Goal: Task Accomplishment & Management: Use online tool/utility

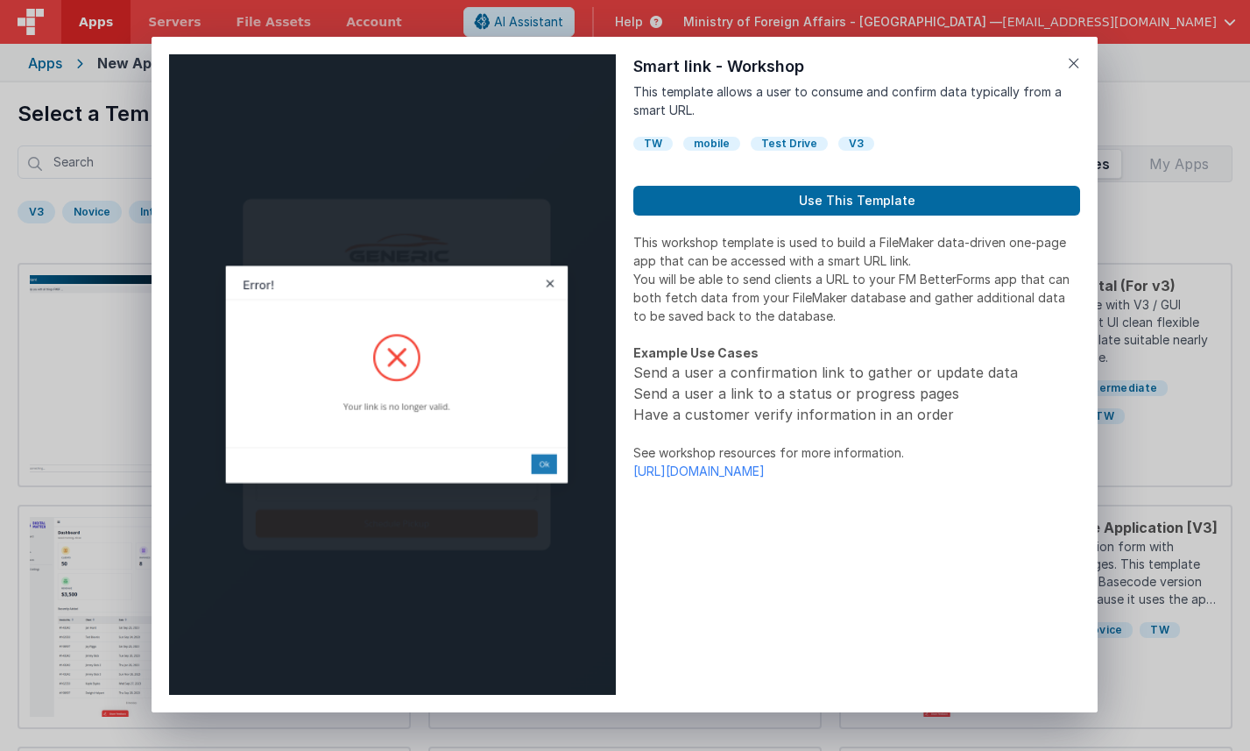
scroll to position [393, 0]
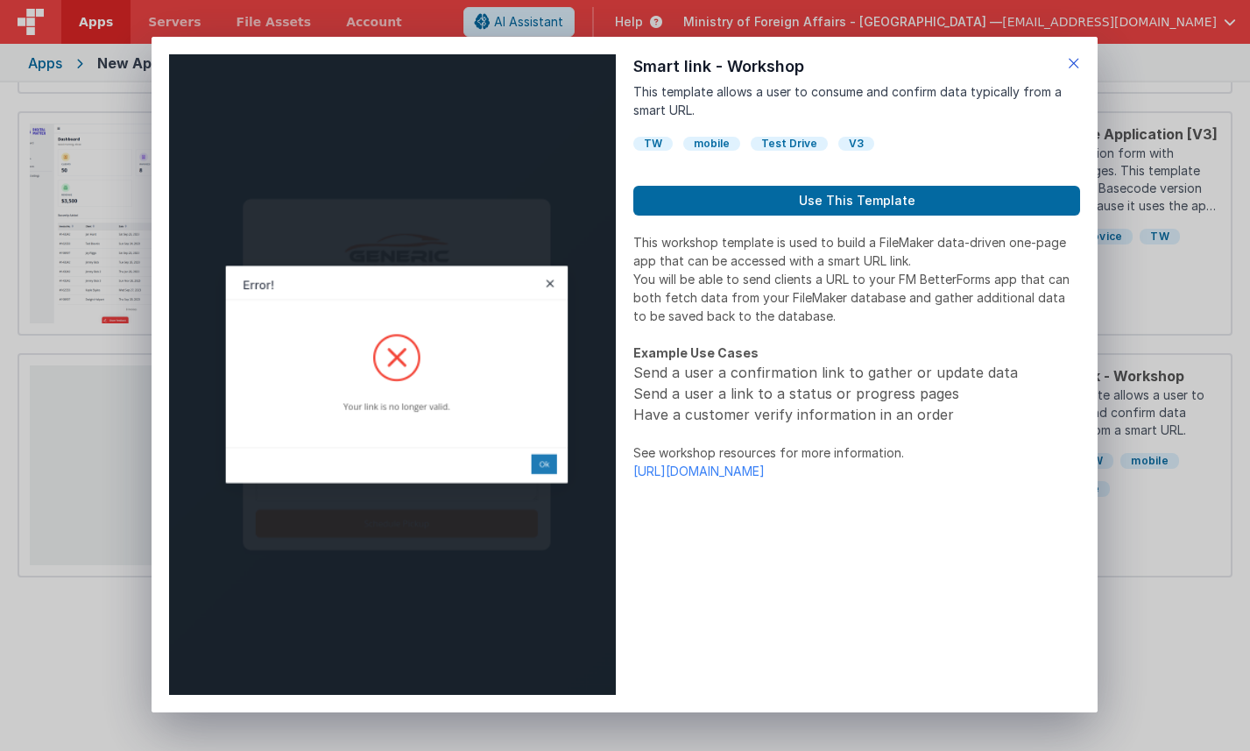
click at [1075, 61] on icon at bounding box center [1074, 63] width 12 height 25
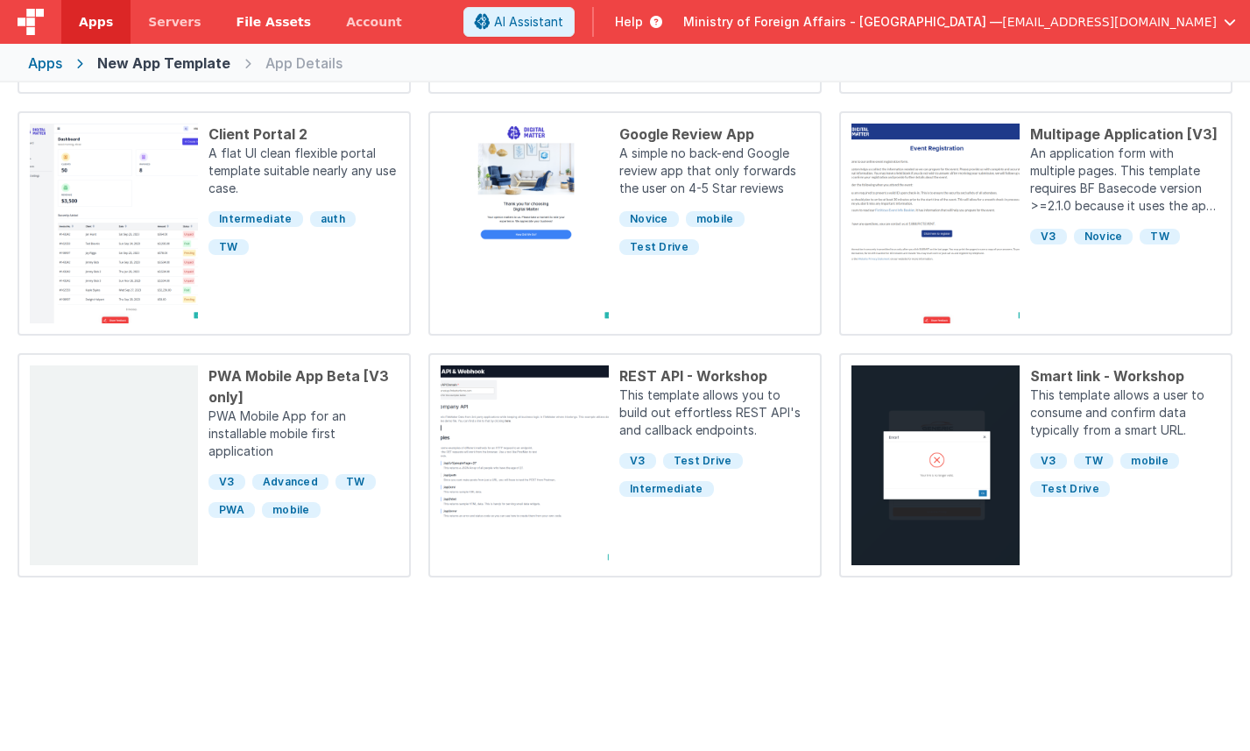
click at [246, 26] on span "File Assets" at bounding box center [274, 22] width 75 height 18
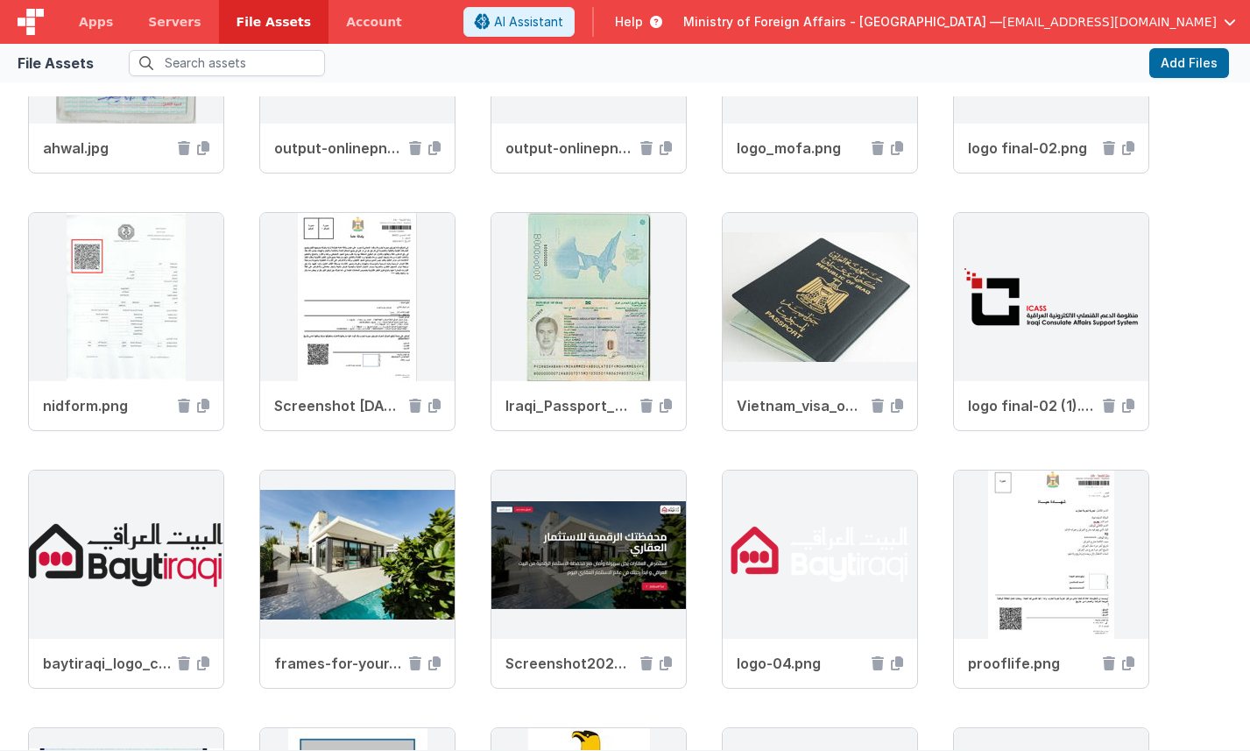
scroll to position [916, 0]
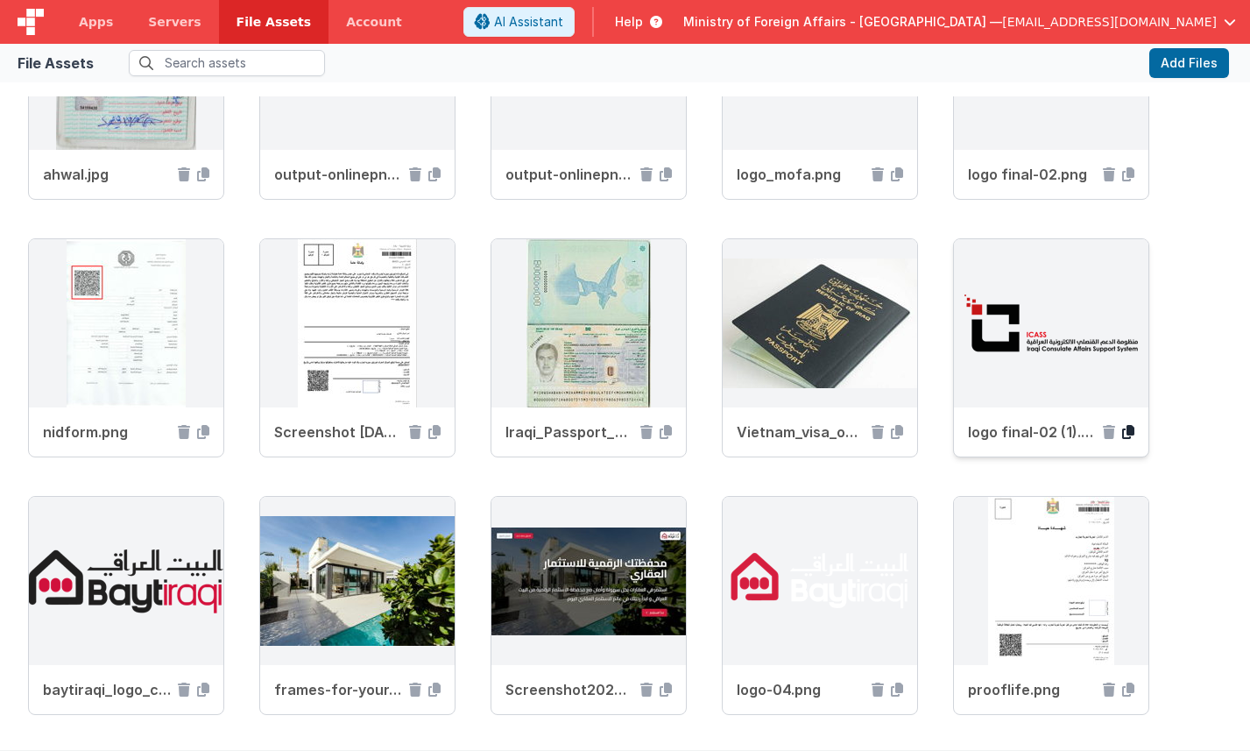
click at [1127, 431] on icon at bounding box center [1128, 432] width 12 height 14
click at [100, 32] on link "Apps" at bounding box center [95, 22] width 69 height 44
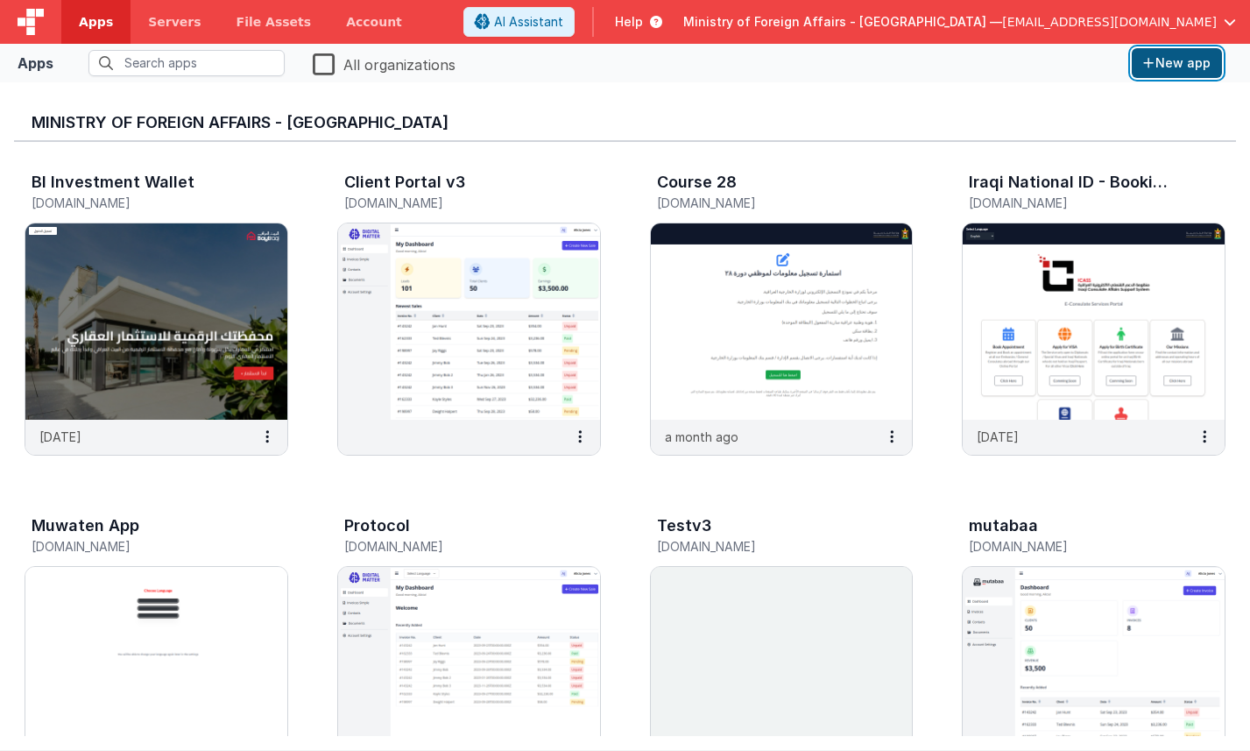
click at [1148, 67] on icon "button" at bounding box center [1148, 63] width 11 height 12
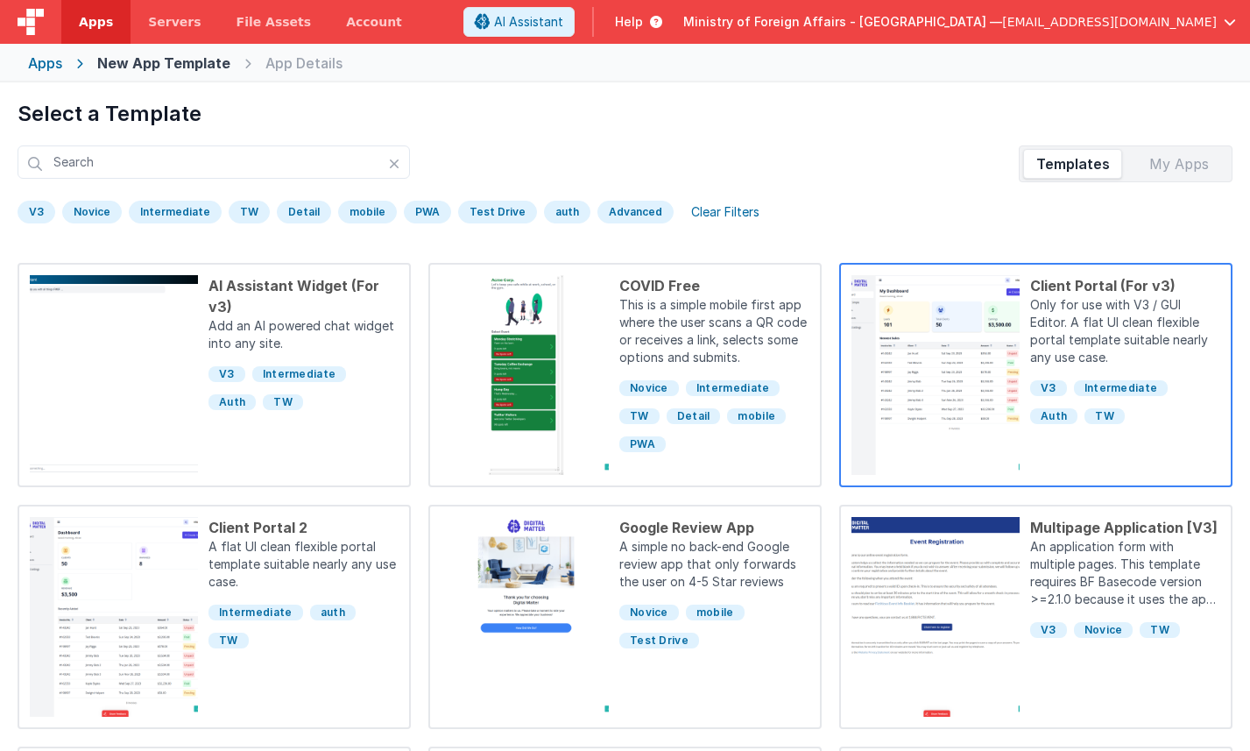
click at [1084, 290] on div "Client Portal (For v3)" at bounding box center [1125, 285] width 190 height 21
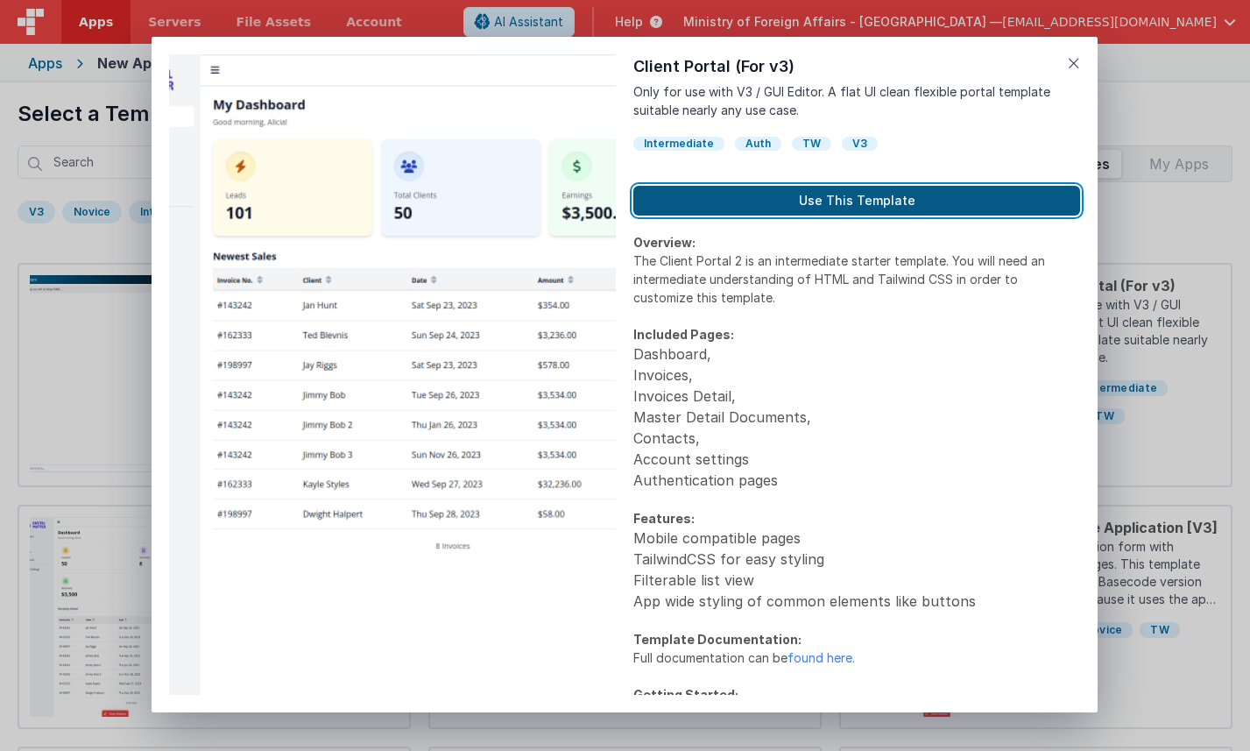
click at [896, 200] on button "Use This Template" at bounding box center [856, 201] width 447 height 30
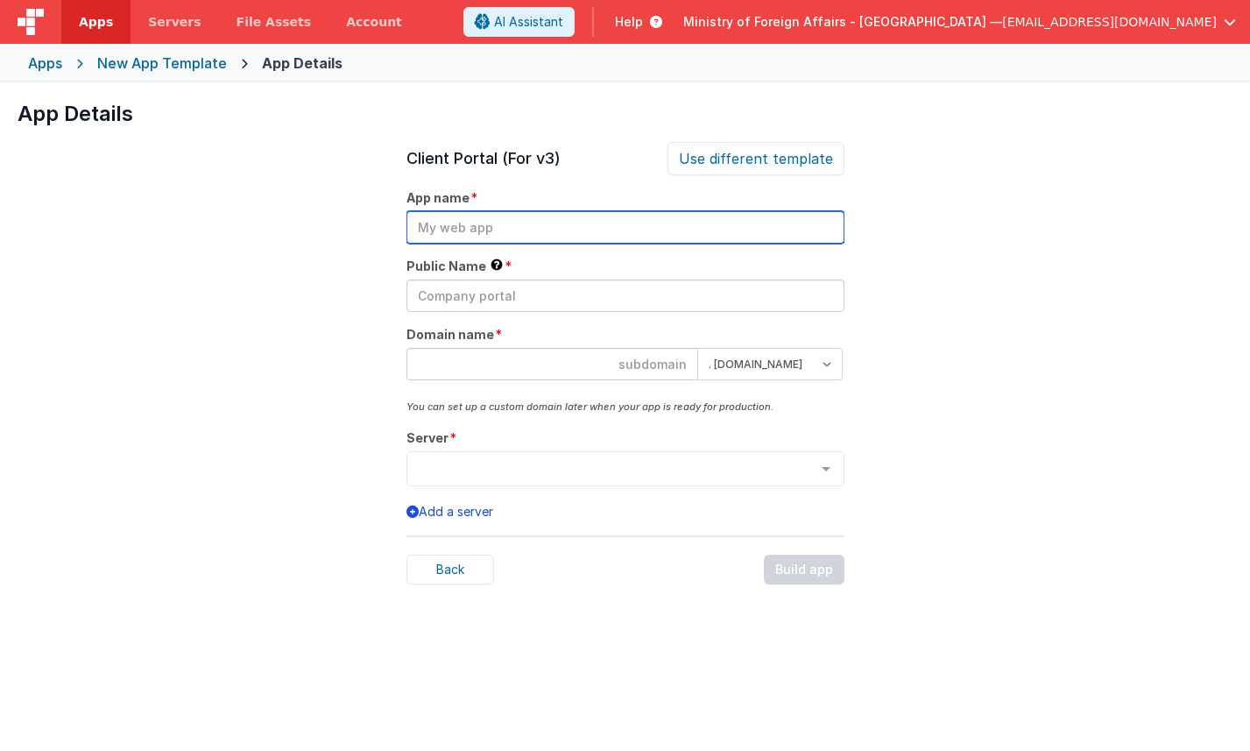
click at [474, 226] on input "text" at bounding box center [625, 227] width 438 height 32
type input "n"
type input "Nazaha App"
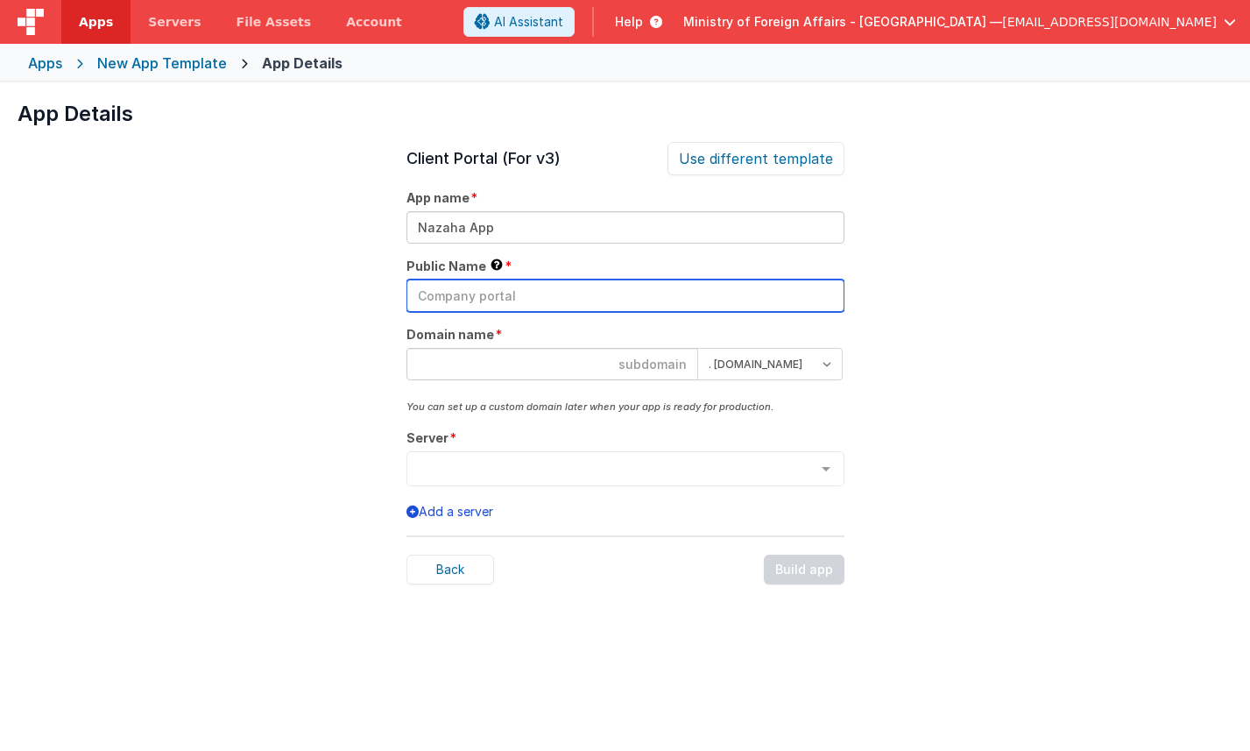
click at [543, 299] on input "text" at bounding box center [625, 295] width 438 height 32
type input "Nazaha-COI"
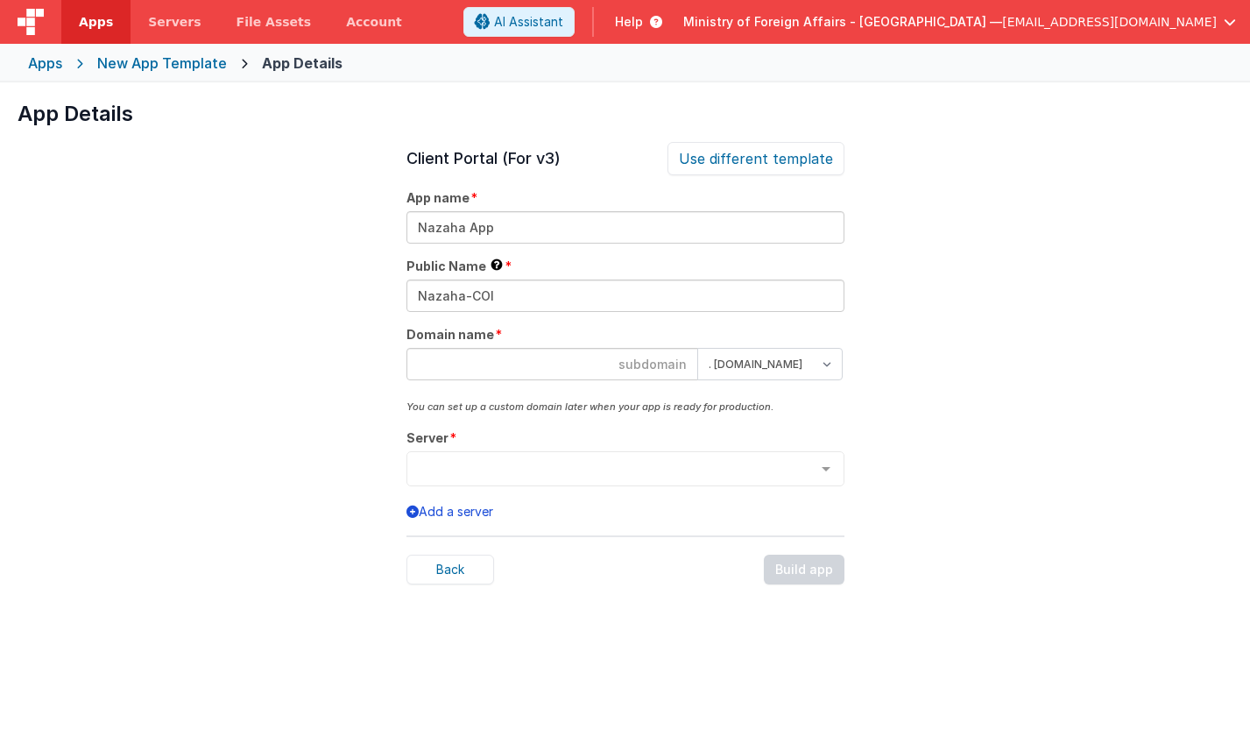
click at [533, 358] on input at bounding box center [552, 364] width 292 height 32
click at [794, 361] on select ". clientportal.cloud . fmbetterforms.com" at bounding box center [770, 364] width 146 height 32
select select "clientportal.cloud"
click at [697, 348] on select ". clientportal.cloud . fmbetterforms.com" at bounding box center [770, 364] width 146 height 32
click at [688, 360] on input at bounding box center [552, 364] width 292 height 32
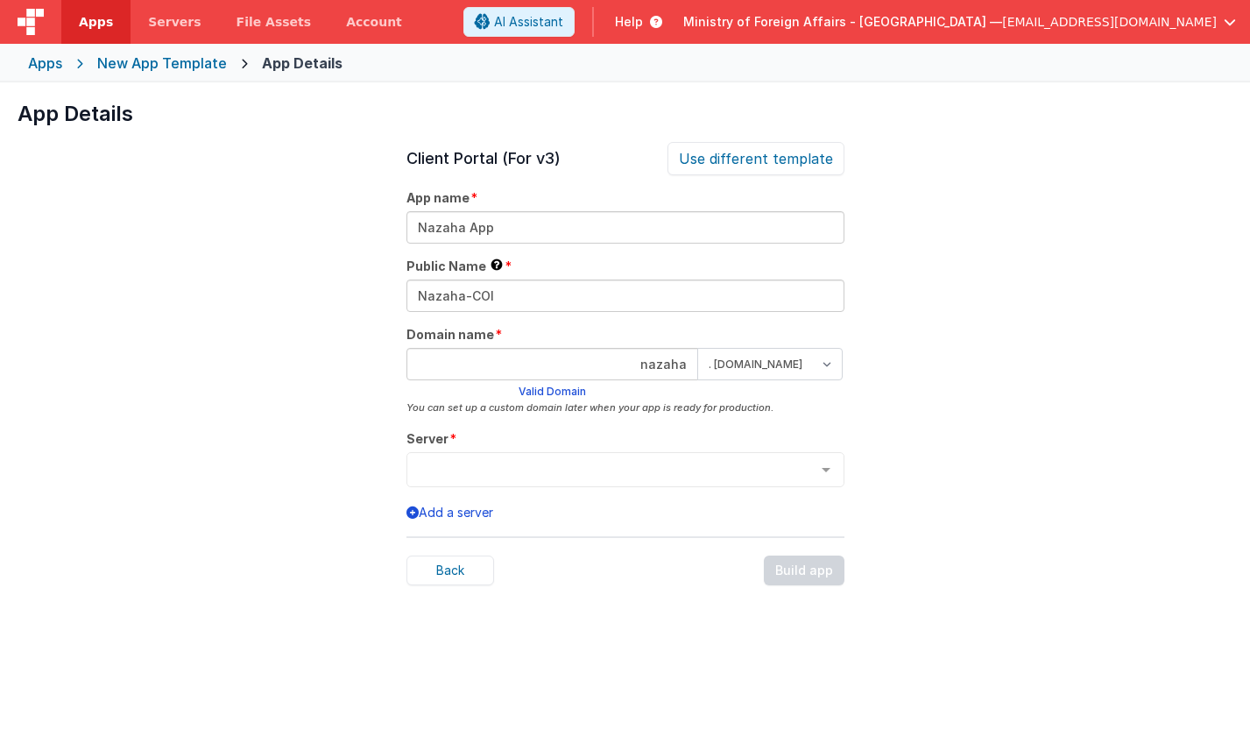
type input "nazaha"
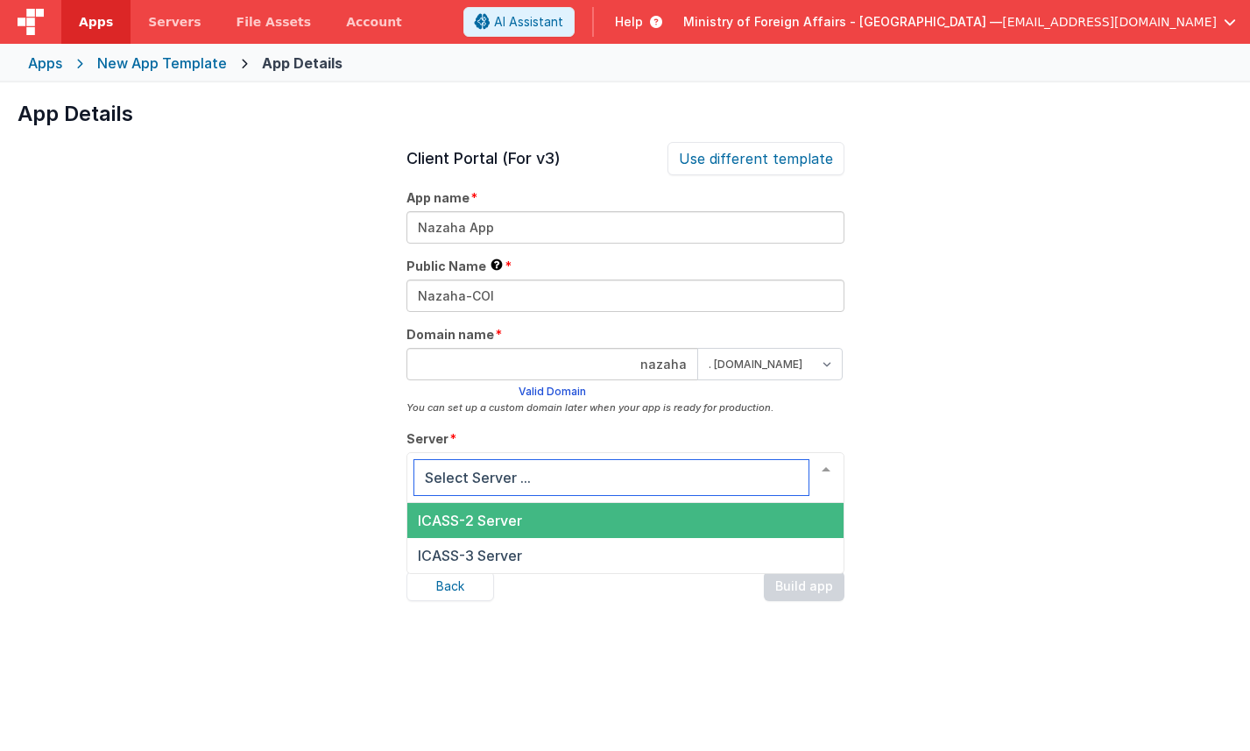
click at [674, 521] on span "ICASS-2 Server" at bounding box center [625, 520] width 436 height 35
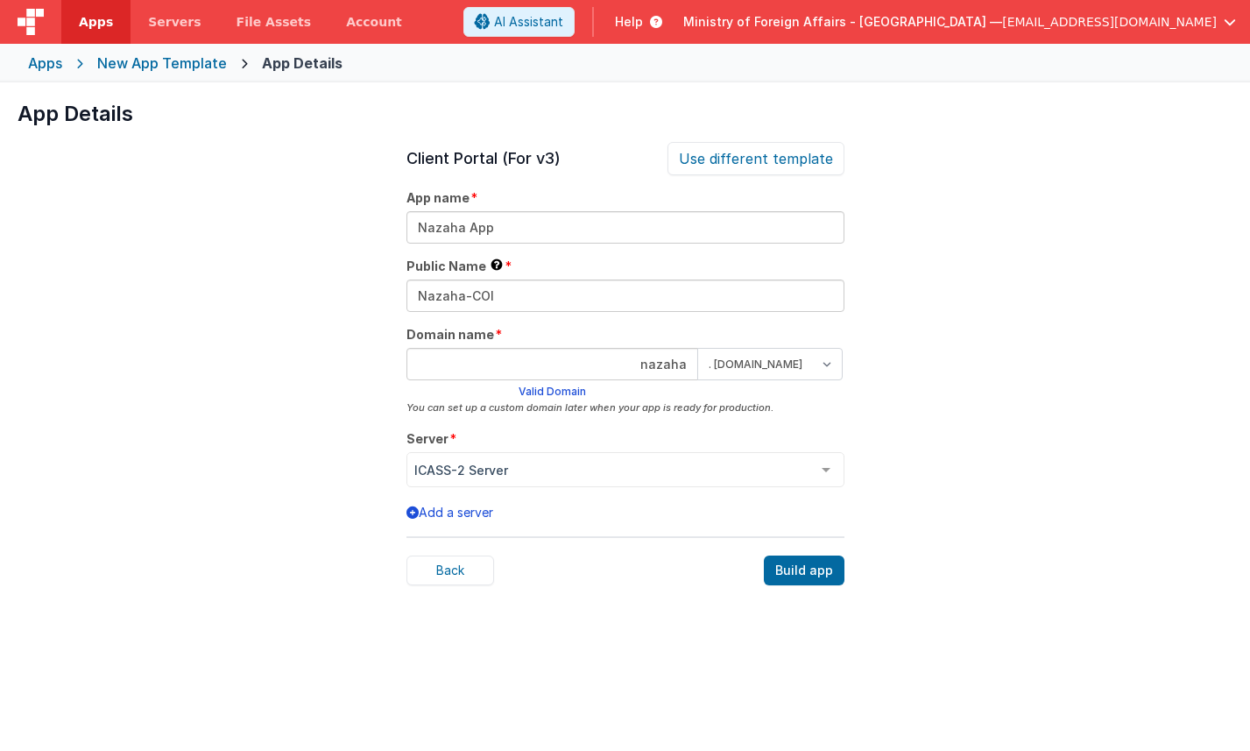
click at [1001, 440] on div "App Details Preview AI Assistant Widget (For v3) Add an AI powered chat widget …" at bounding box center [625, 457] width 1250 height 751
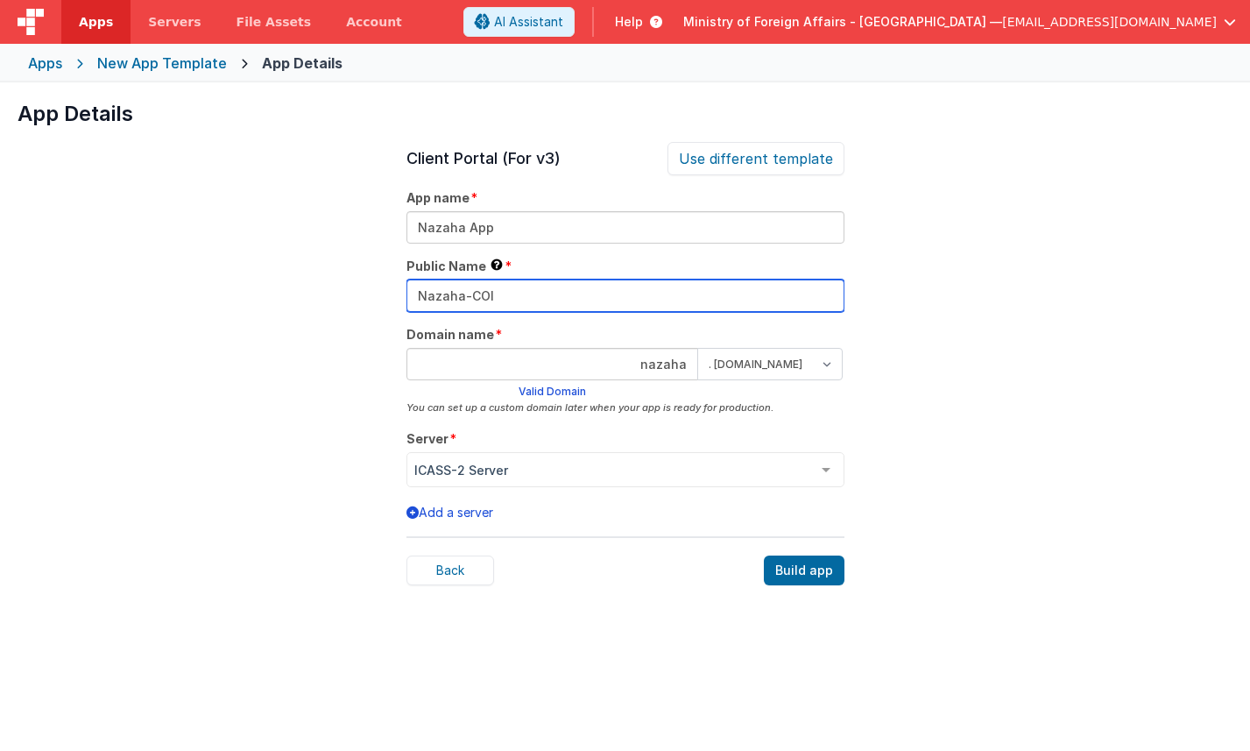
click at [505, 301] on input "Nazaha-COI" at bounding box center [625, 295] width 438 height 32
drag, startPoint x: 572, startPoint y: 300, endPoint x: 313, endPoint y: 279, distance: 260.1
click at [316, 280] on div "App Details Preview AI Assistant Widget (For v3) Add an AI powered chat widget …" at bounding box center [625, 457] width 1250 height 751
type input "ICASS-Nazaha"
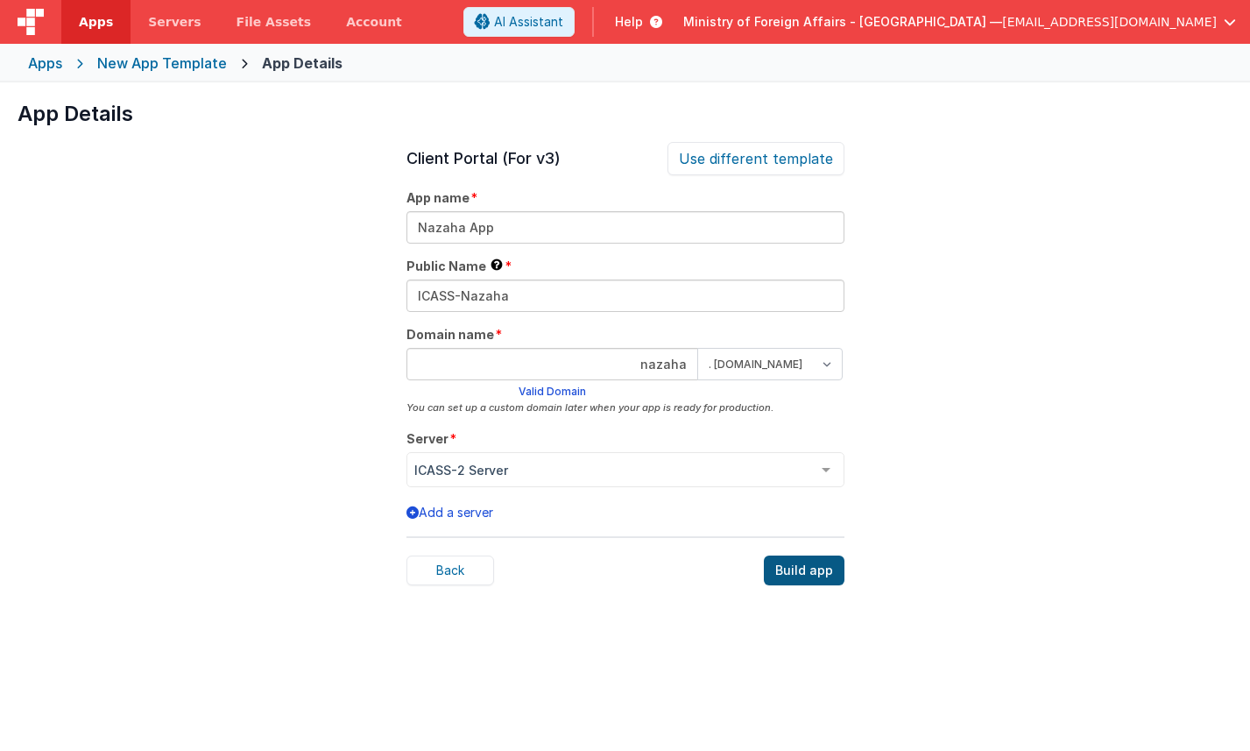
click at [823, 569] on div "Build app" at bounding box center [804, 570] width 81 height 30
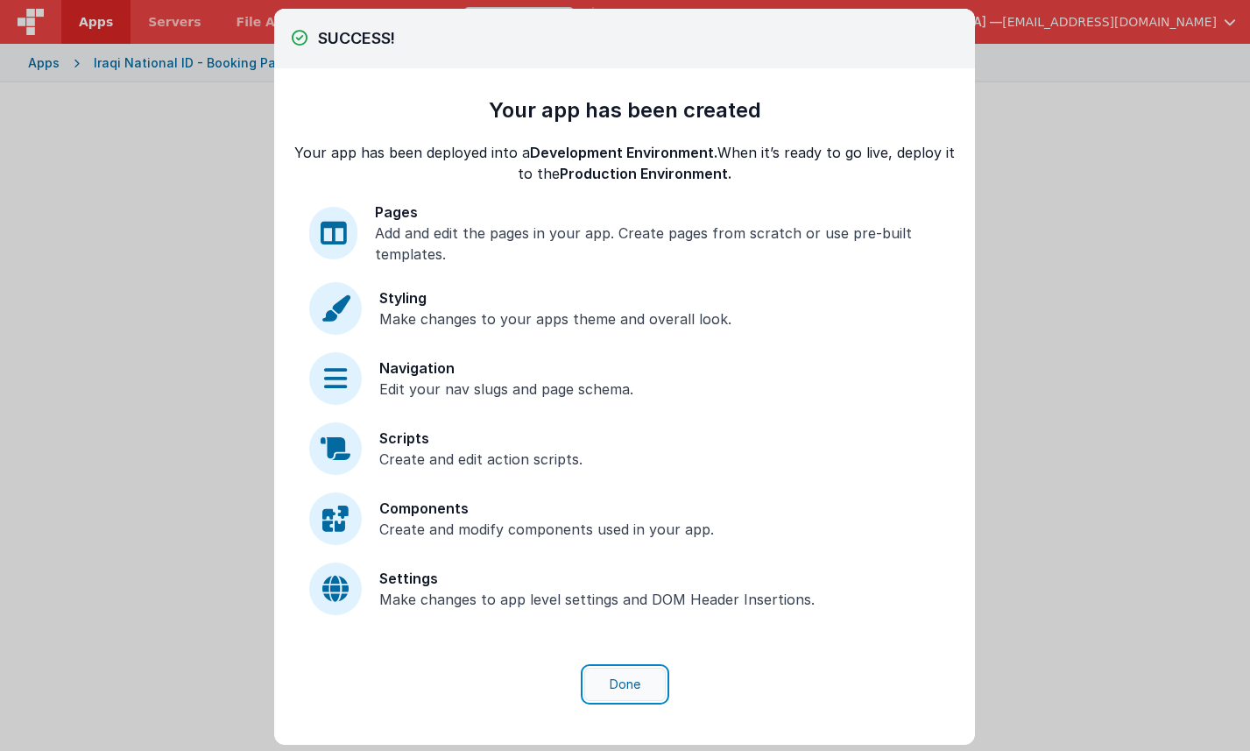
click at [620, 678] on button "Done" at bounding box center [624, 683] width 81 height 33
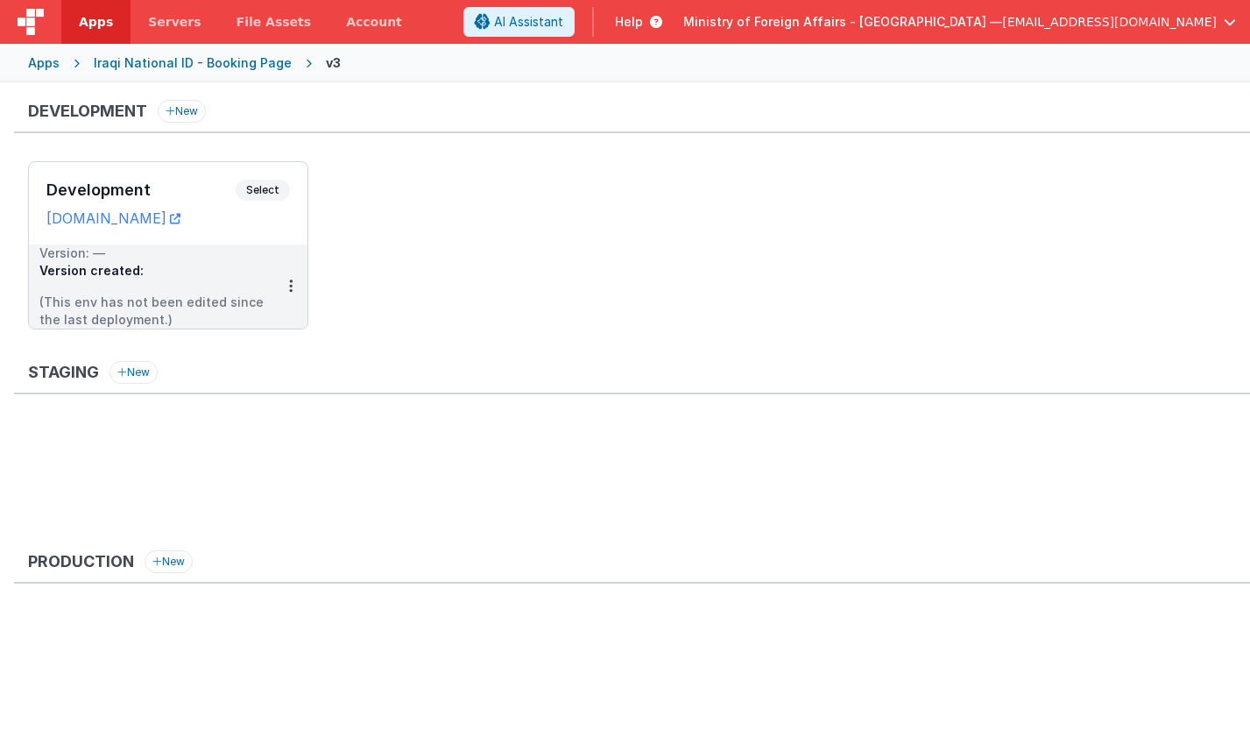
drag, startPoint x: 40, startPoint y: 217, endPoint x: 397, endPoint y: 223, distance: 356.6
click at [397, 223] on ul "Development Select URLs nazaha.clientportal.cloud Version: — Version created: (…" at bounding box center [639, 254] width 1222 height 186
click at [166, 220] on link "nazaha.clientportal.cloud" at bounding box center [113, 218] width 134 height 18
click at [41, 67] on div "Apps" at bounding box center [44, 63] width 32 height 18
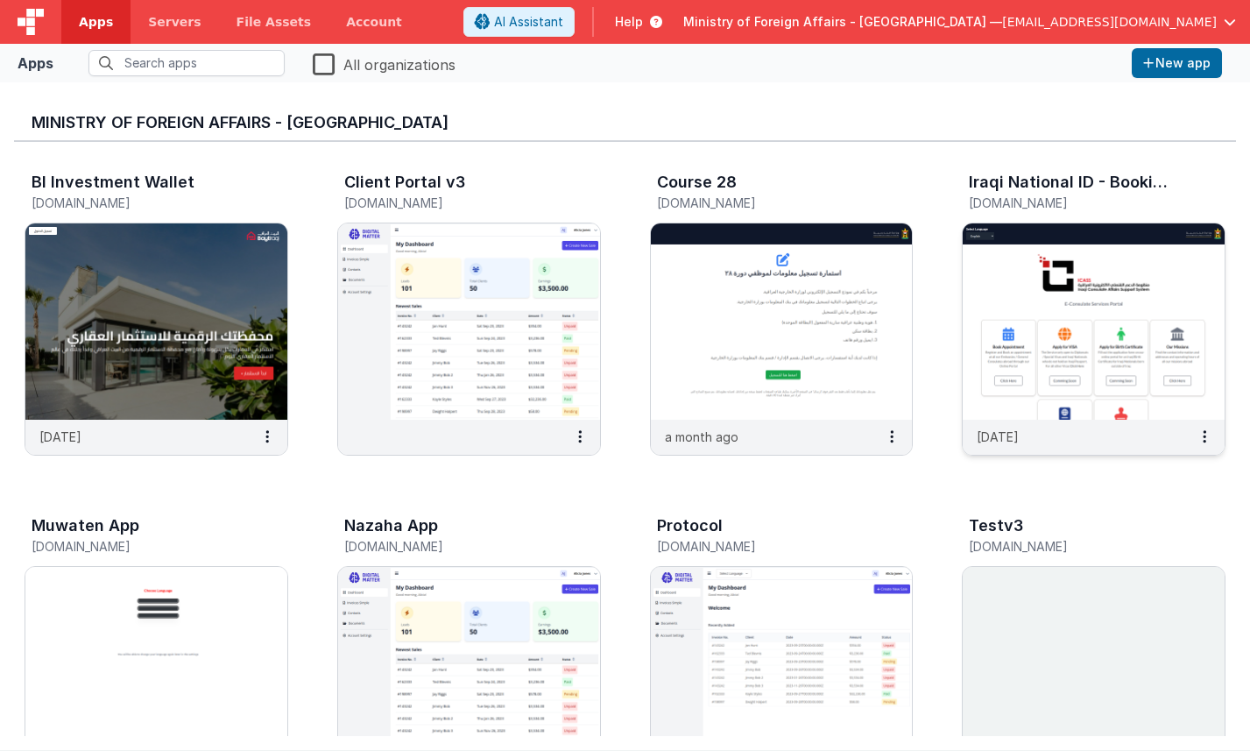
click at [1020, 309] on img at bounding box center [1094, 321] width 262 height 196
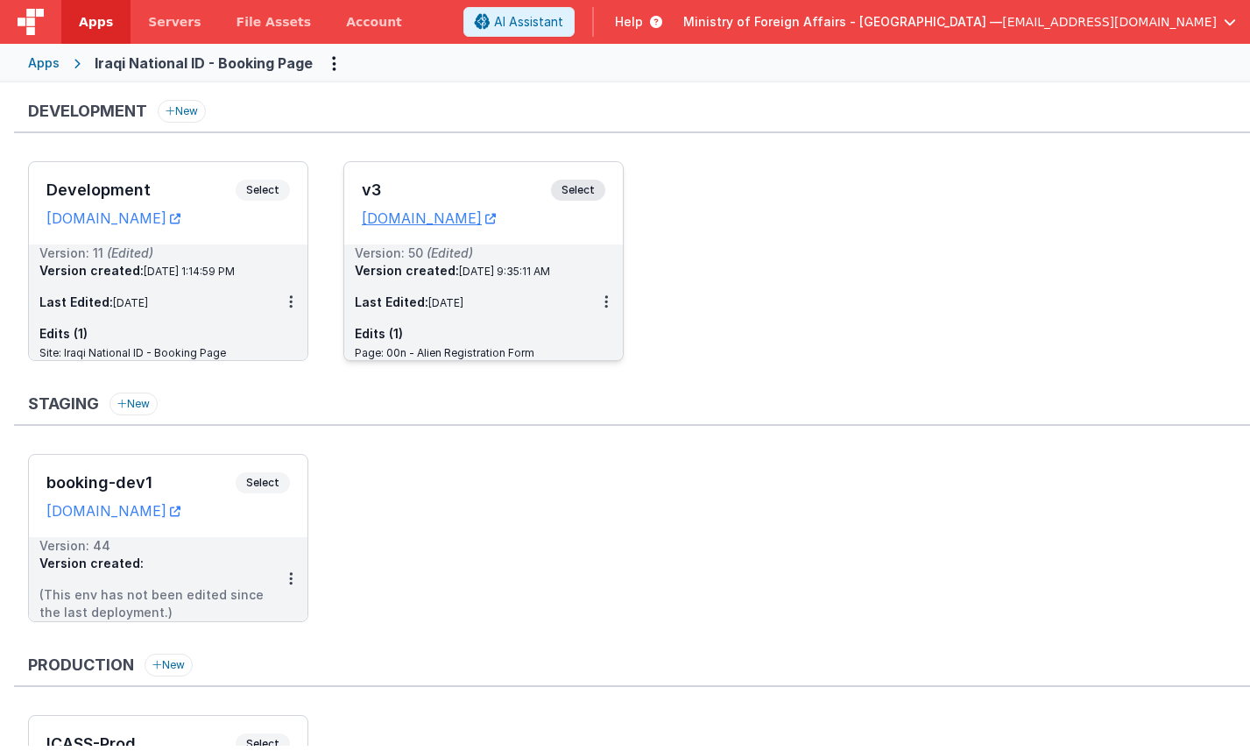
click at [583, 197] on span "Select" at bounding box center [578, 190] width 54 height 21
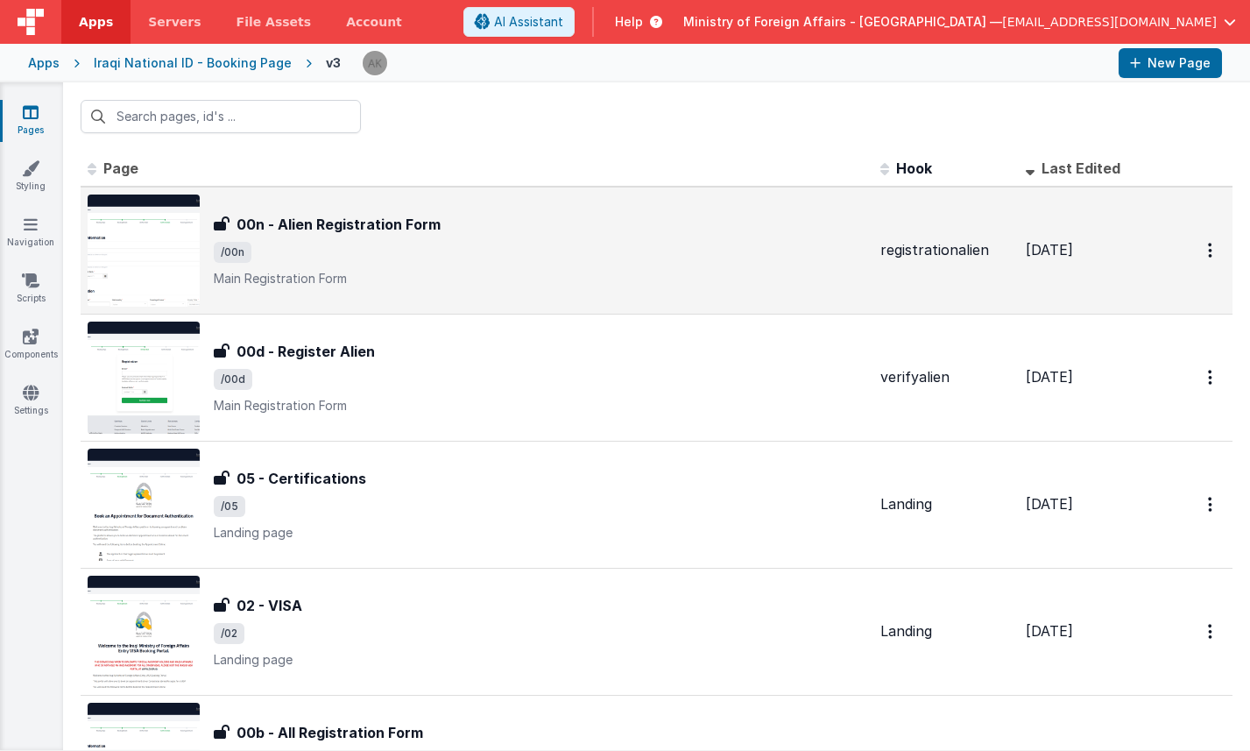
click at [187, 248] on img at bounding box center [144, 250] width 112 height 112
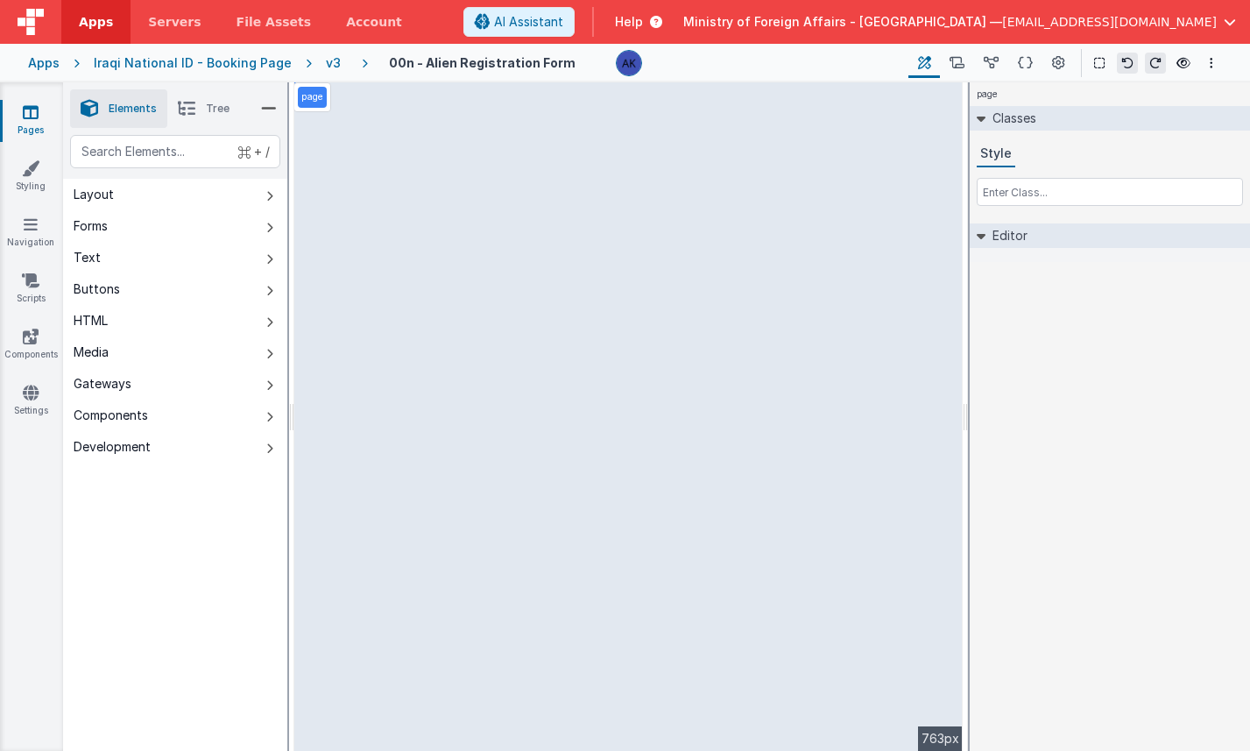
select select "string"
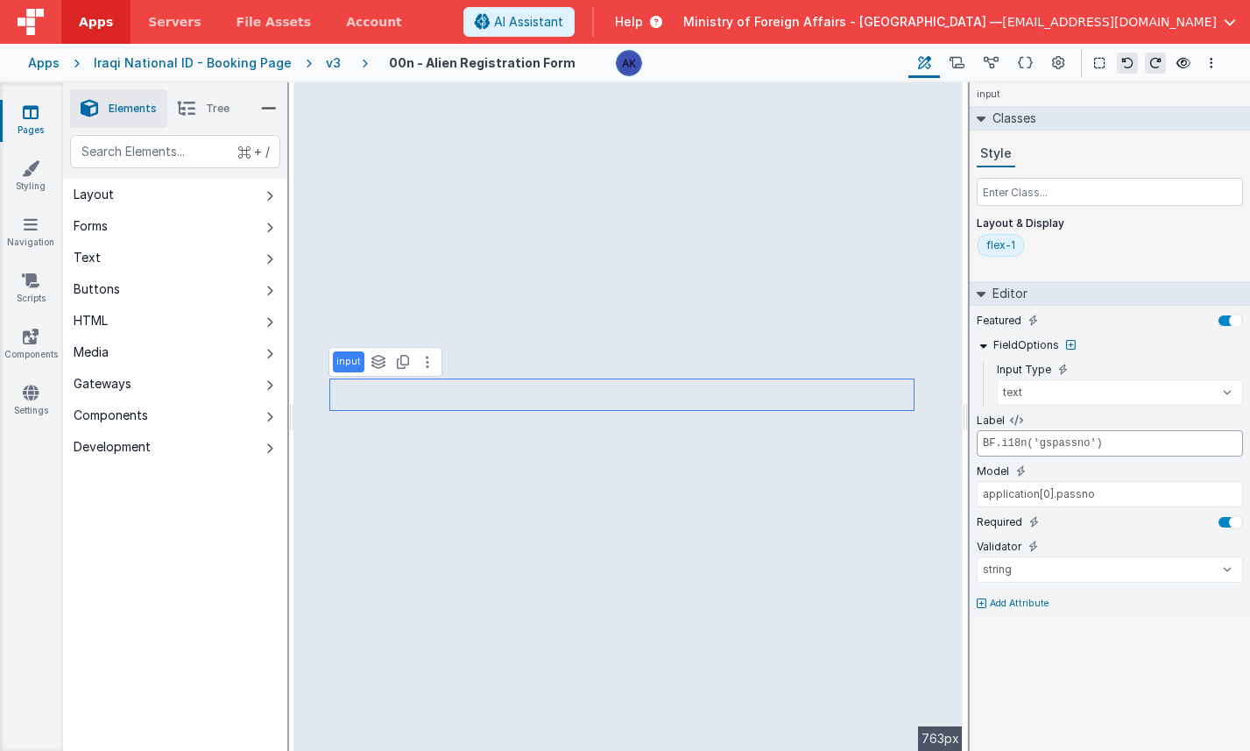
click at [1049, 442] on input "BF.i18n('gspassno')" at bounding box center [1110, 443] width 266 height 26
click at [41, 396] on link "Settings" at bounding box center [30, 401] width 63 height 35
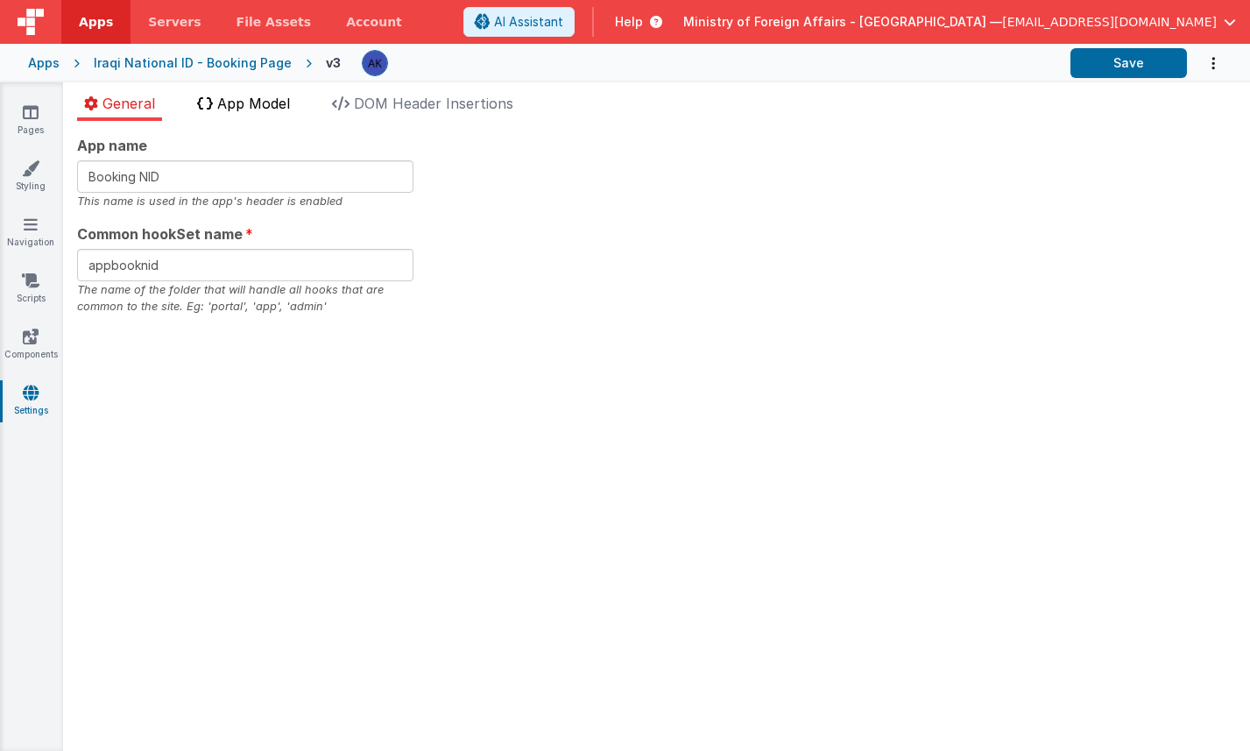
click at [272, 103] on span "App Model" at bounding box center [253, 104] width 73 height 18
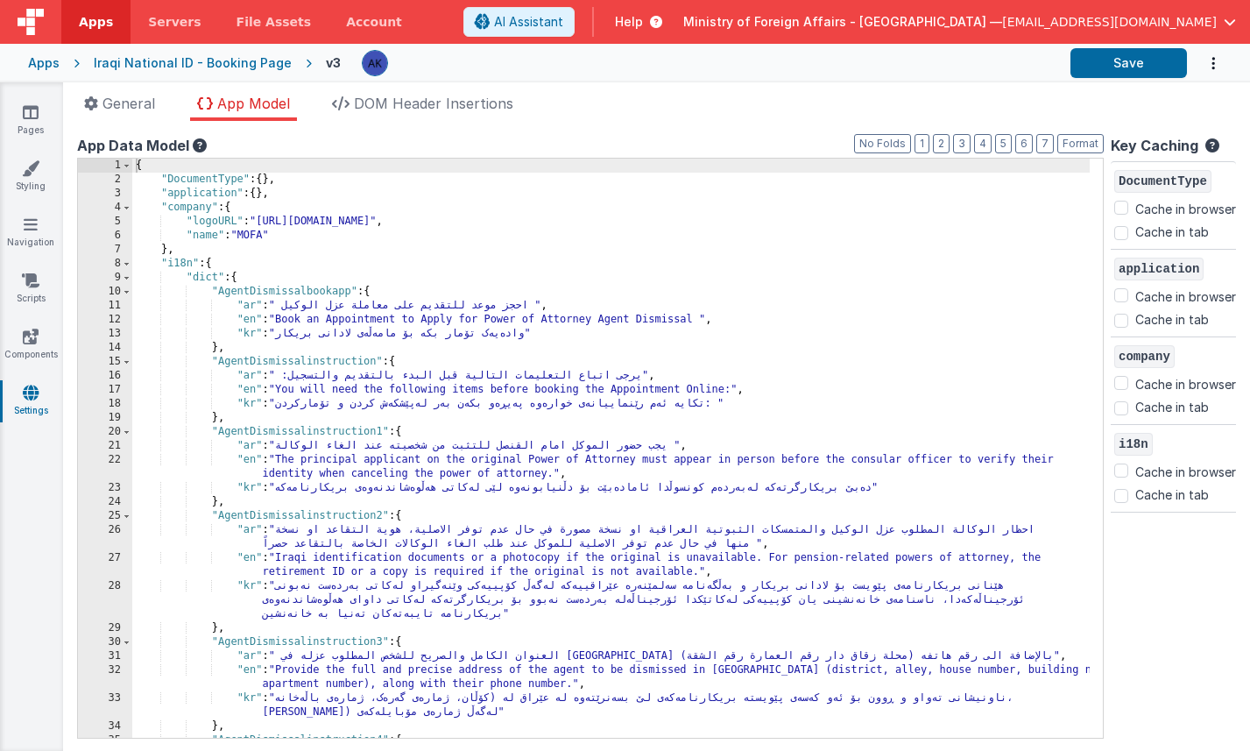
click at [788, 268] on div "{ "DocumentType" : { } , "application" : { } , "company" : { "logoURL" : "https…" at bounding box center [610, 462] width 957 height 607
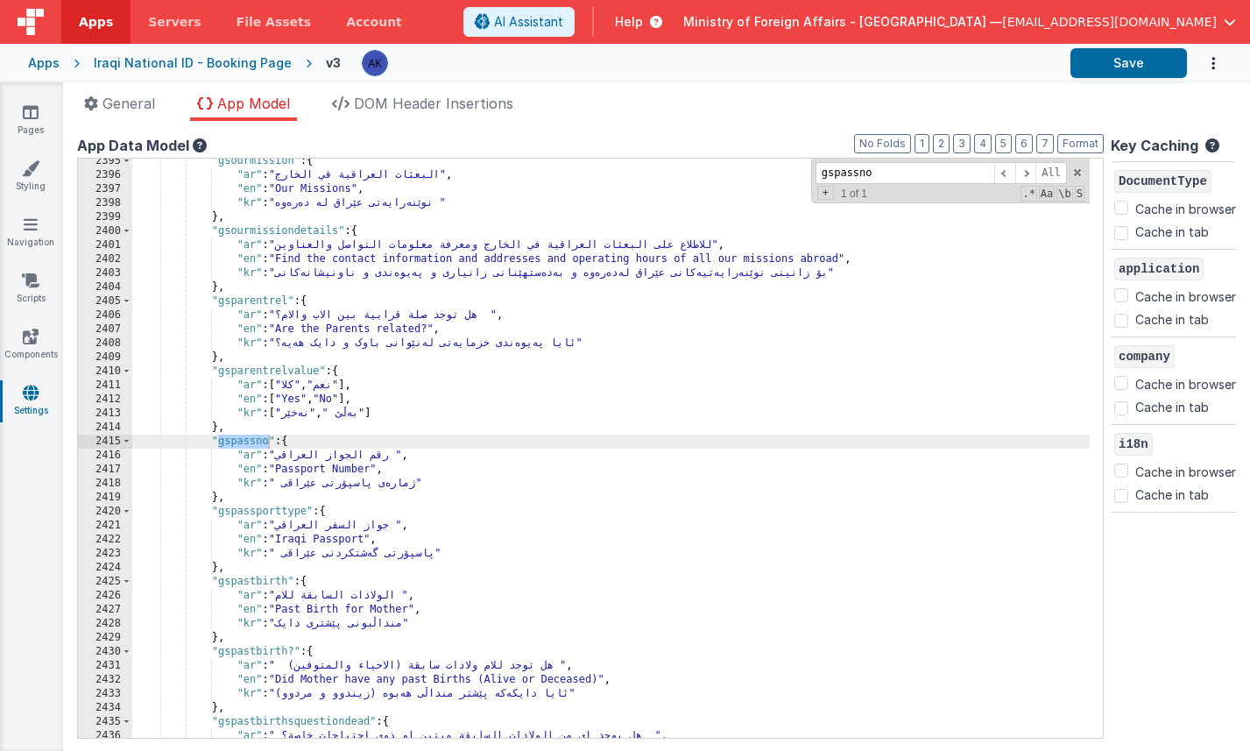
scroll to position [20435, 0]
type input "gspassno"
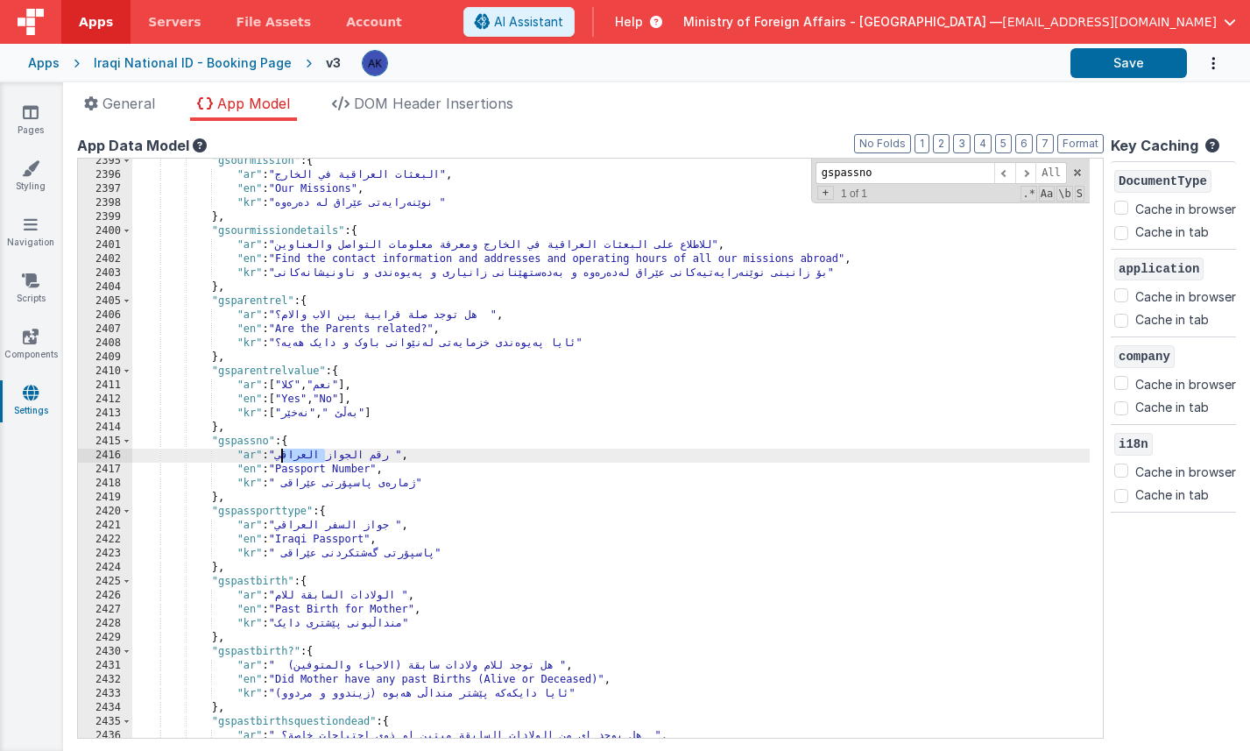
drag, startPoint x: 328, startPoint y: 456, endPoint x: 281, endPoint y: 458, distance: 46.5
click at [281, 458] on div ""gsourmission" : { "ar" : "البعثات العراقية في الخارج" , "en" : "Our Missions" …" at bounding box center [610, 457] width 957 height 607
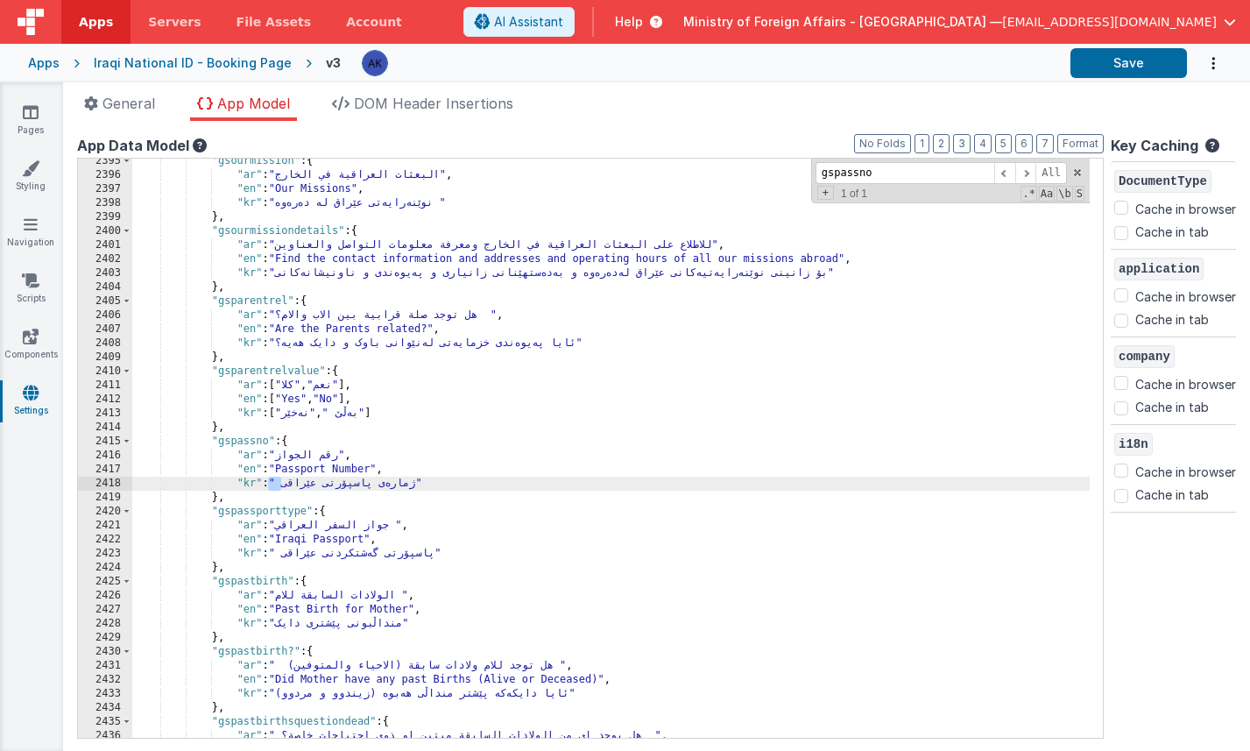
click at [316, 484] on div ""gsourmission" : { "ar" : "البعثات العراقية في الخارج" , "en" : "Our Missions" …" at bounding box center [610, 457] width 957 height 607
click at [286, 481] on div ""gsourmission" : { "ar" : "البعثات العراقية في الخارج" , "en" : "Our Missions" …" at bounding box center [610, 457] width 957 height 607
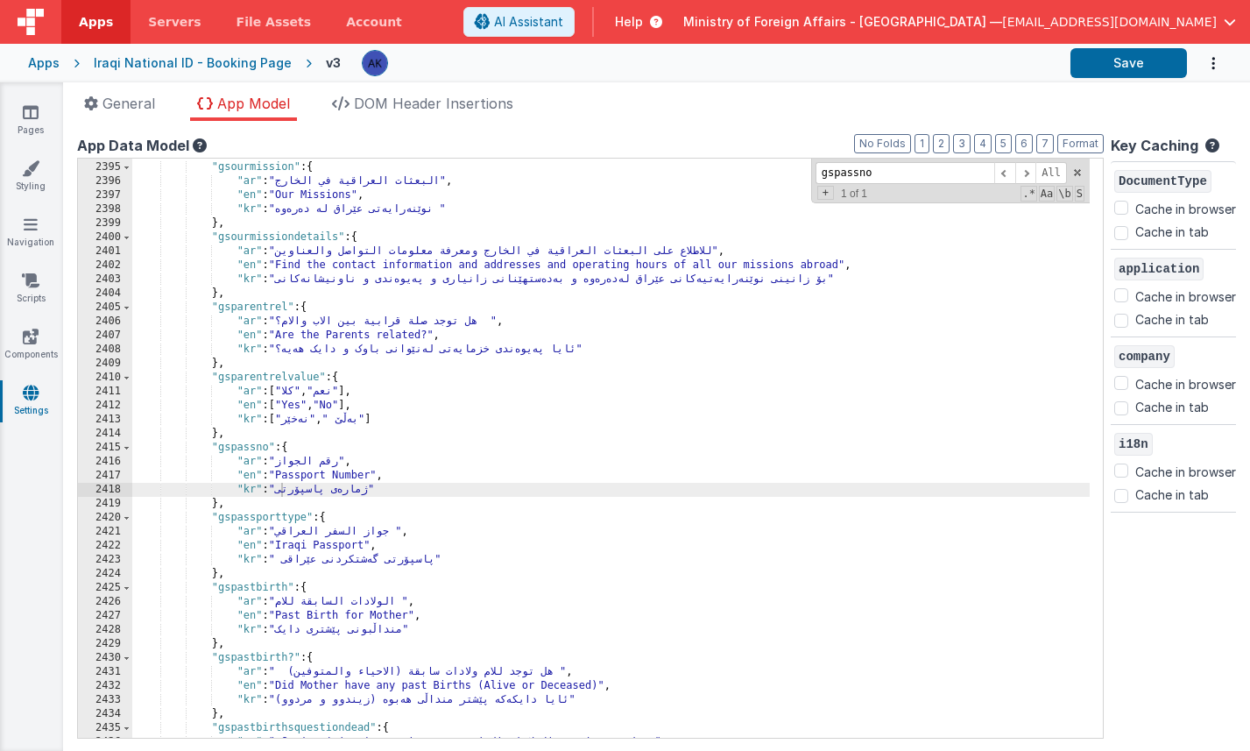
click at [49, 67] on div "Apps" at bounding box center [44, 63] width 32 height 18
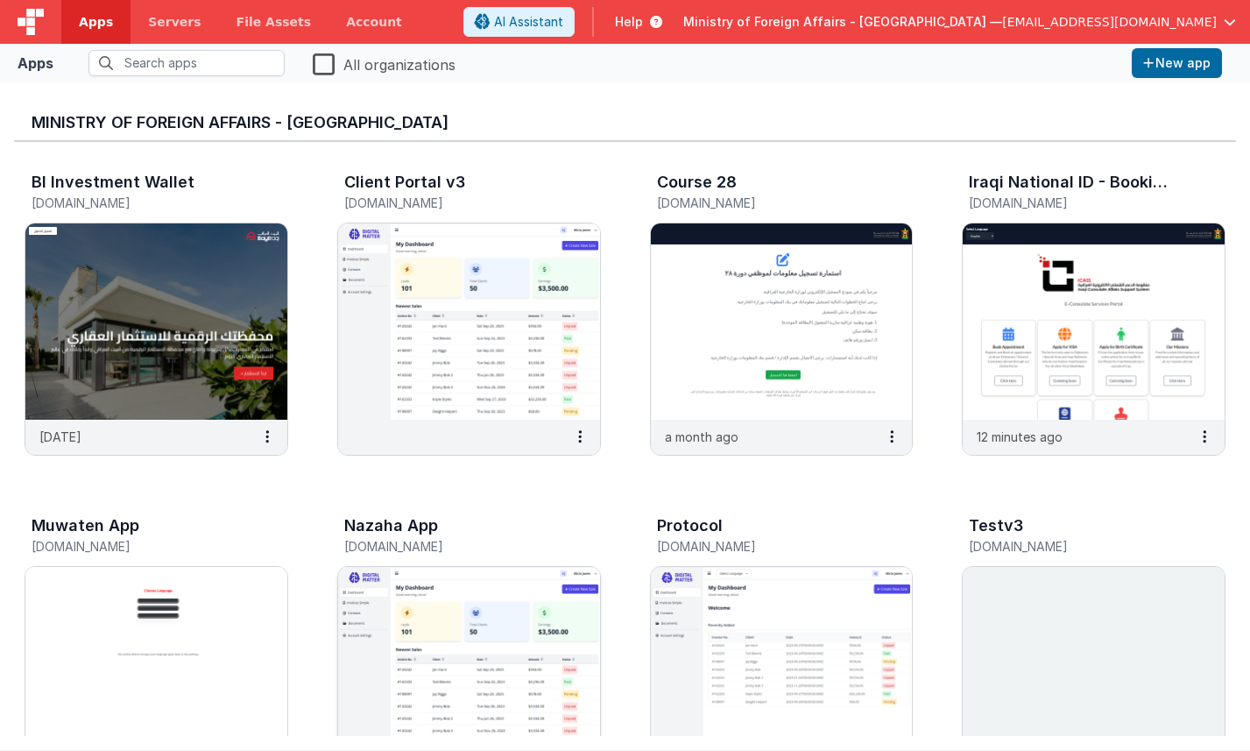
click at [463, 601] on img at bounding box center [469, 665] width 262 height 196
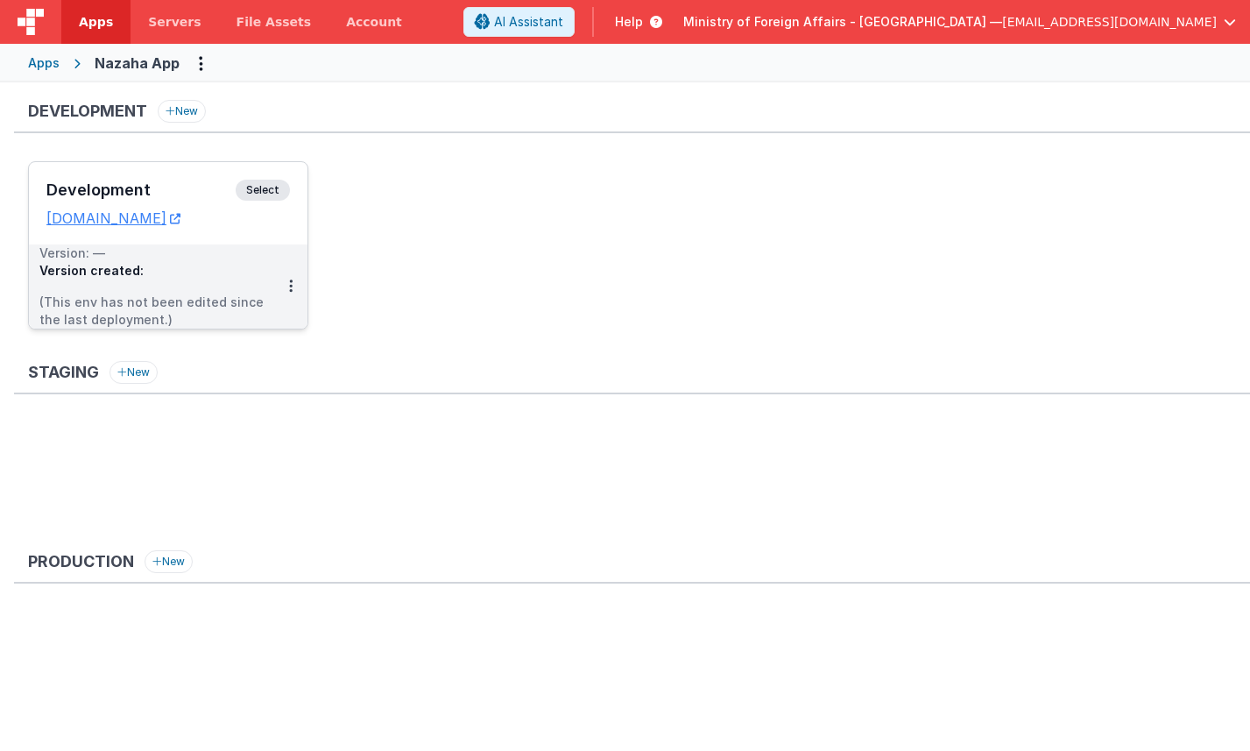
click at [265, 185] on span "Select" at bounding box center [263, 190] width 54 height 21
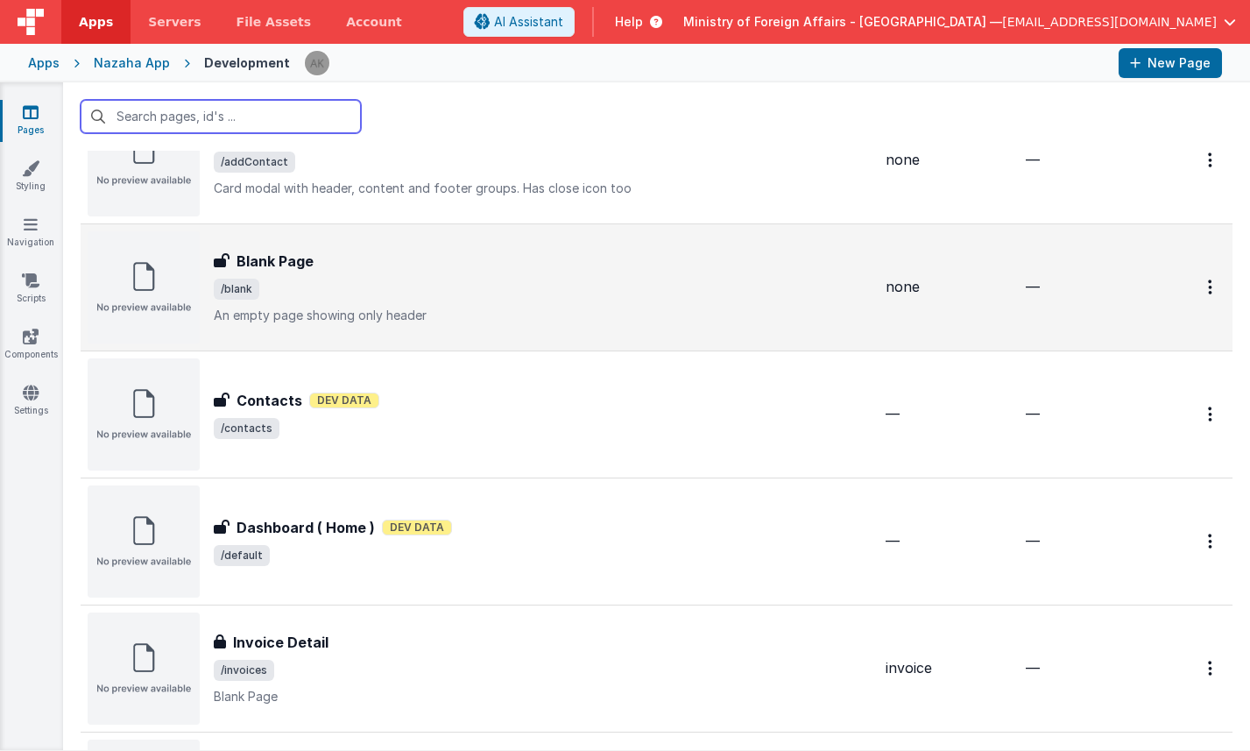
scroll to position [270, 0]
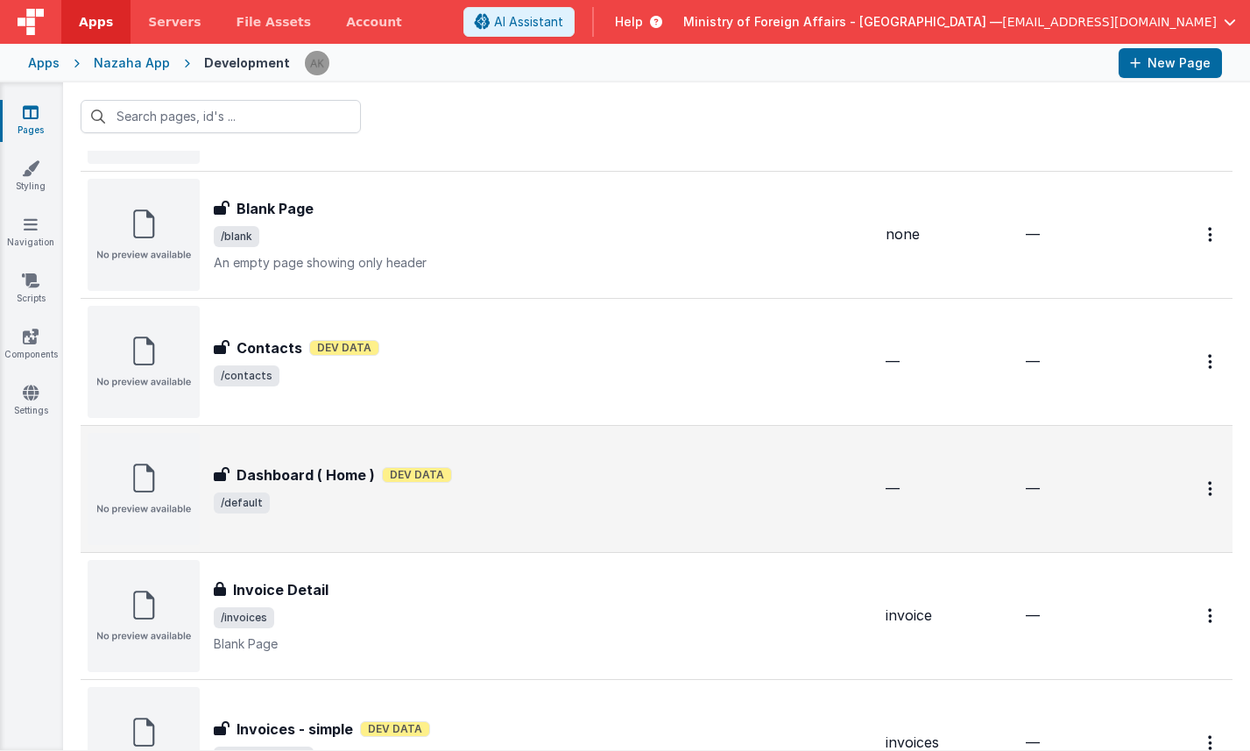
click at [180, 483] on img at bounding box center [144, 489] width 112 height 112
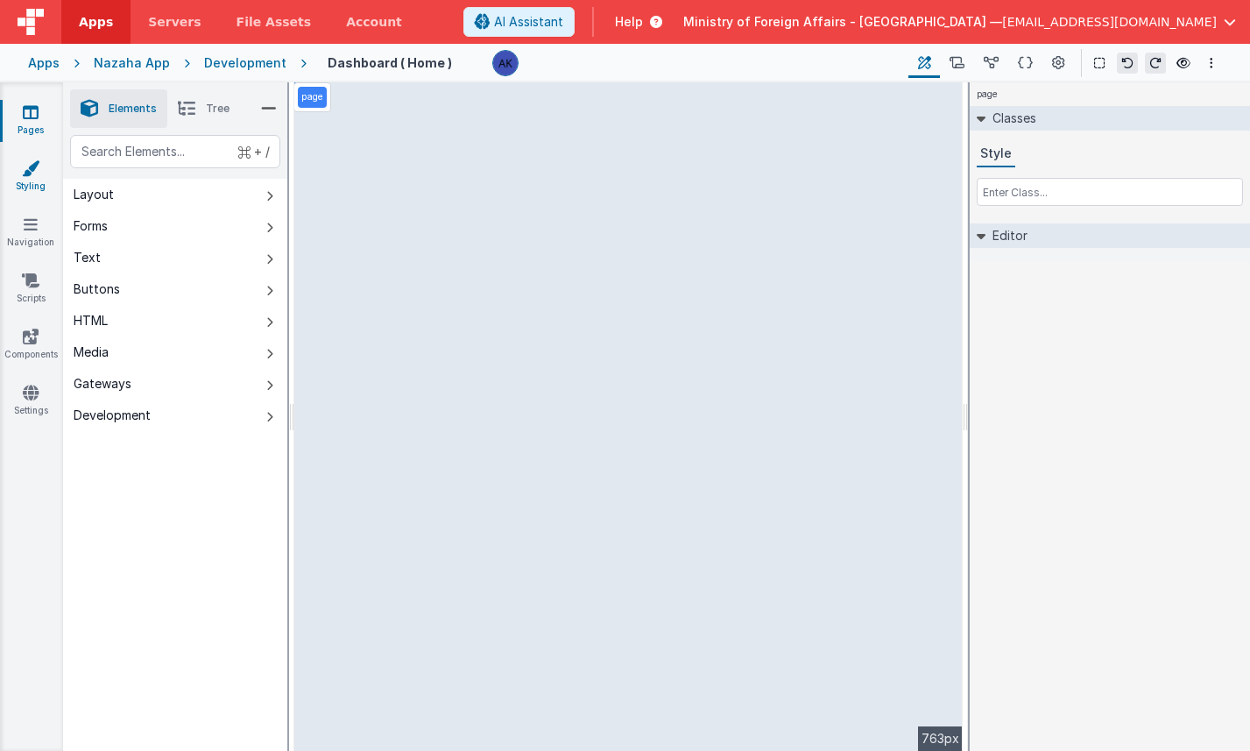
click at [33, 177] on link "Styling" at bounding box center [30, 176] width 63 height 35
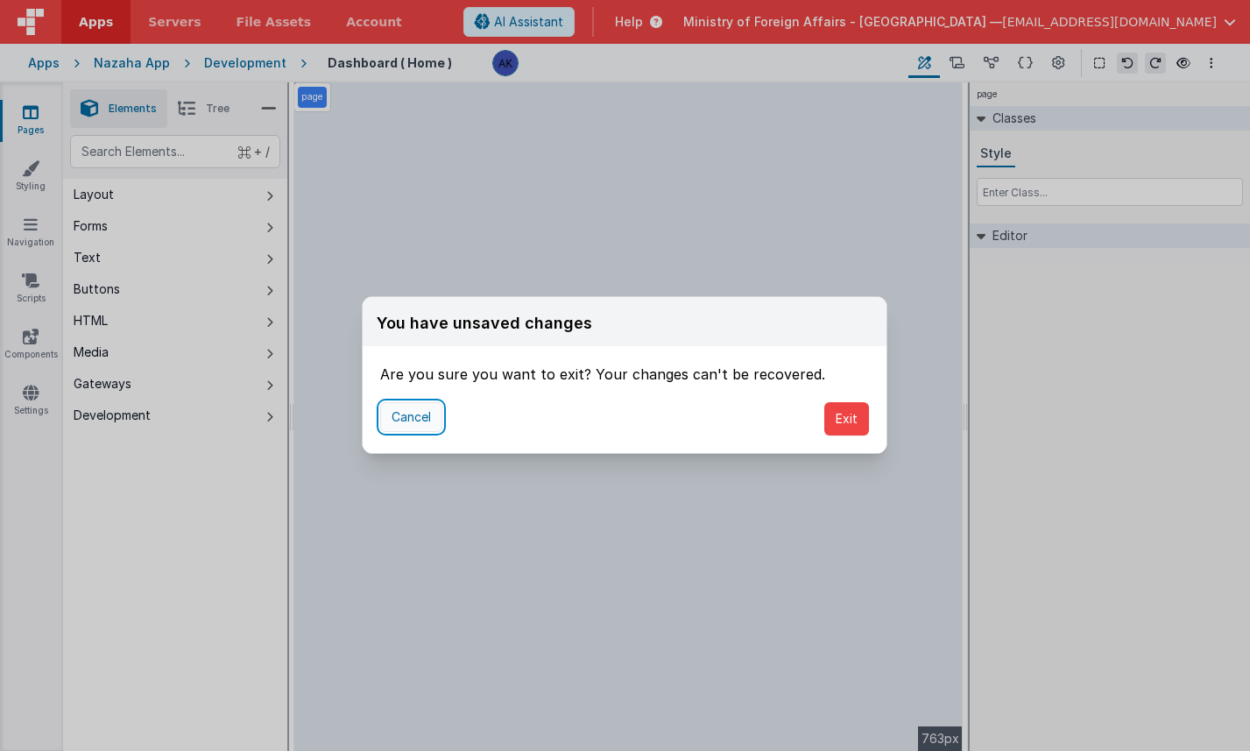
click at [429, 413] on button "Cancel" at bounding box center [411, 417] width 62 height 30
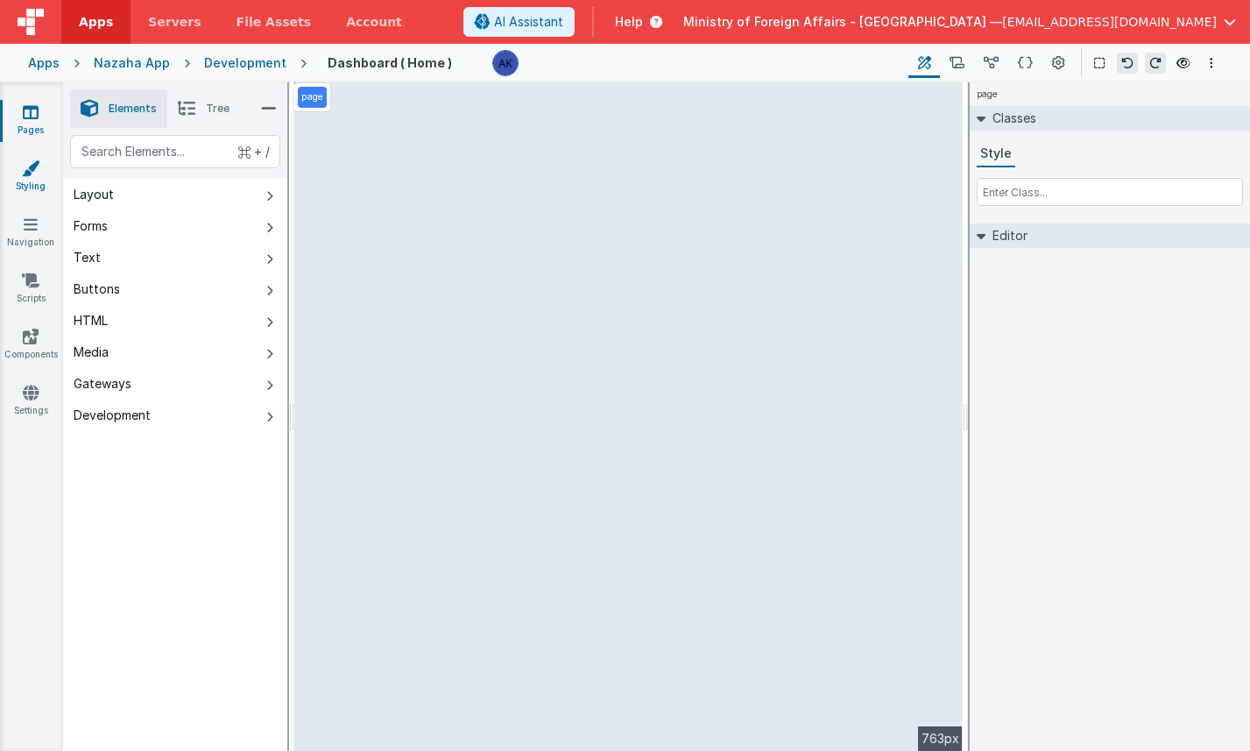
click at [37, 165] on icon at bounding box center [31, 168] width 18 height 18
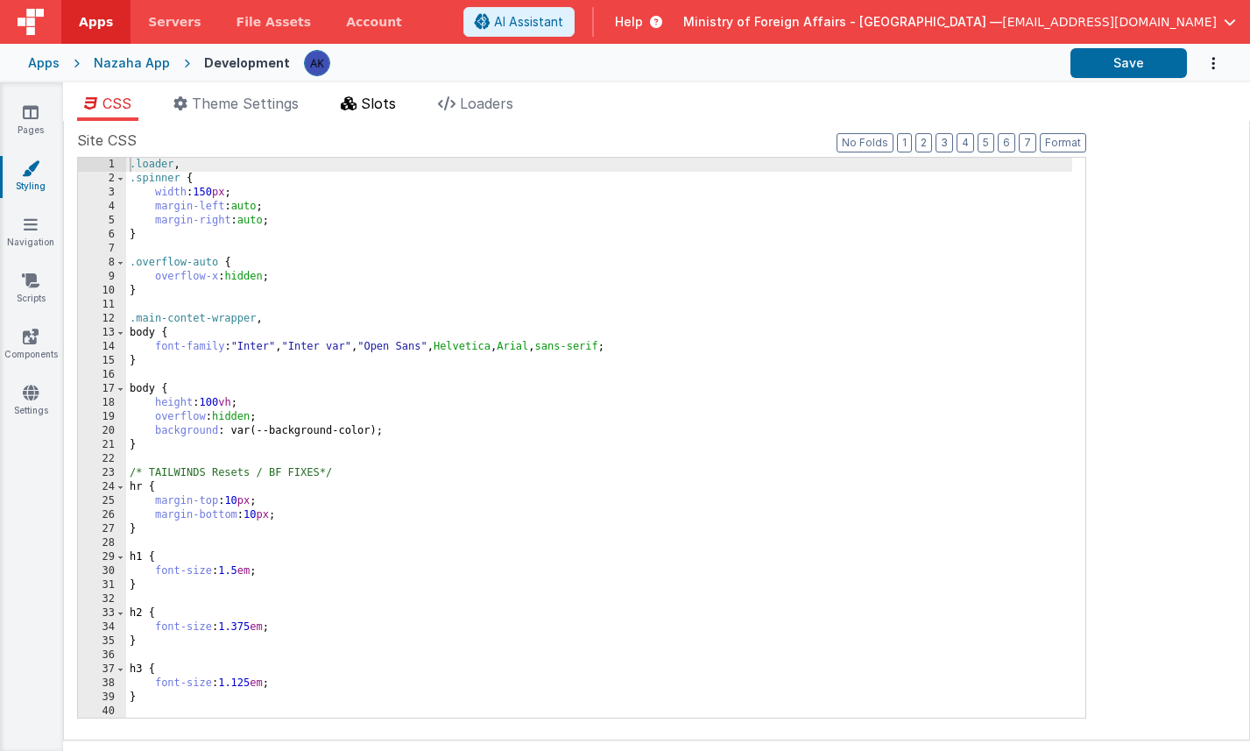
click at [377, 98] on span "Slots" at bounding box center [378, 104] width 35 height 18
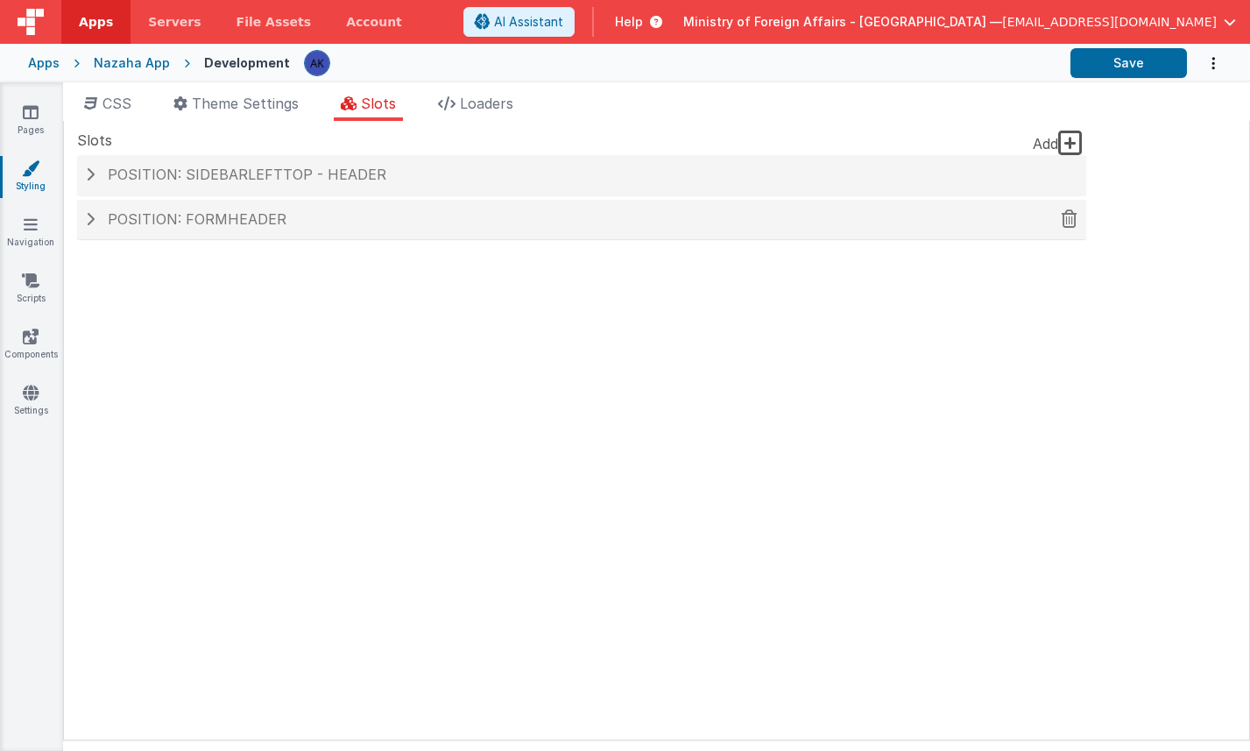
click at [304, 223] on h4 "Position: formHeader" at bounding box center [582, 220] width 992 height 16
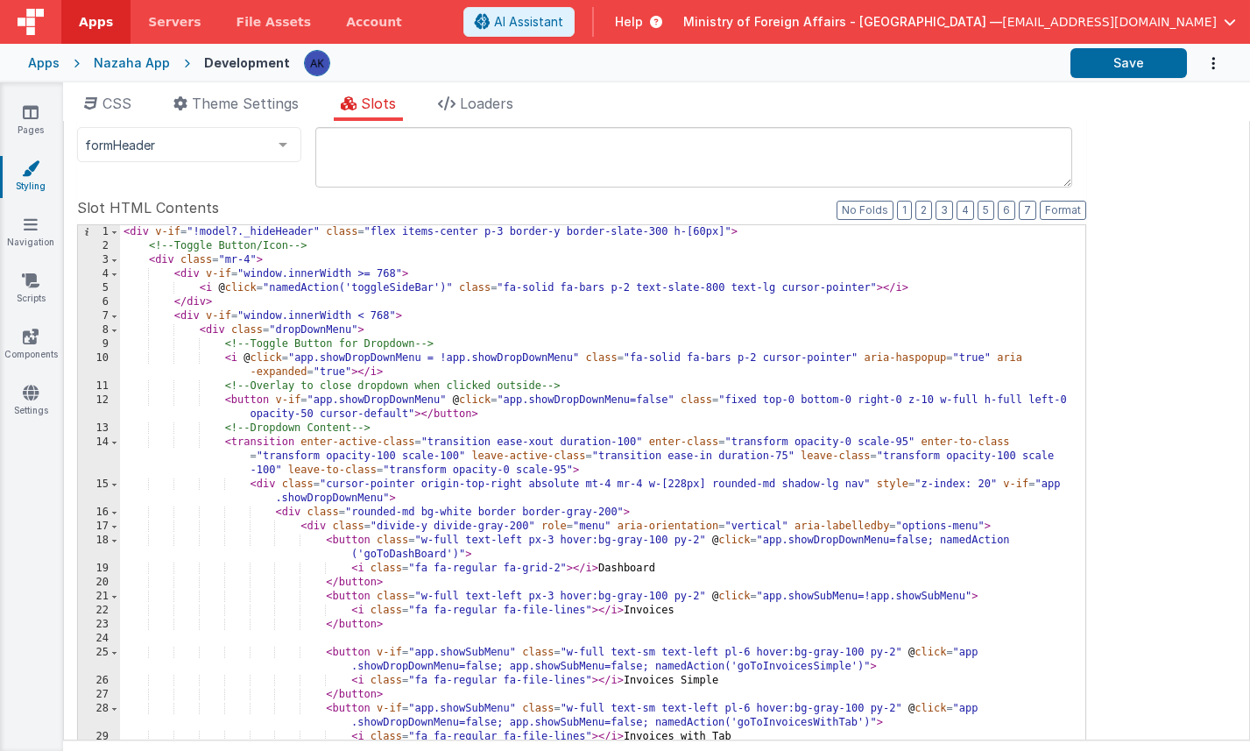
scroll to position [88, 0]
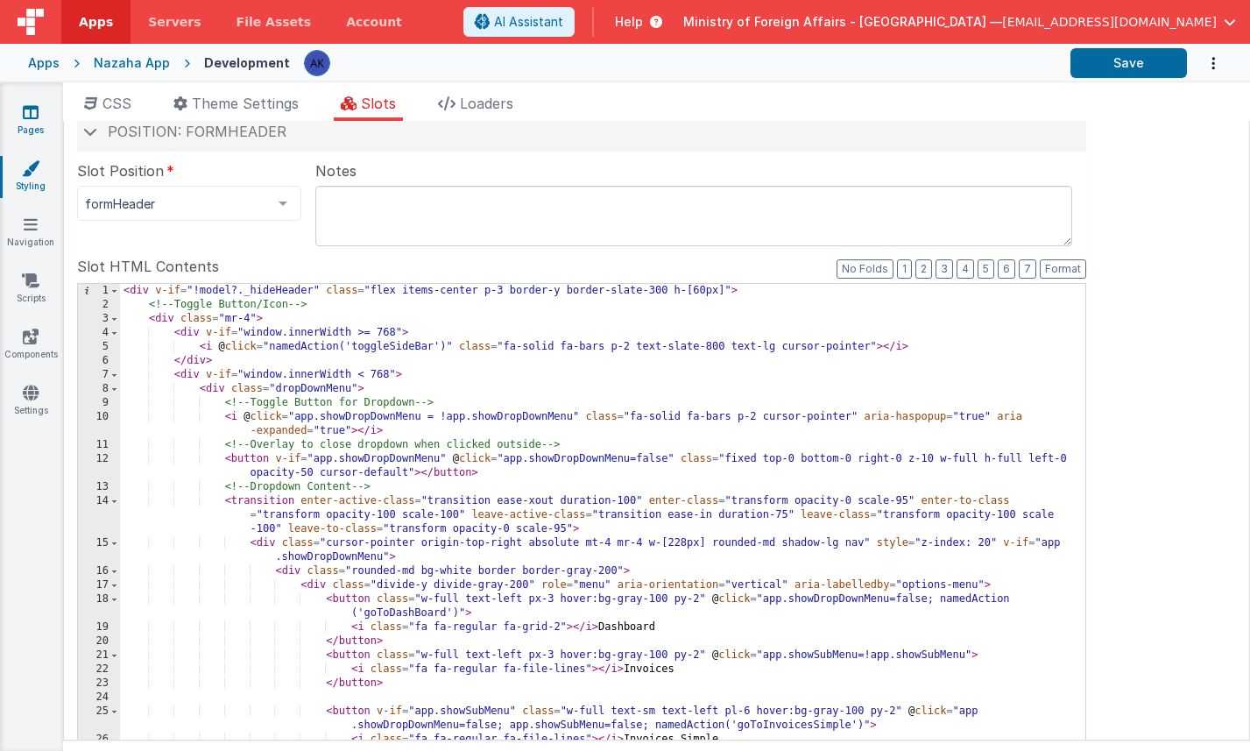
click at [45, 115] on link "Pages" at bounding box center [30, 120] width 63 height 35
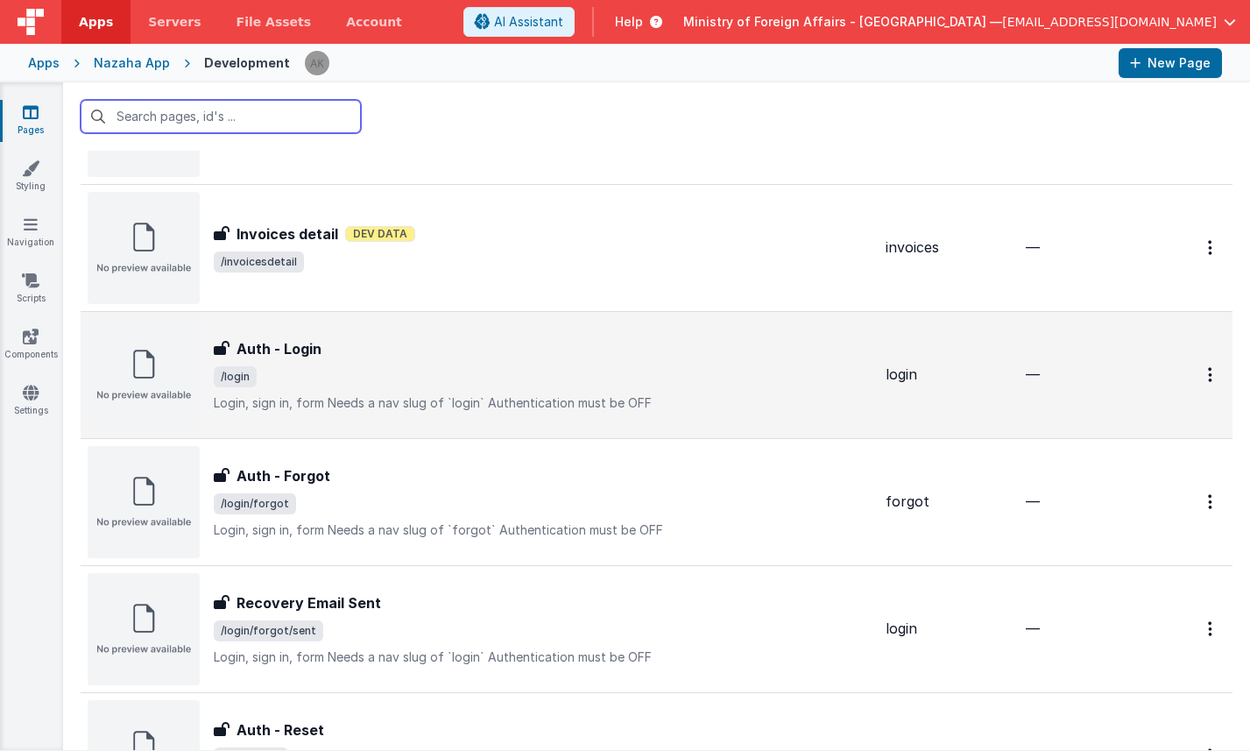
scroll to position [1018, 0]
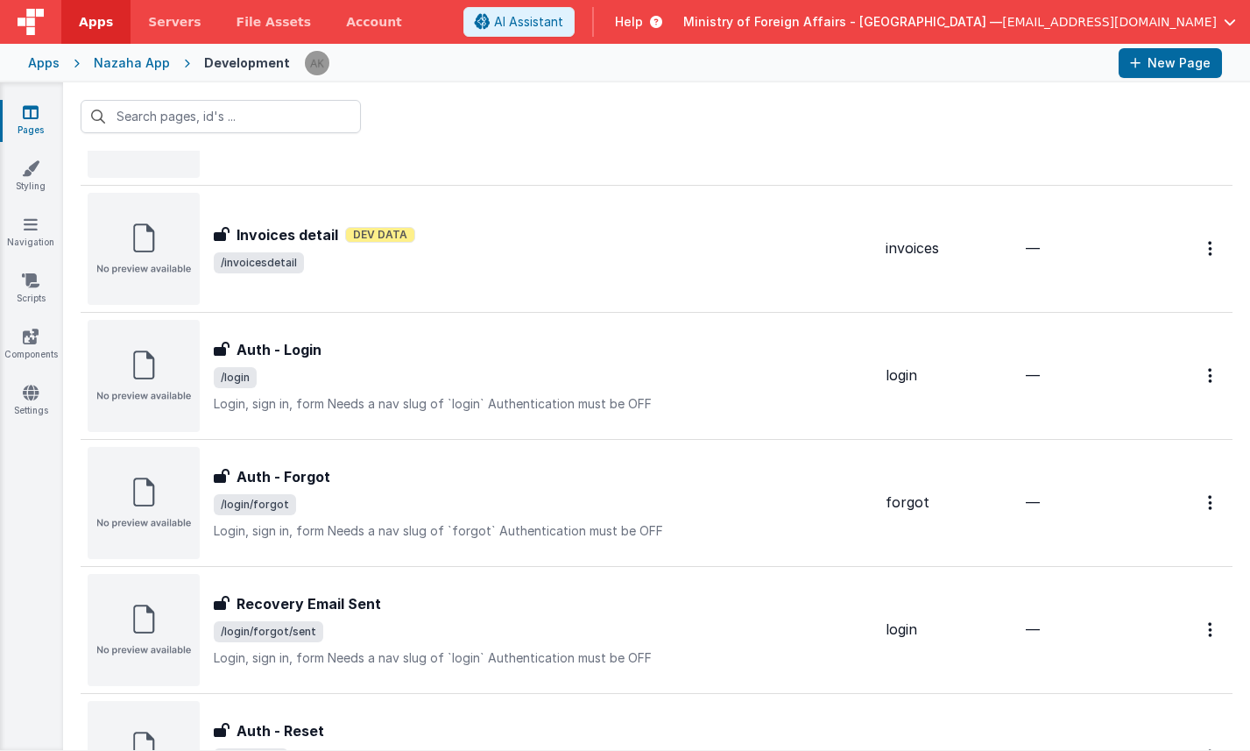
click at [35, 121] on link "Pages" at bounding box center [30, 120] width 63 height 35
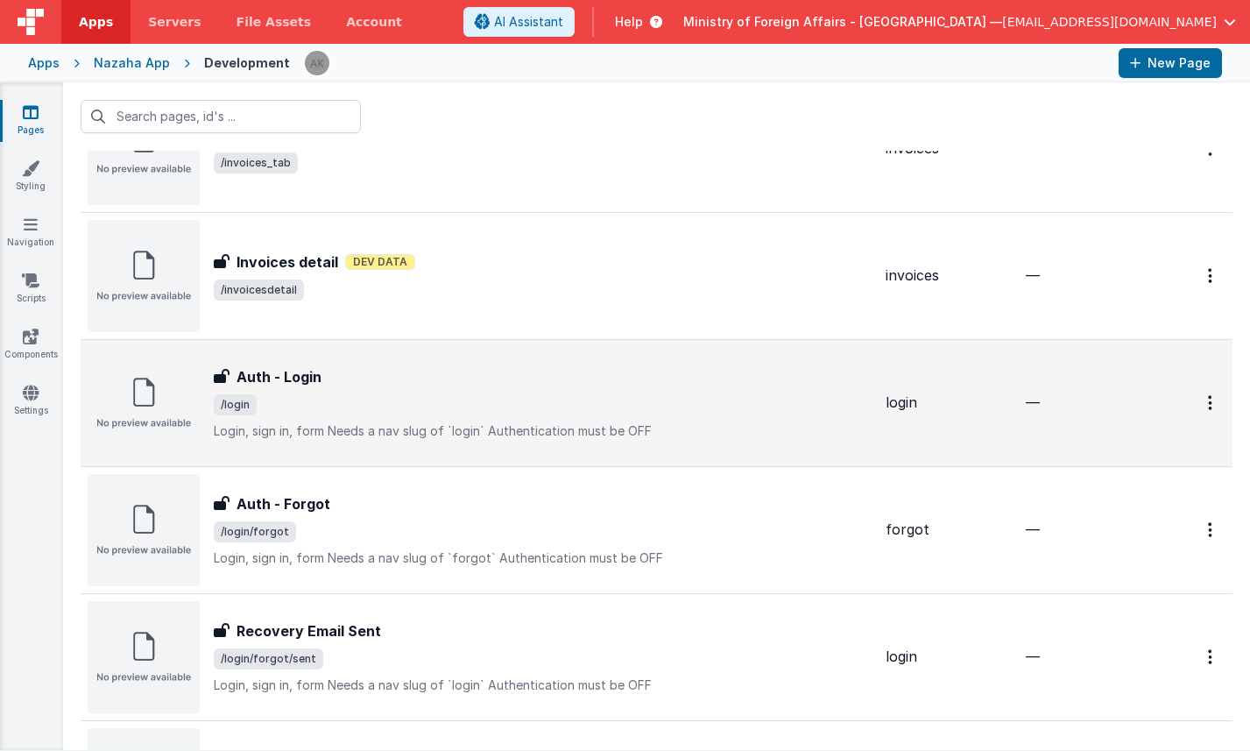
scroll to position [924, 0]
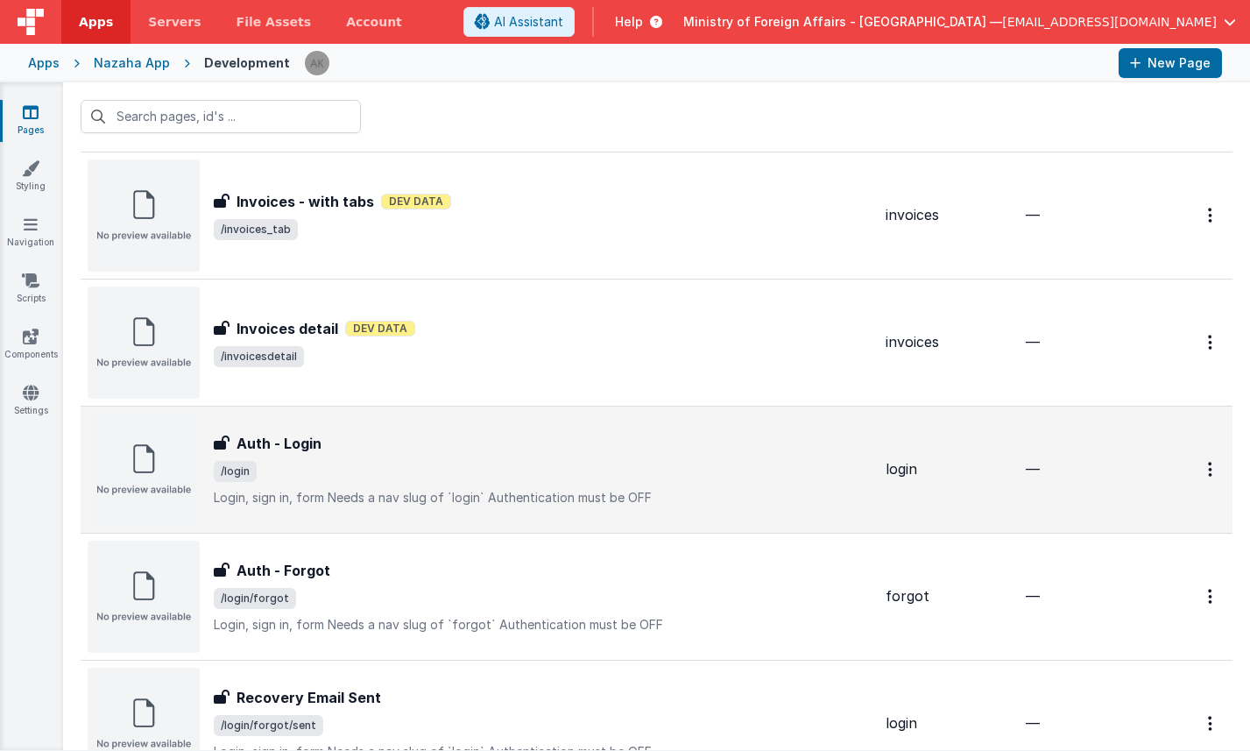
click at [178, 438] on img at bounding box center [144, 469] width 112 height 112
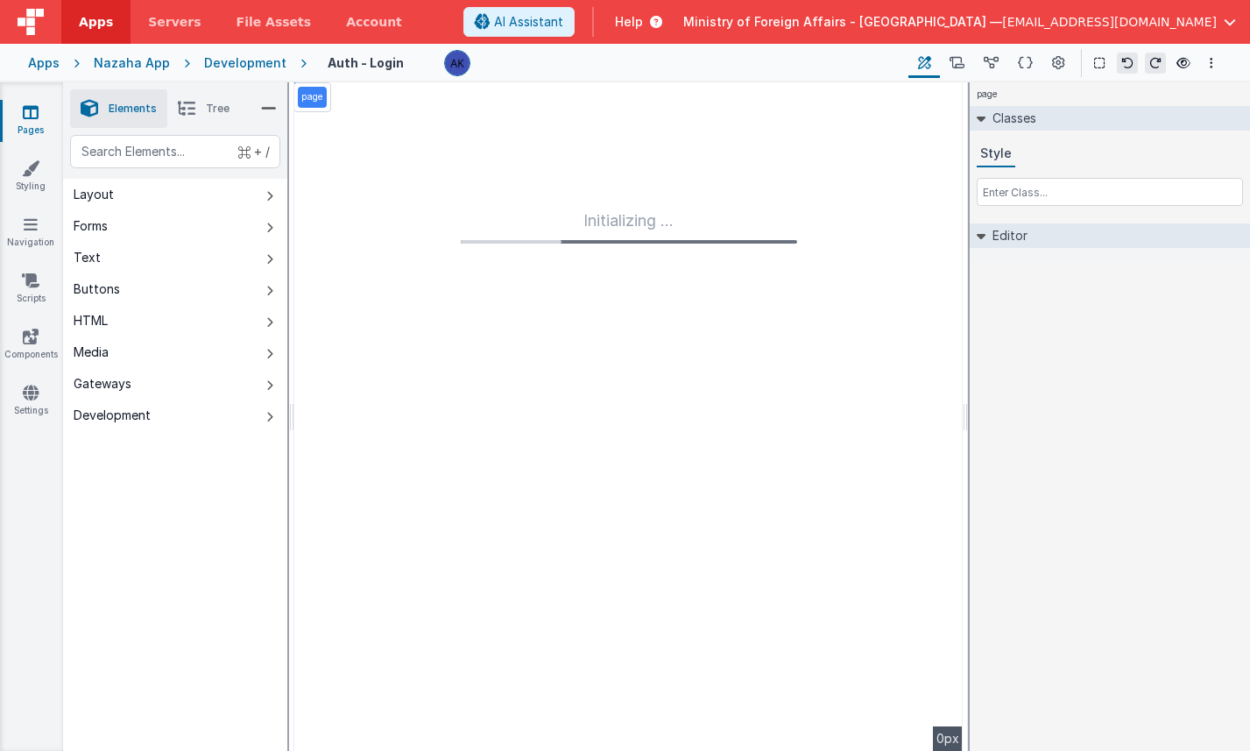
click at [268, 62] on div "Development" at bounding box center [245, 63] width 82 height 18
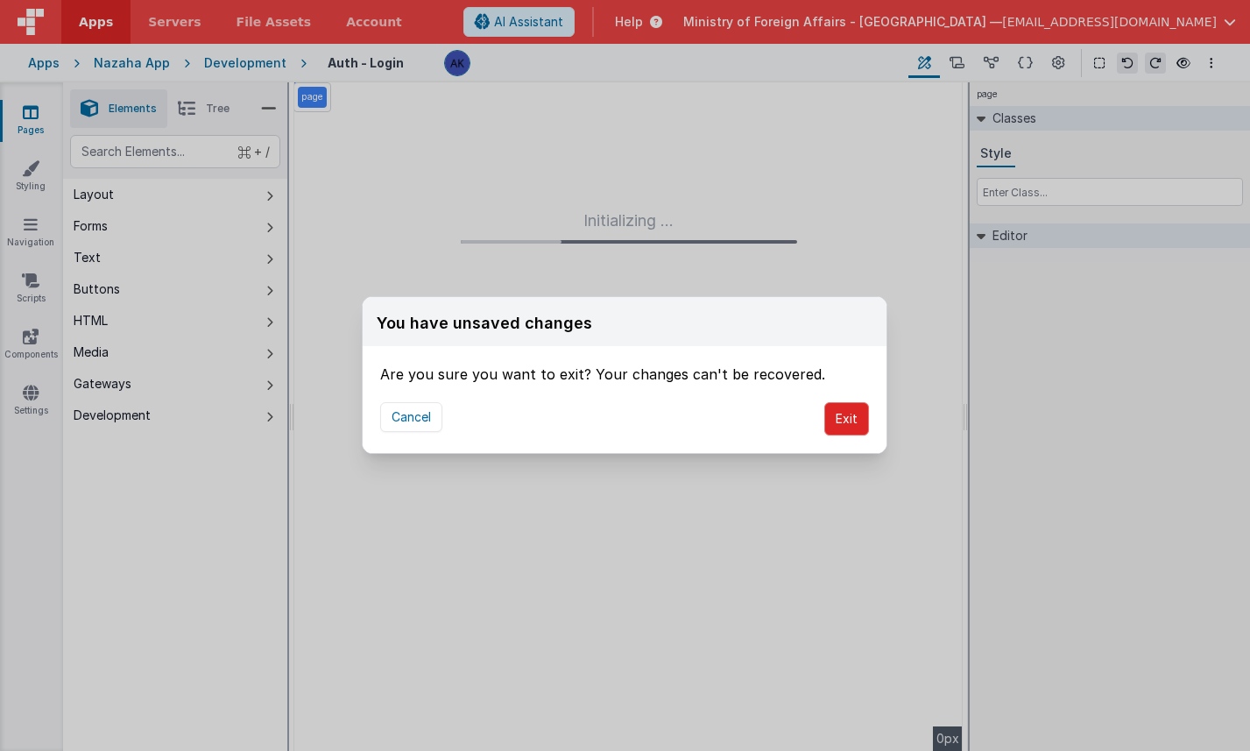
click at [853, 425] on button "Exit" at bounding box center [846, 418] width 45 height 33
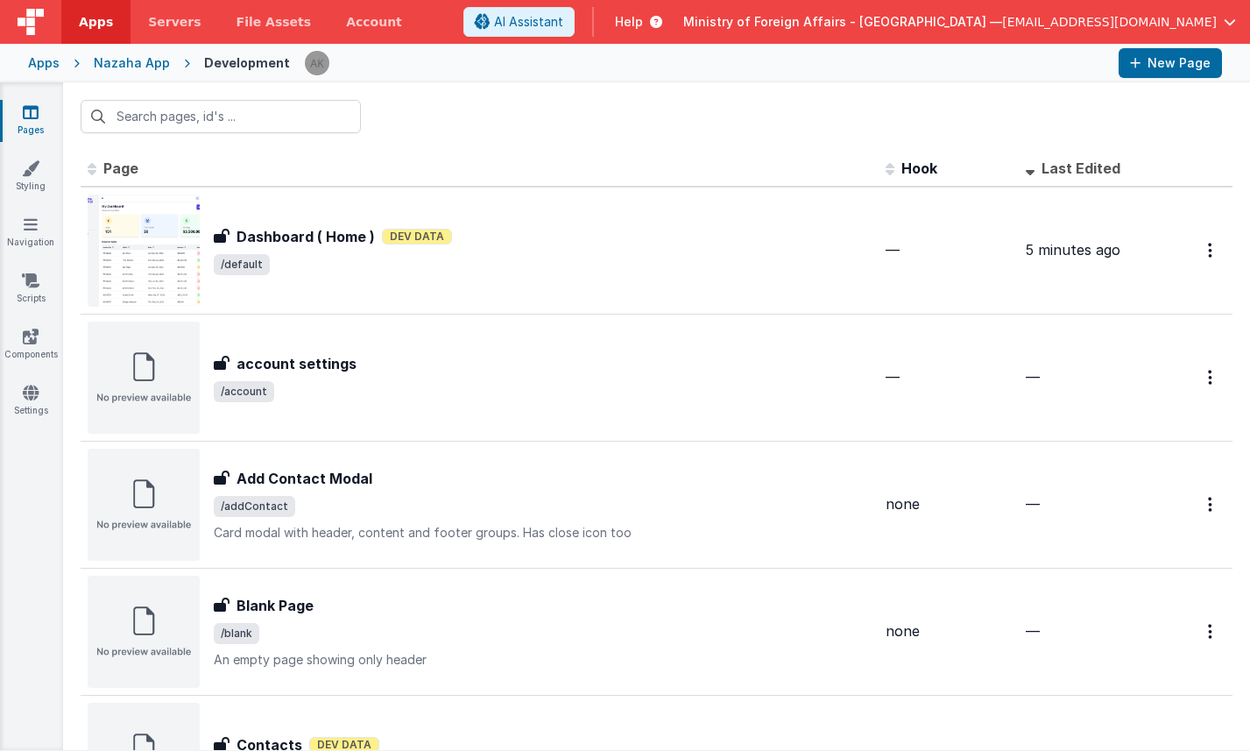
click at [1055, 173] on span "Last Edited" at bounding box center [1081, 168] width 79 height 18
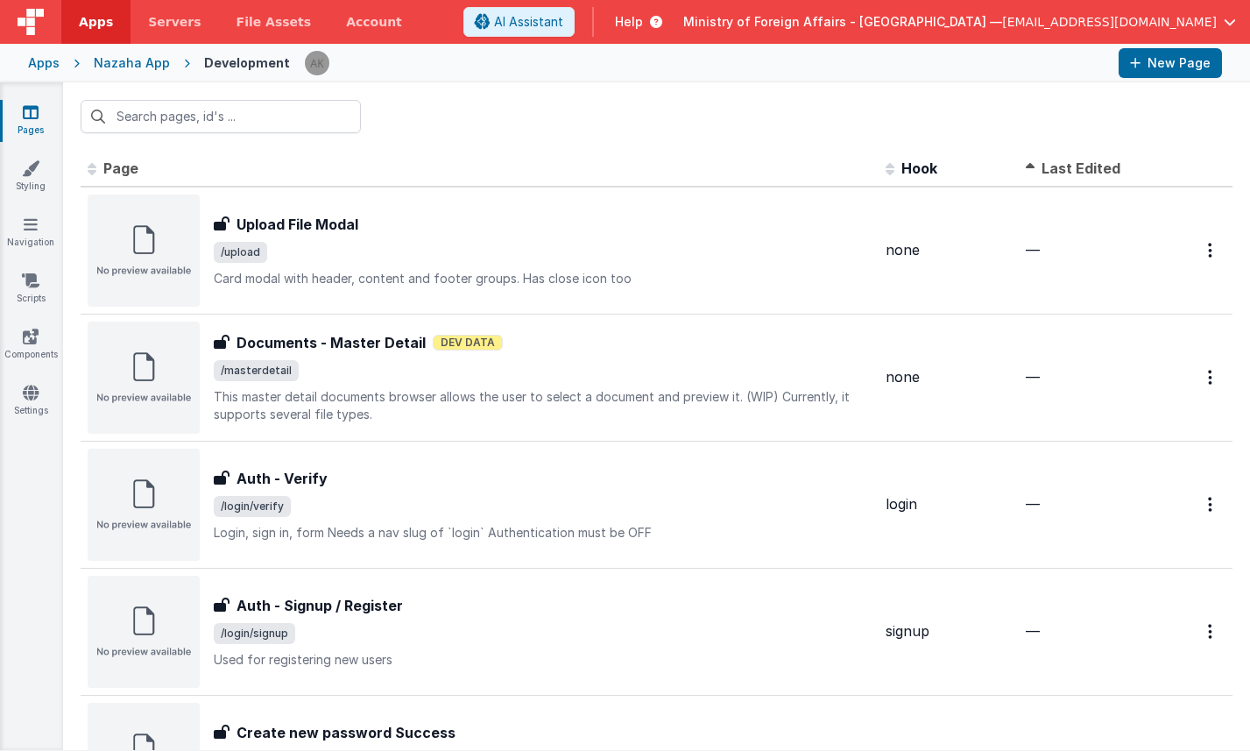
click at [1055, 173] on span "Last Edited" at bounding box center [1081, 168] width 79 height 18
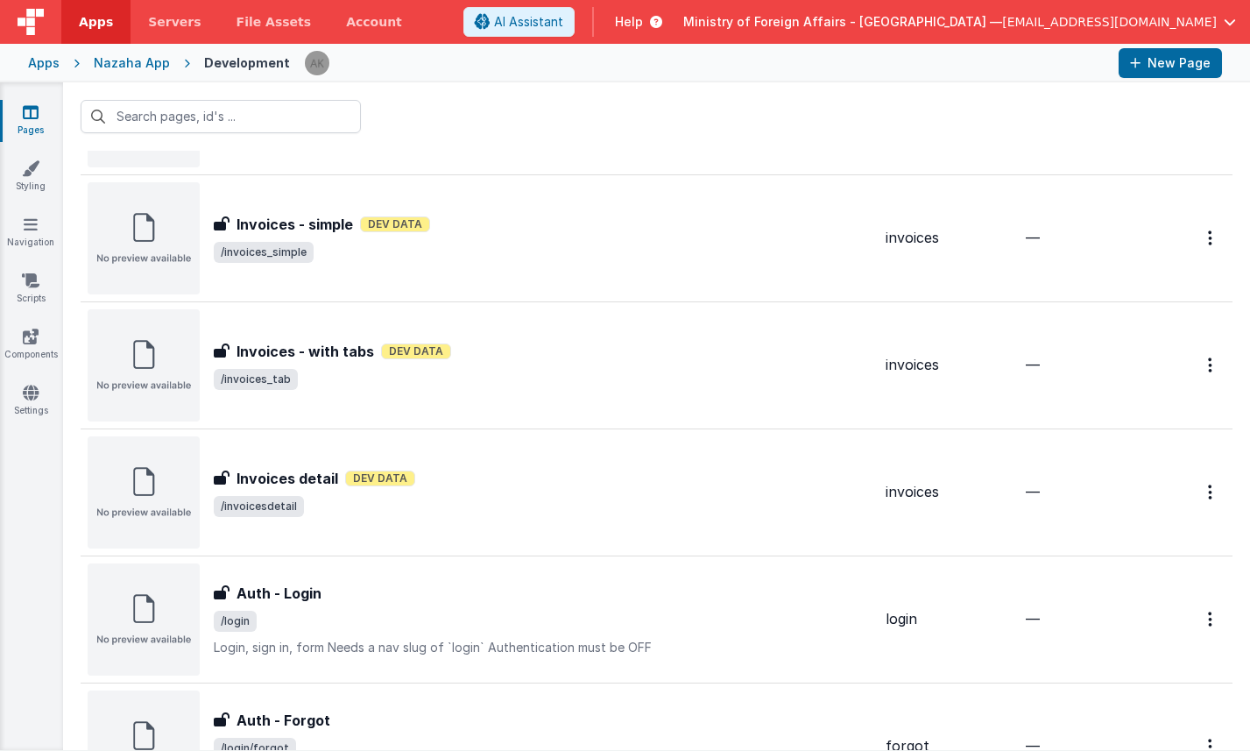
scroll to position [834, 0]
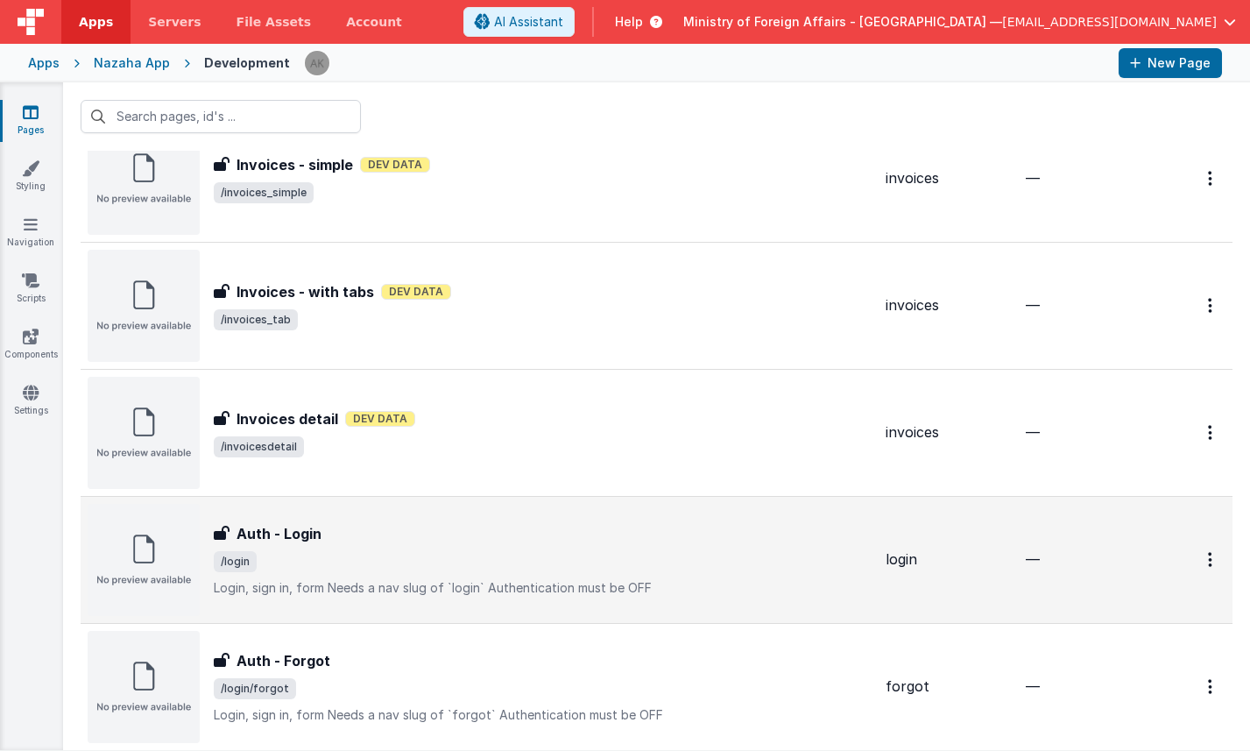
click at [153, 561] on img at bounding box center [144, 560] width 112 height 112
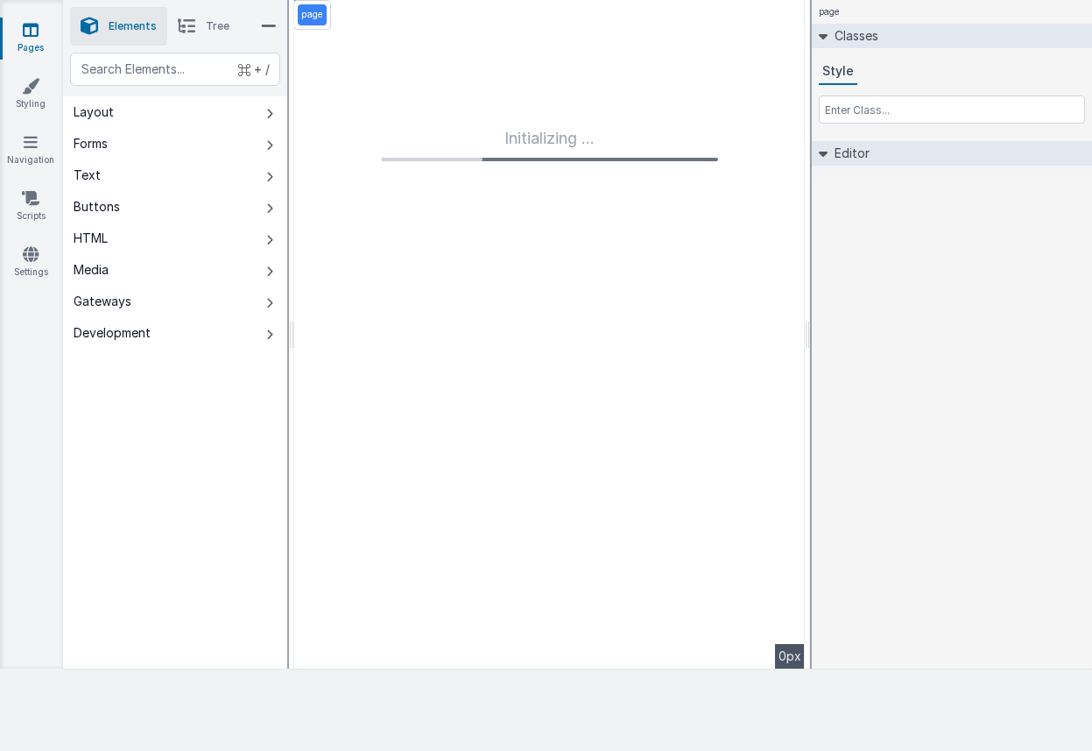
click at [398, 228] on div "Initializing ..." at bounding box center [549, 334] width 511 height 668
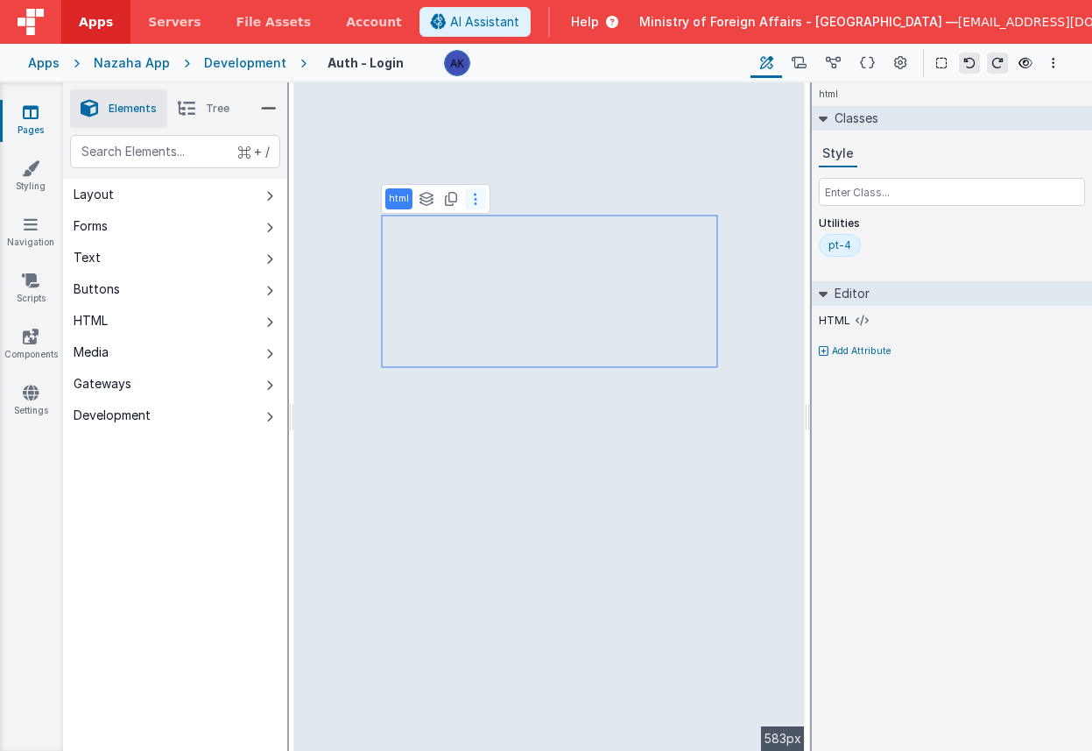
click at [474, 204] on icon at bounding box center [476, 199] width 4 height 14
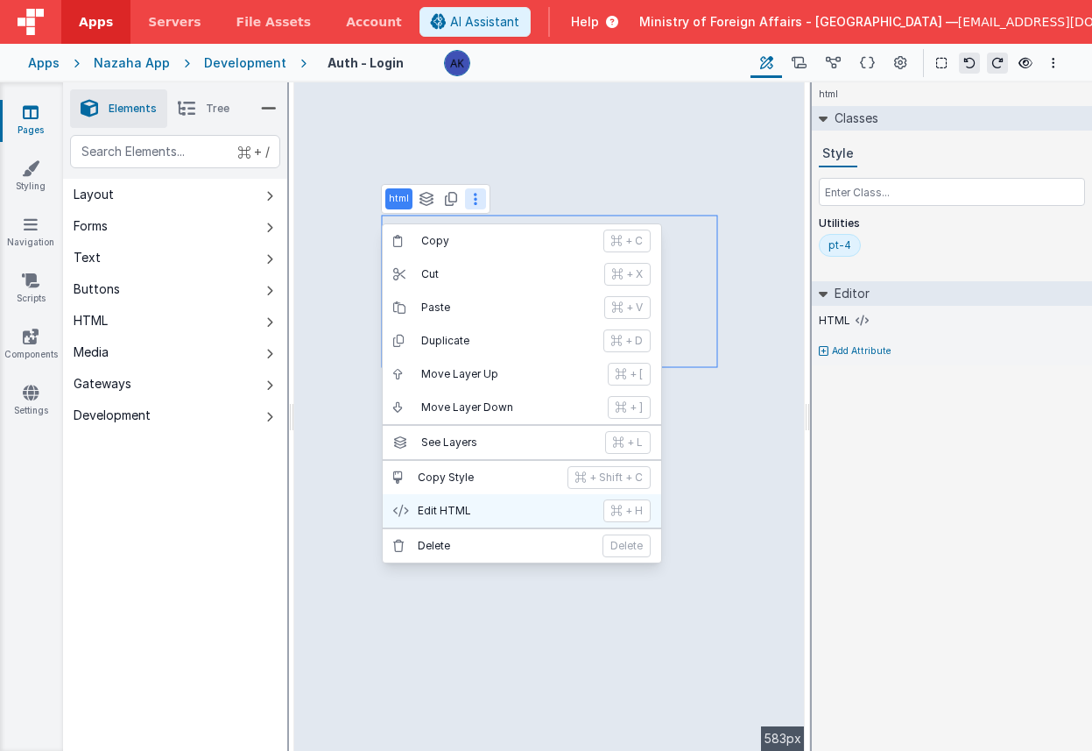
click at [496, 508] on p "Edit HTML" at bounding box center [505, 511] width 175 height 14
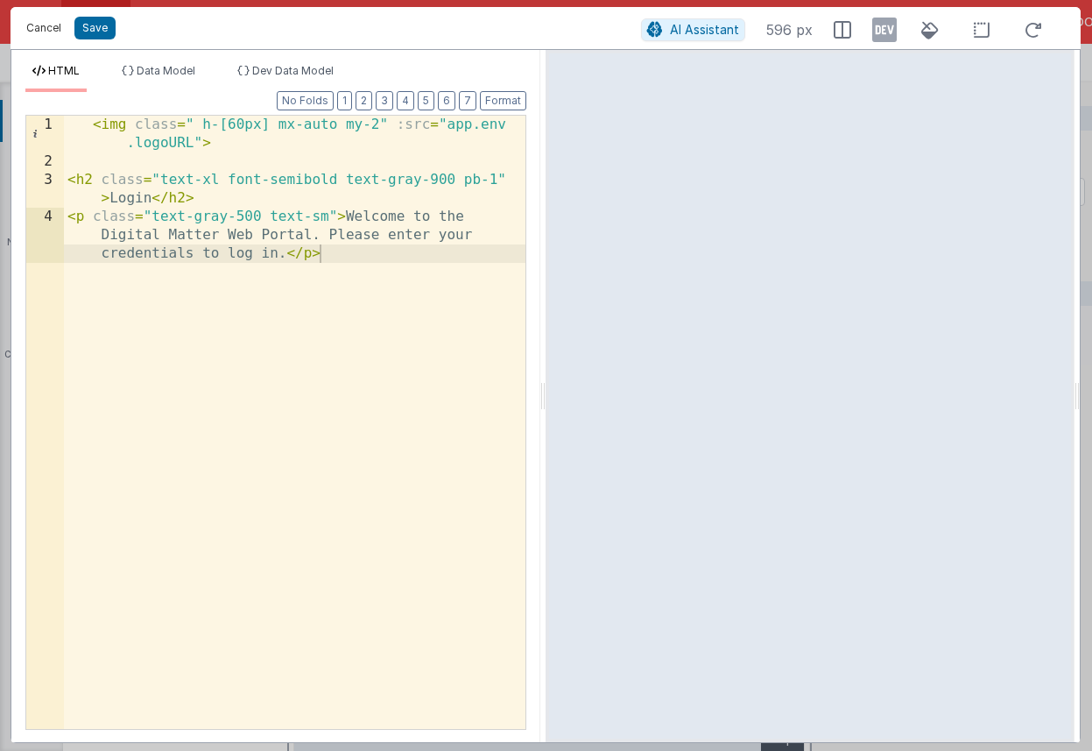
click at [48, 24] on button "Cancel" at bounding box center [44, 28] width 53 height 25
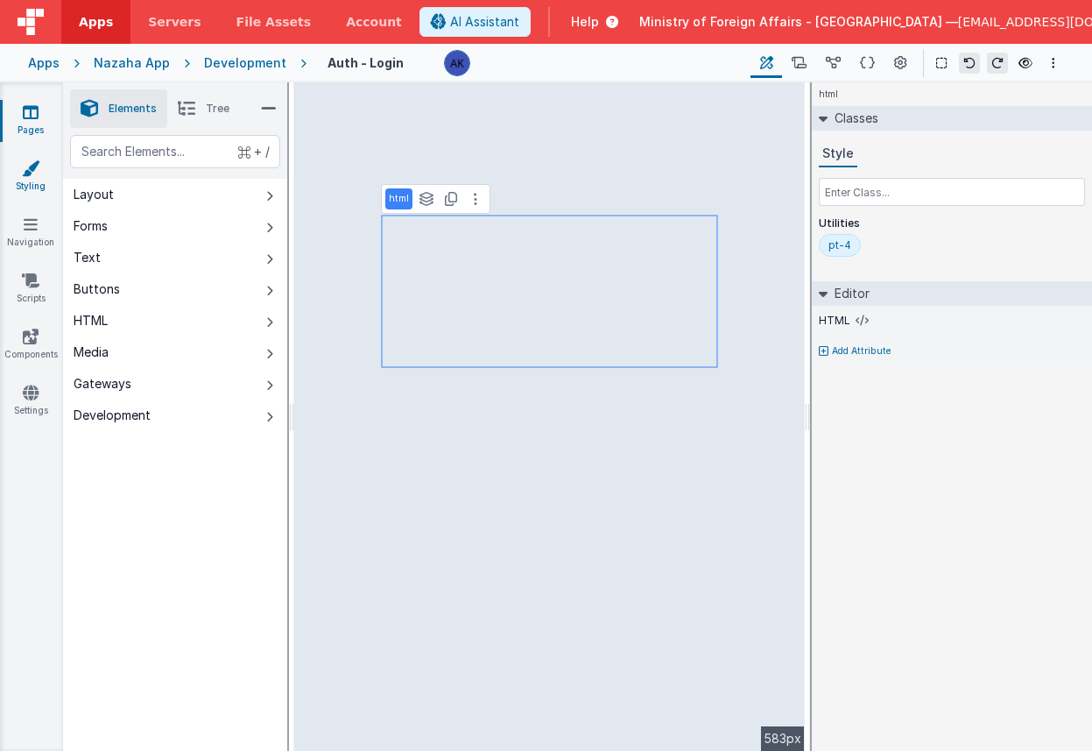
click at [27, 181] on link "Styling" at bounding box center [30, 176] width 63 height 35
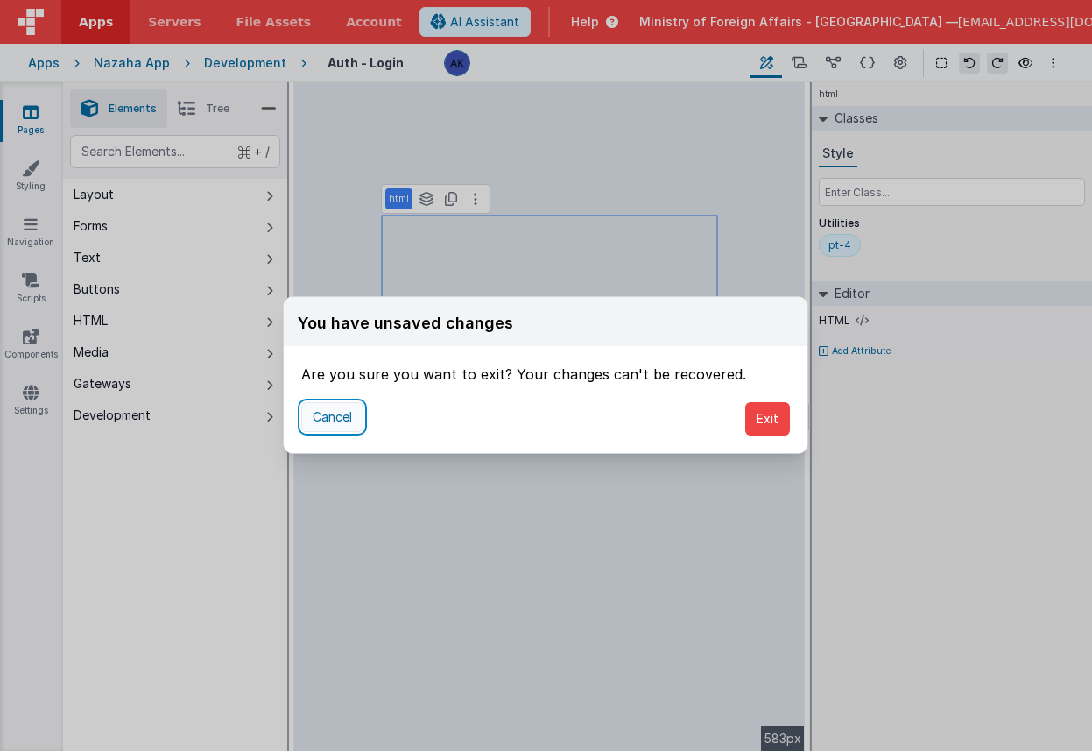
click at [345, 416] on button "Cancel" at bounding box center [332, 417] width 62 height 30
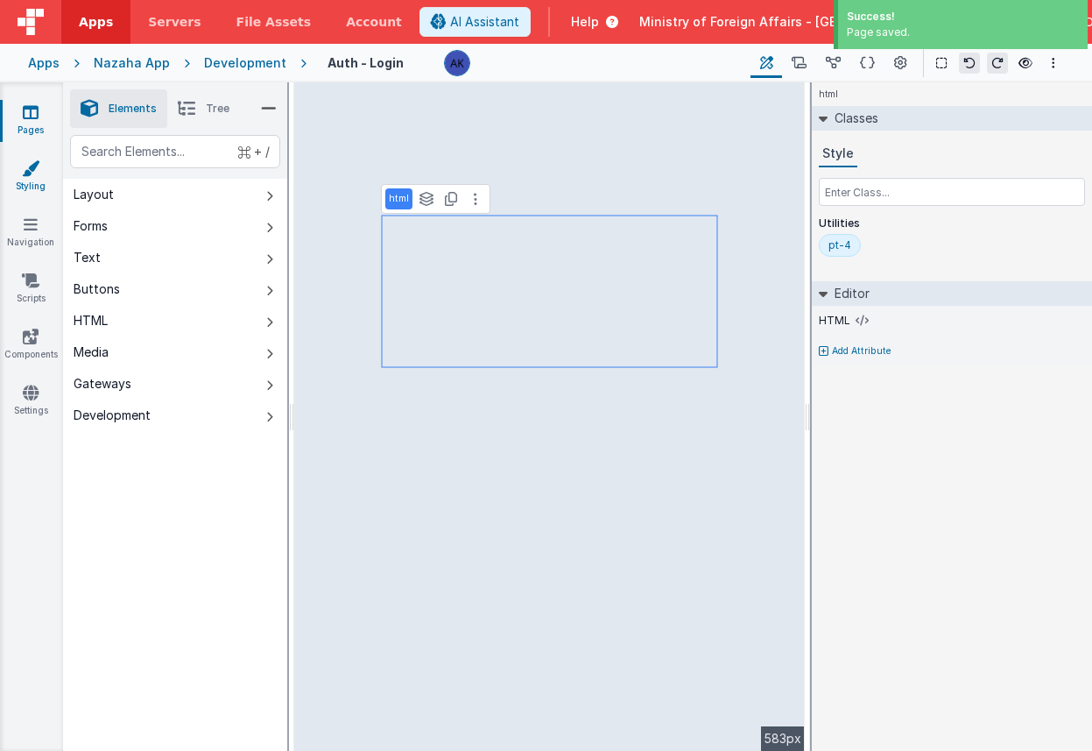
click at [28, 180] on link "Styling" at bounding box center [30, 176] width 63 height 35
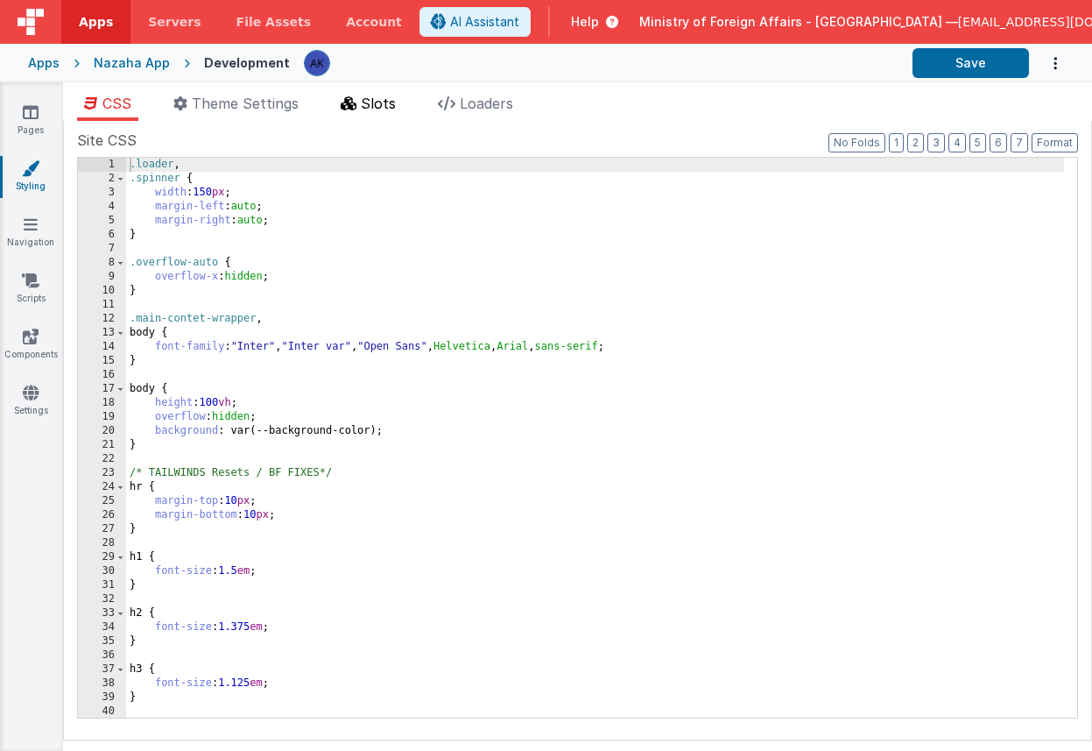
click at [374, 97] on span "Slots" at bounding box center [378, 104] width 35 height 18
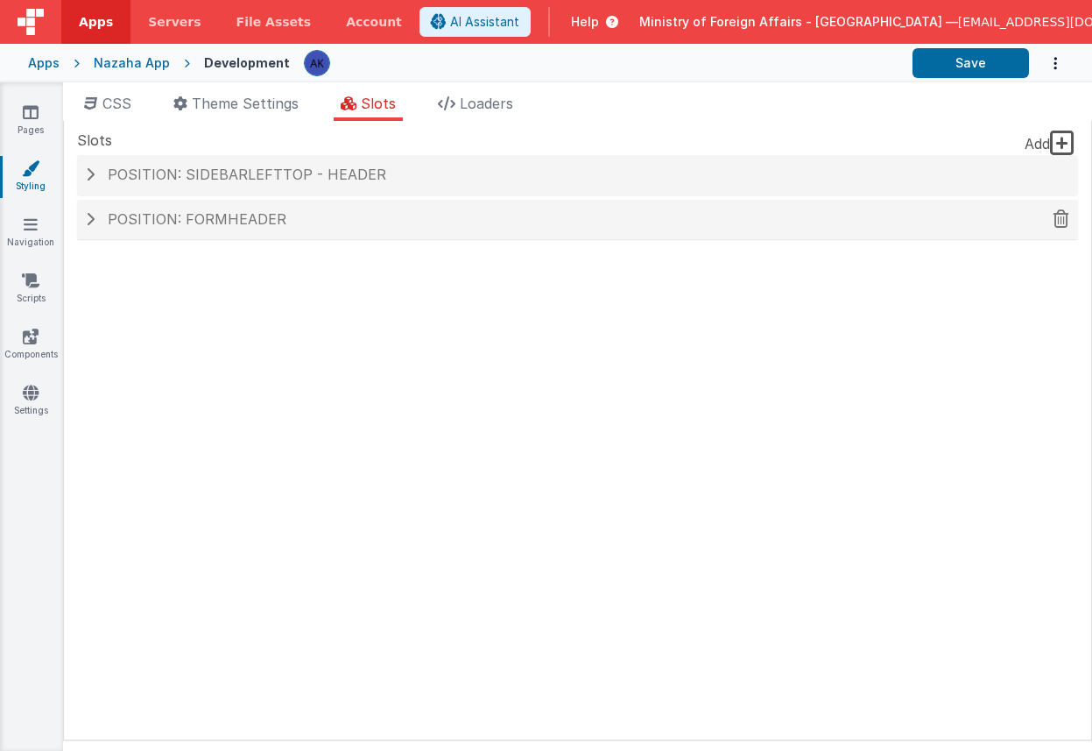
click at [313, 215] on h4 "Position: formHeader" at bounding box center [578, 220] width 984 height 16
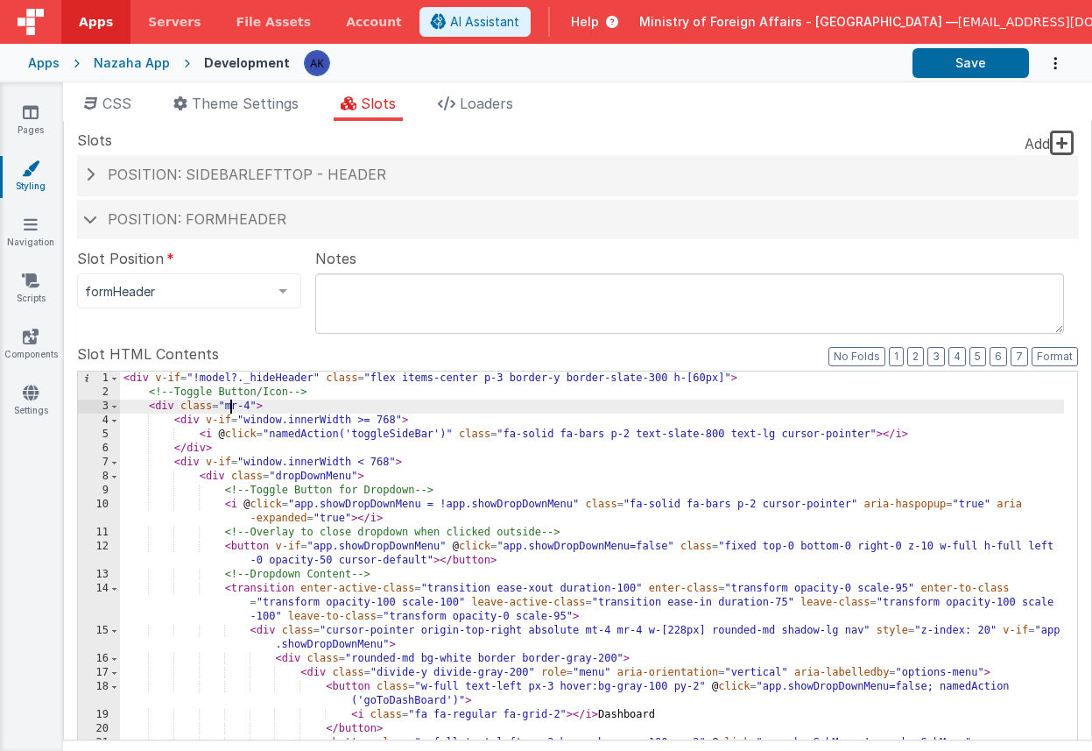
click at [229, 407] on div "< div v-if = "!model?._hideHeader" class = "flex items-center p-3 border-y bord…" at bounding box center [592, 669] width 944 height 596
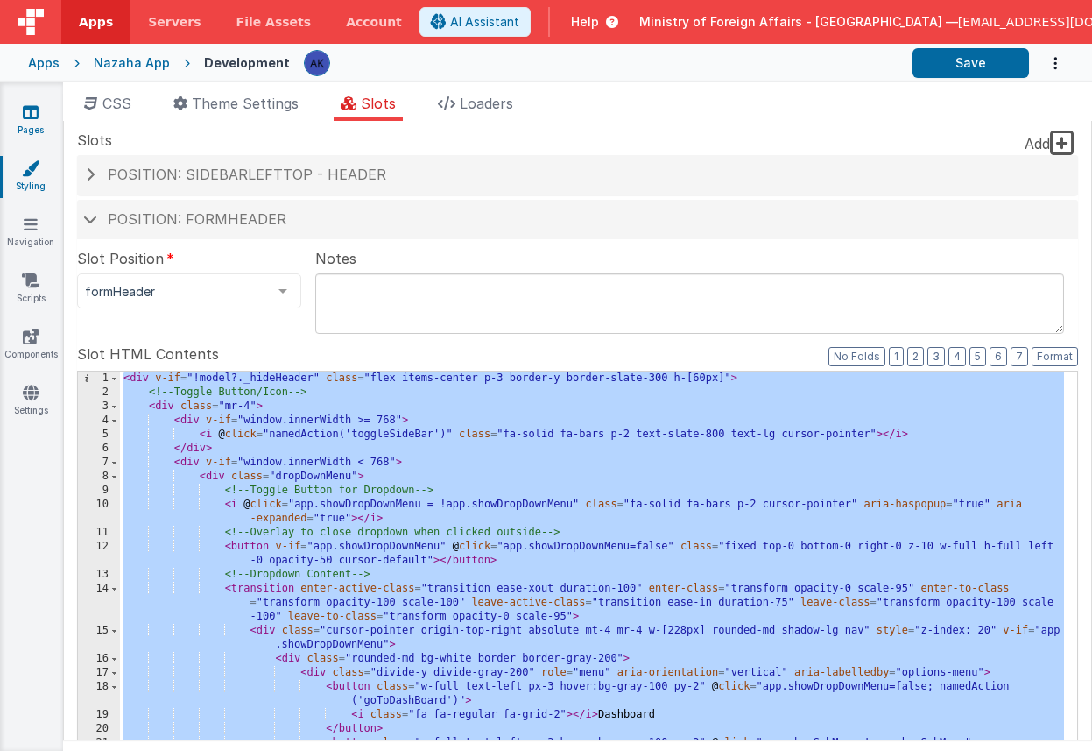
click at [39, 119] on link "Pages" at bounding box center [30, 120] width 63 height 35
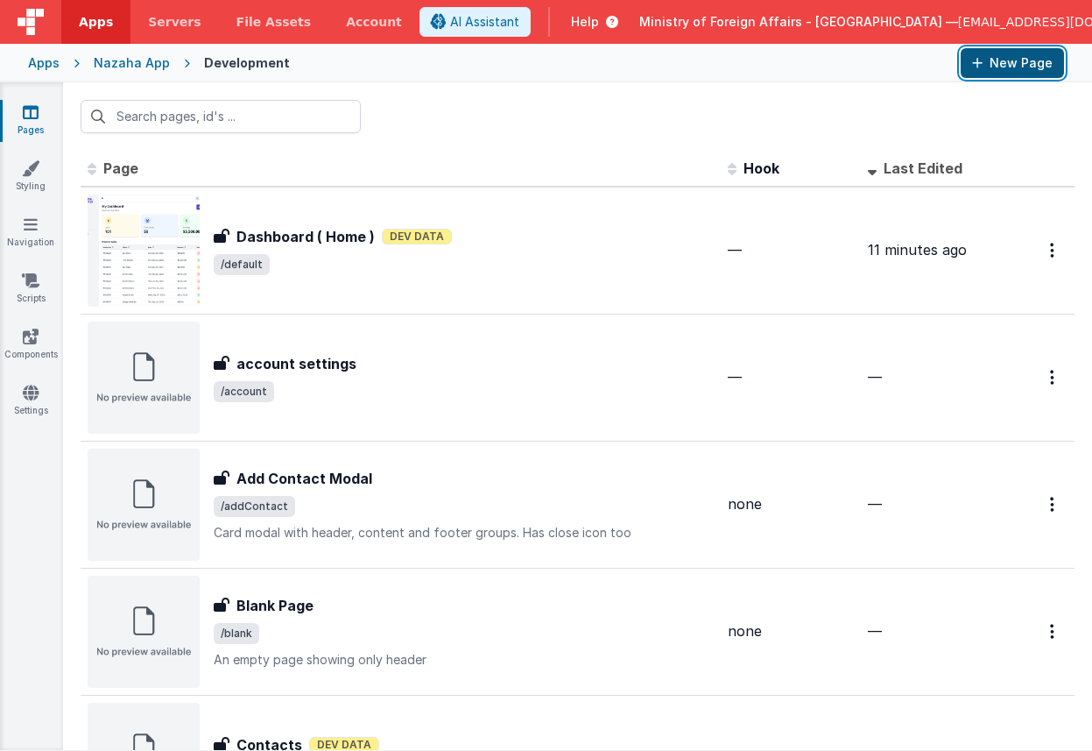
click at [981, 71] on button "New Page" at bounding box center [1012, 63] width 103 height 30
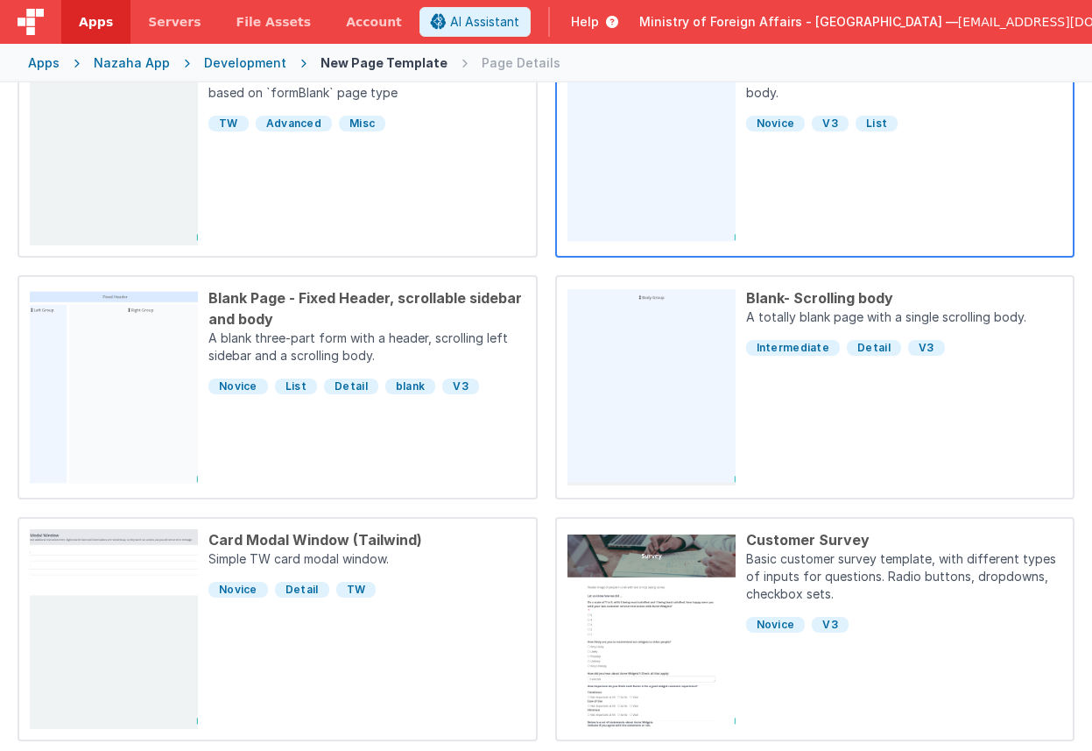
scroll to position [975, 0]
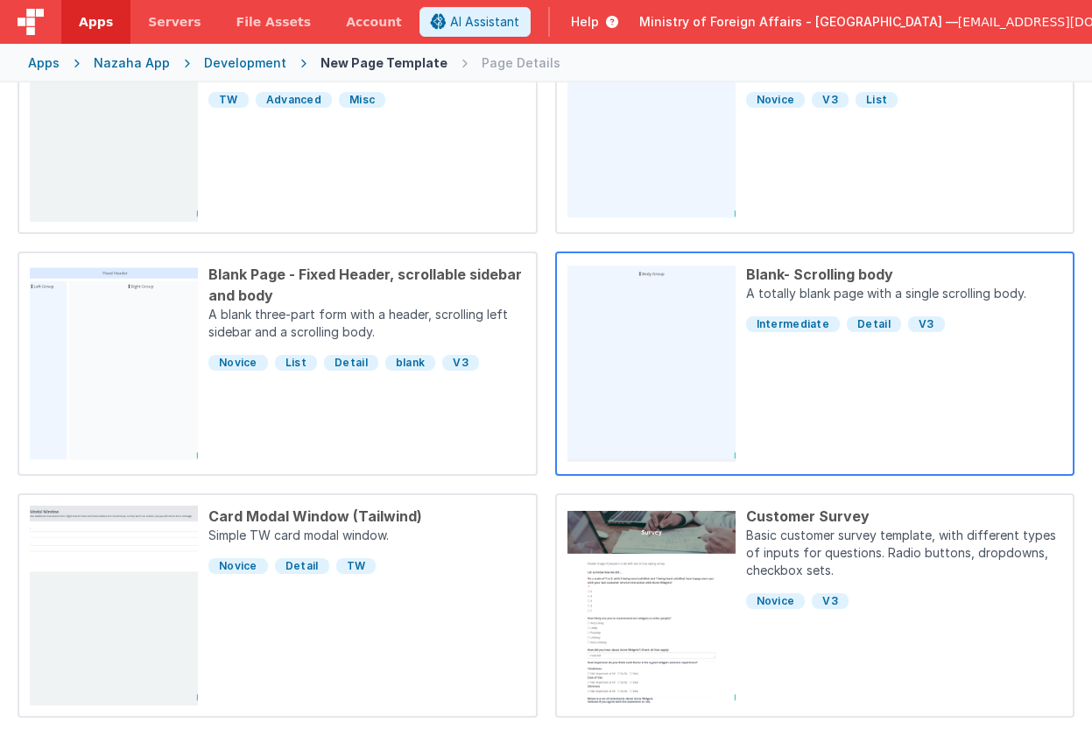
click at [843, 372] on div "Blank- Scrolling body A totally blank page with a single scrolling body. Interm…" at bounding box center [900, 364] width 328 height 200
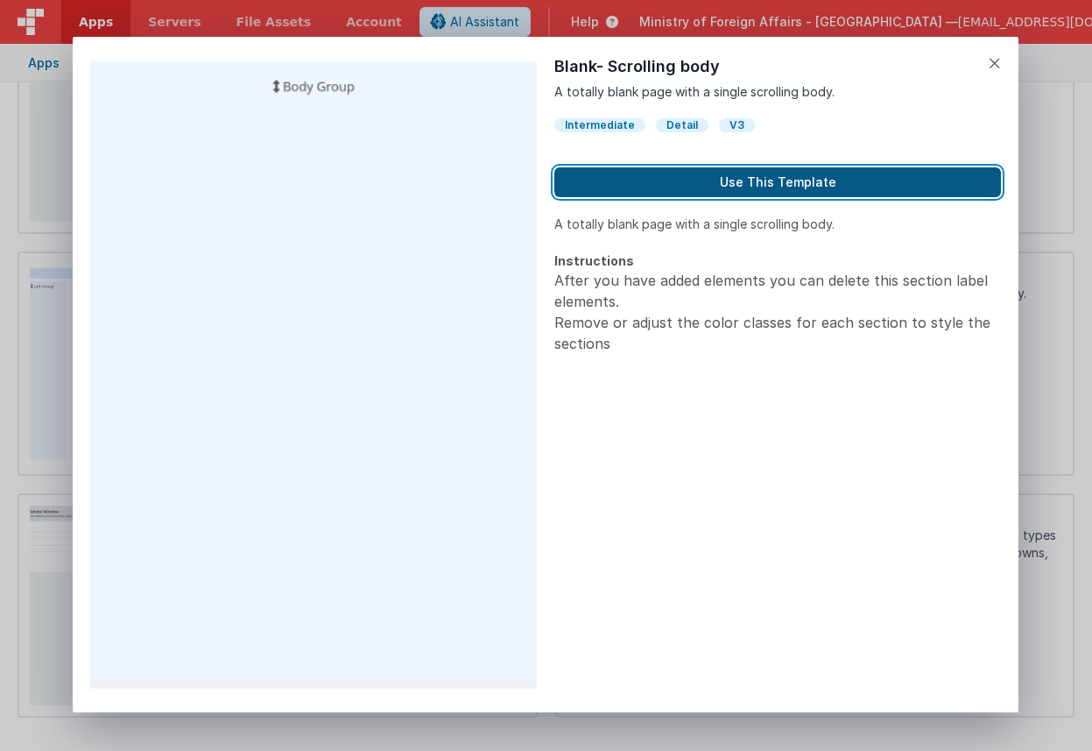
click at [780, 185] on button "Use This Template" at bounding box center [777, 182] width 447 height 30
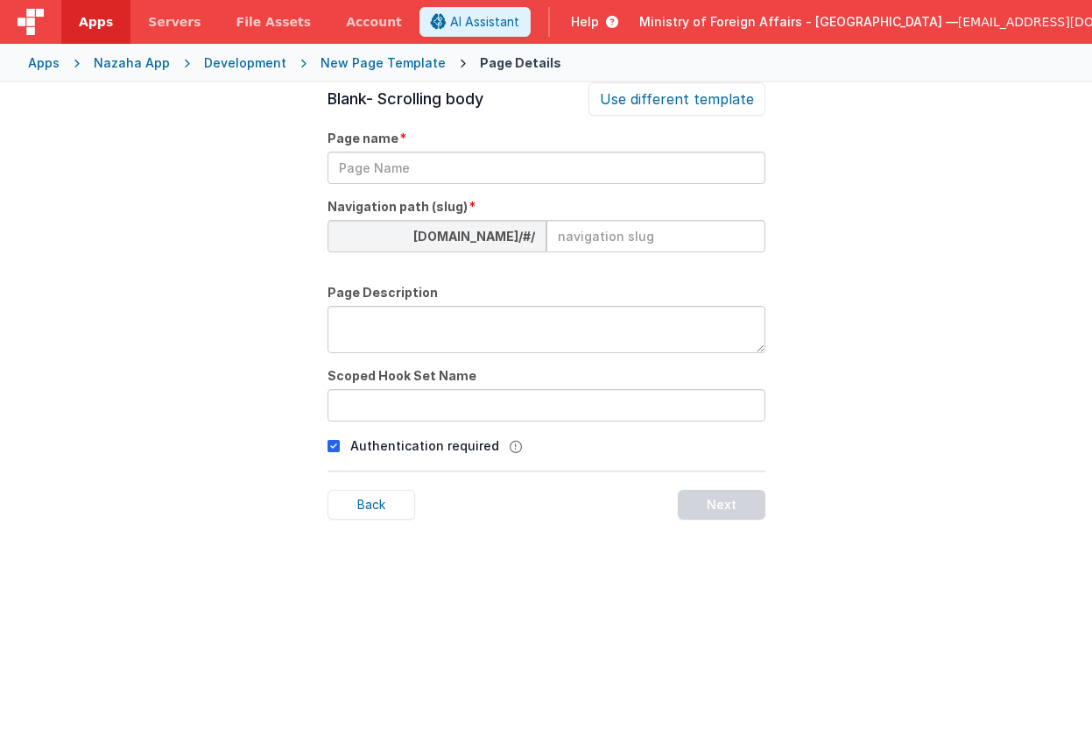
scroll to position [60, 0]
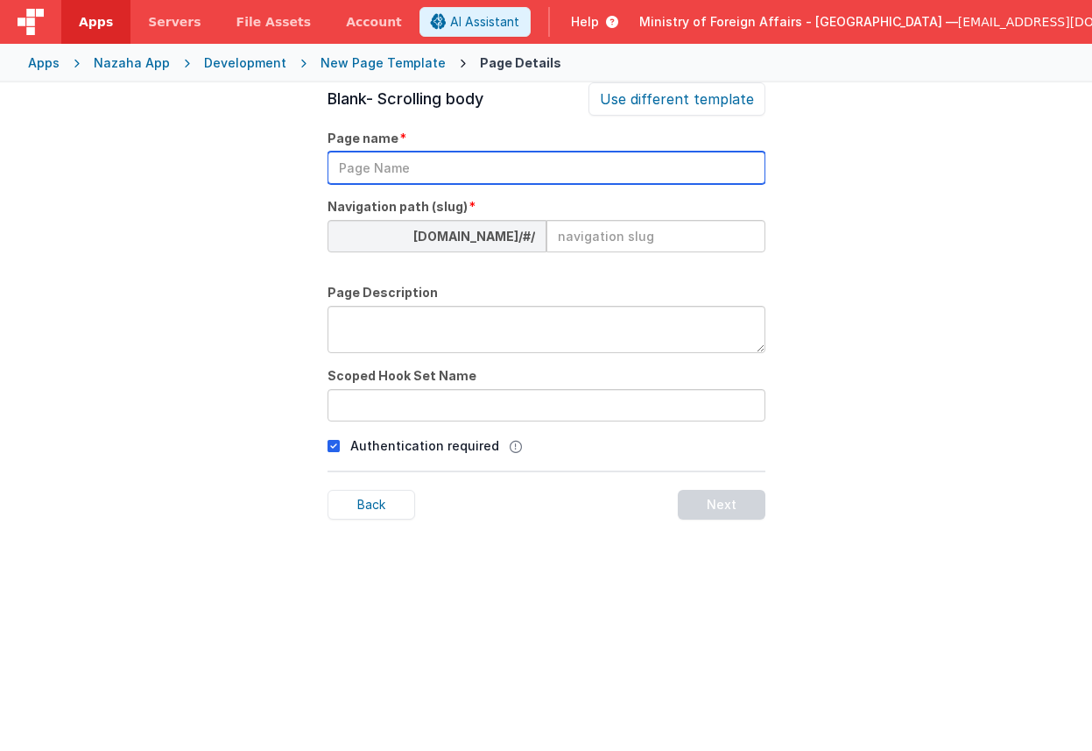
click at [589, 176] on input "text" at bounding box center [547, 168] width 438 height 32
type input "Test"
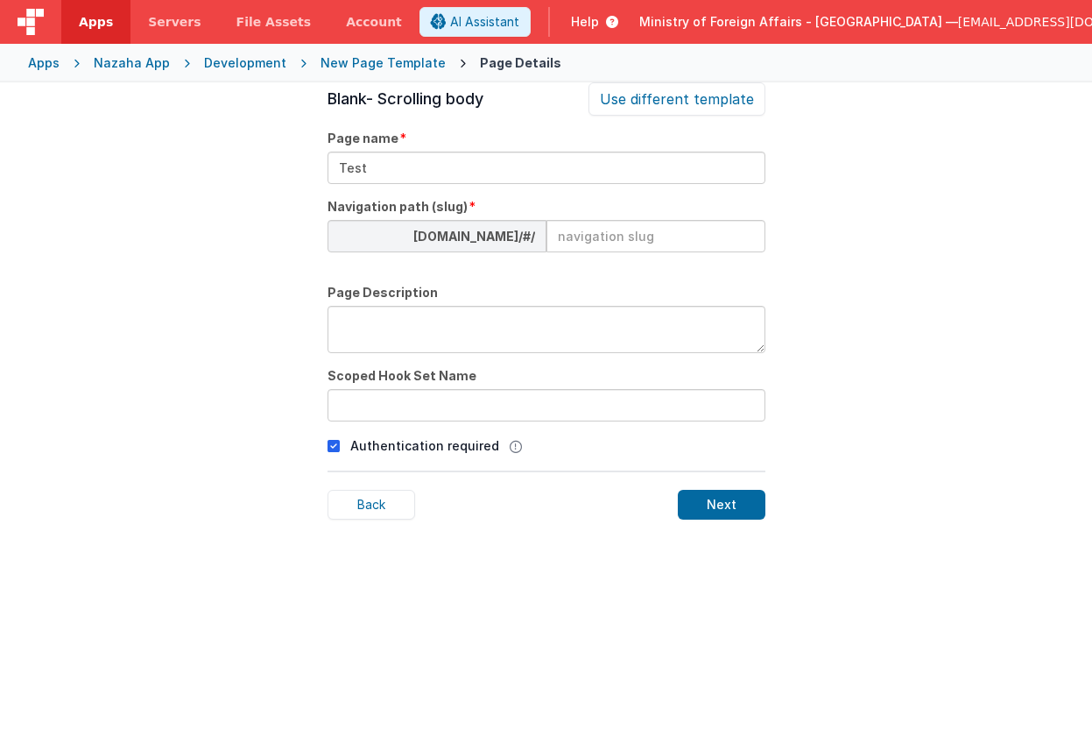
click at [599, 227] on input at bounding box center [656, 236] width 219 height 32
type input "test"
click at [407, 449] on p "Authentication required" at bounding box center [424, 445] width 149 height 18
click at [335, 447] on icon at bounding box center [334, 445] width 12 height 21
click at [750, 510] on div "Next" at bounding box center [722, 505] width 88 height 30
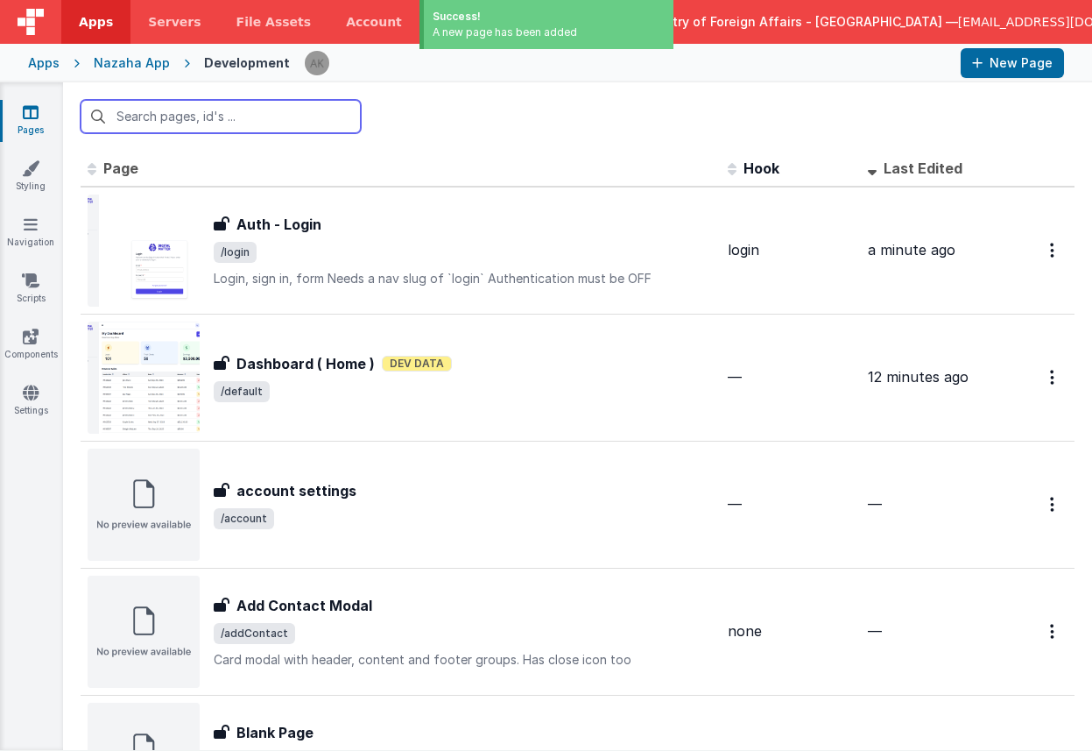
click at [206, 105] on input "text" at bounding box center [221, 116] width 280 height 33
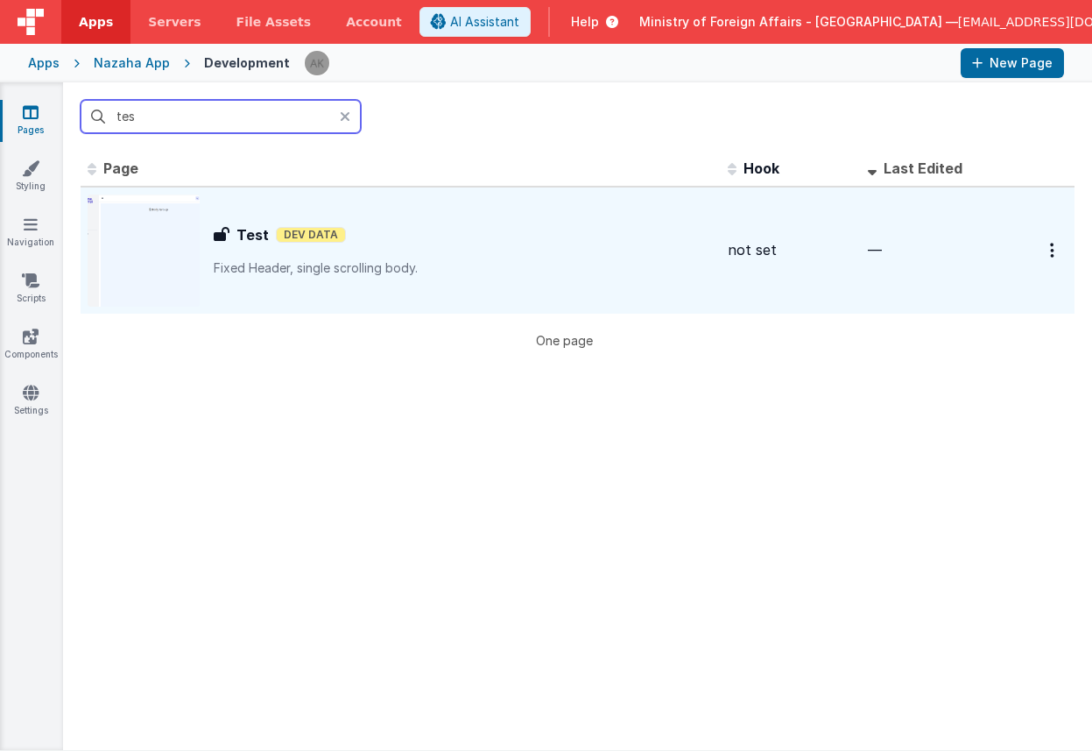
type input "tes"
click at [172, 272] on img at bounding box center [144, 250] width 112 height 112
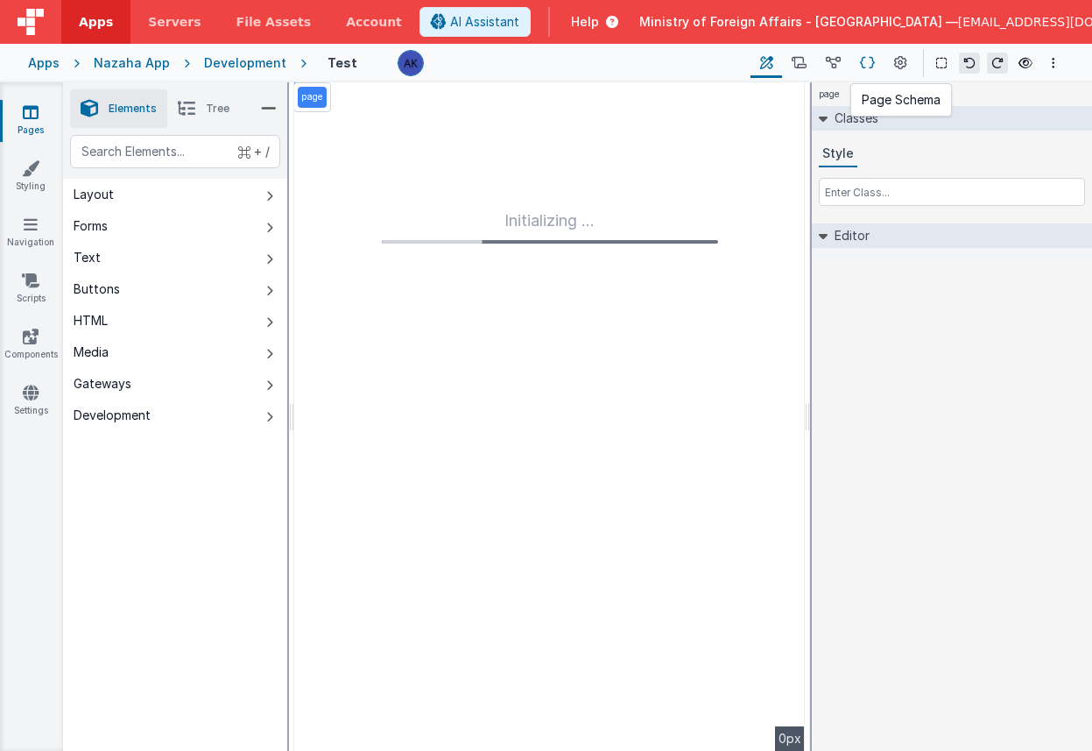
click at [870, 69] on icon at bounding box center [867, 63] width 15 height 18
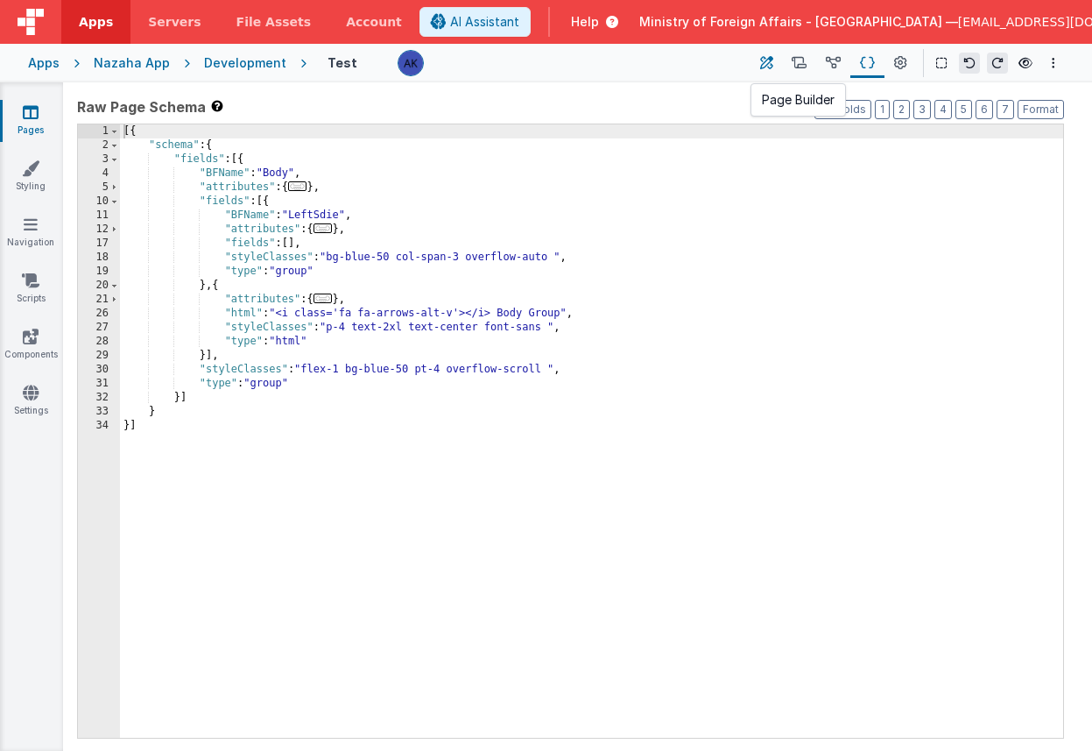
click at [762, 61] on icon at bounding box center [766, 63] width 13 height 18
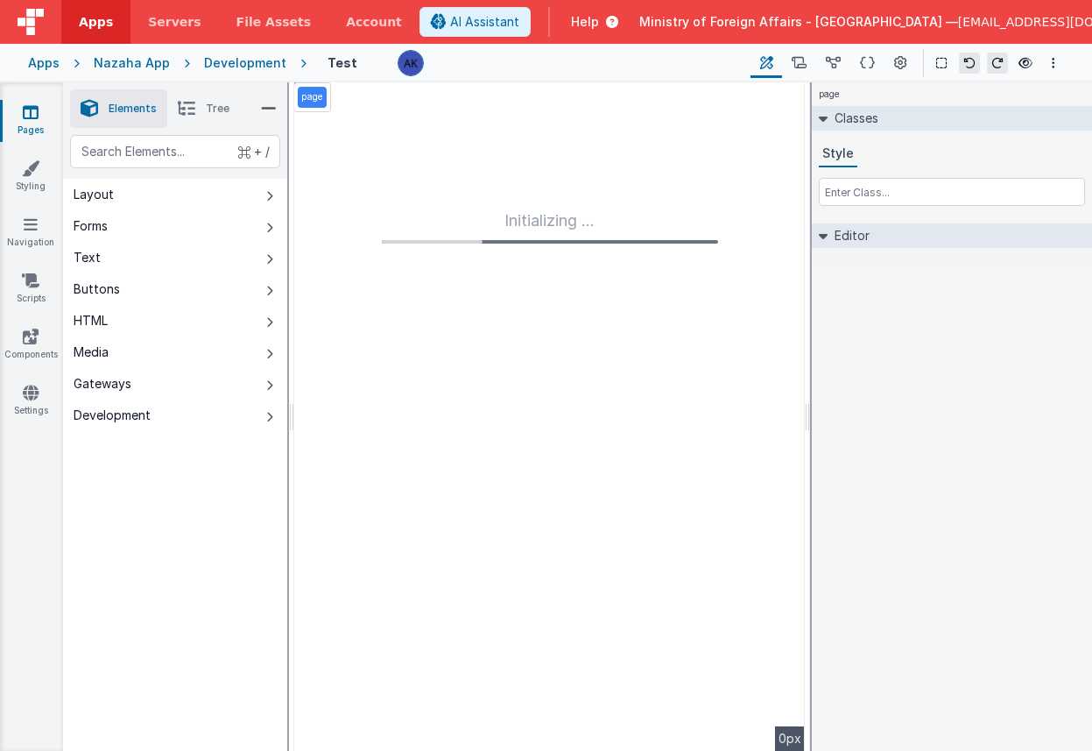
click at [46, 118] on link "Pages" at bounding box center [30, 120] width 63 height 35
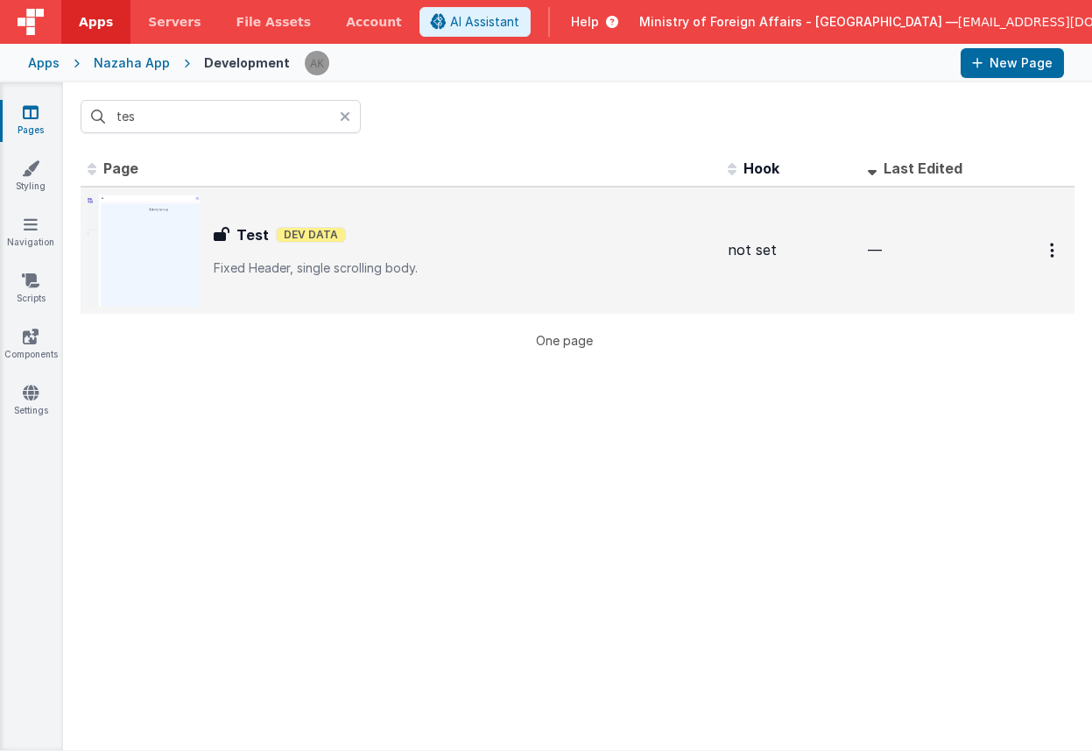
click at [159, 272] on img at bounding box center [144, 250] width 112 height 112
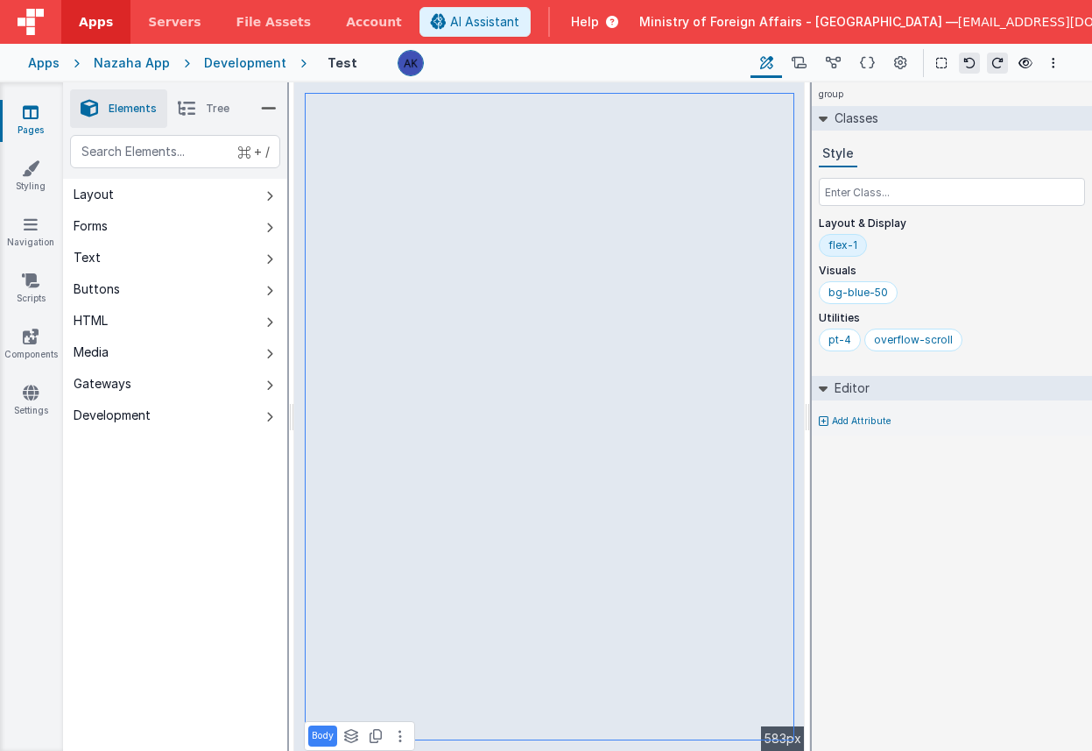
click at [213, 112] on span "Tree" at bounding box center [218, 109] width 24 height 14
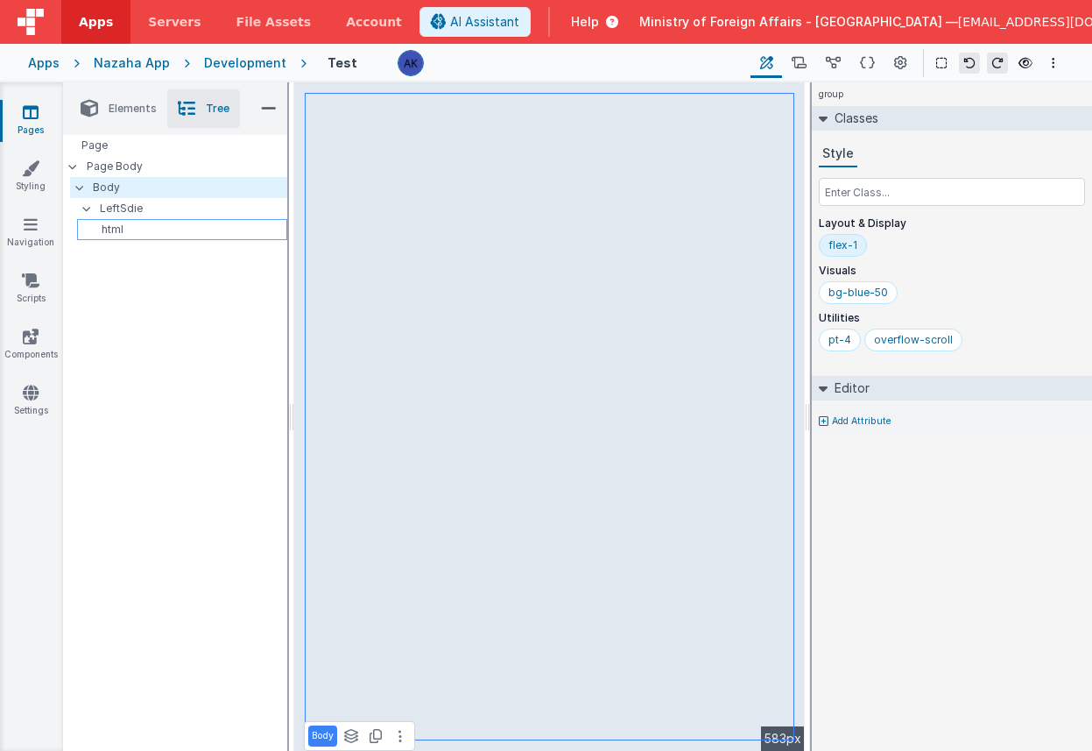
click at [148, 223] on p "html" at bounding box center [185, 229] width 202 height 14
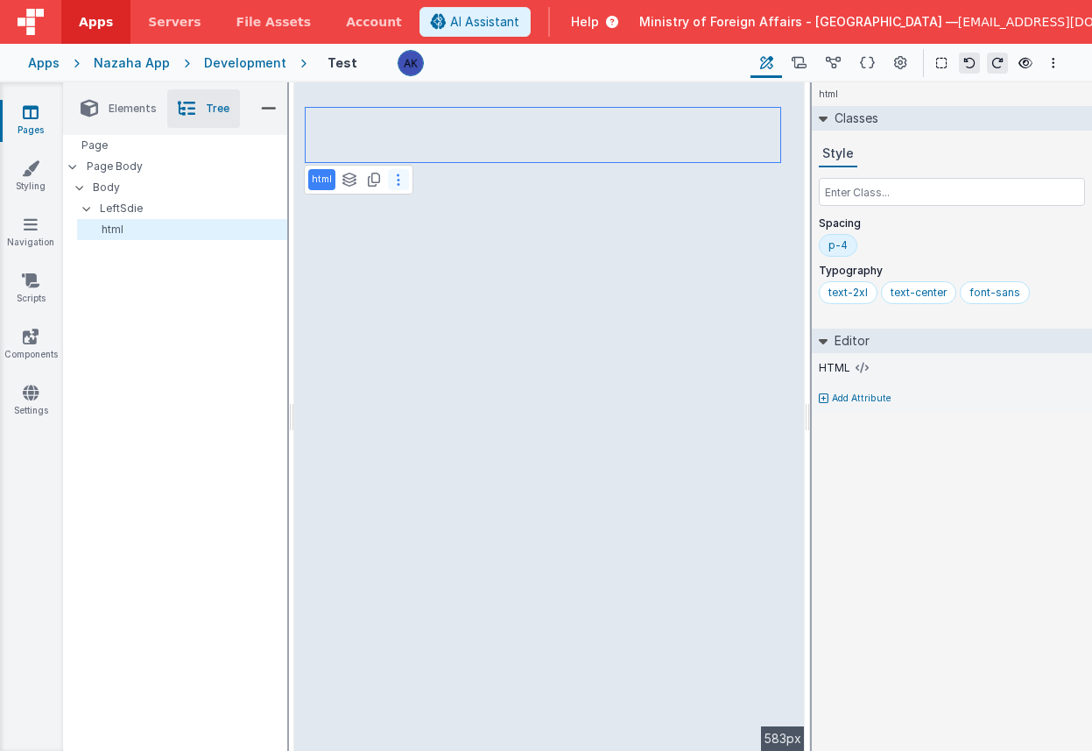
click at [397, 184] on icon at bounding box center [399, 180] width 4 height 14
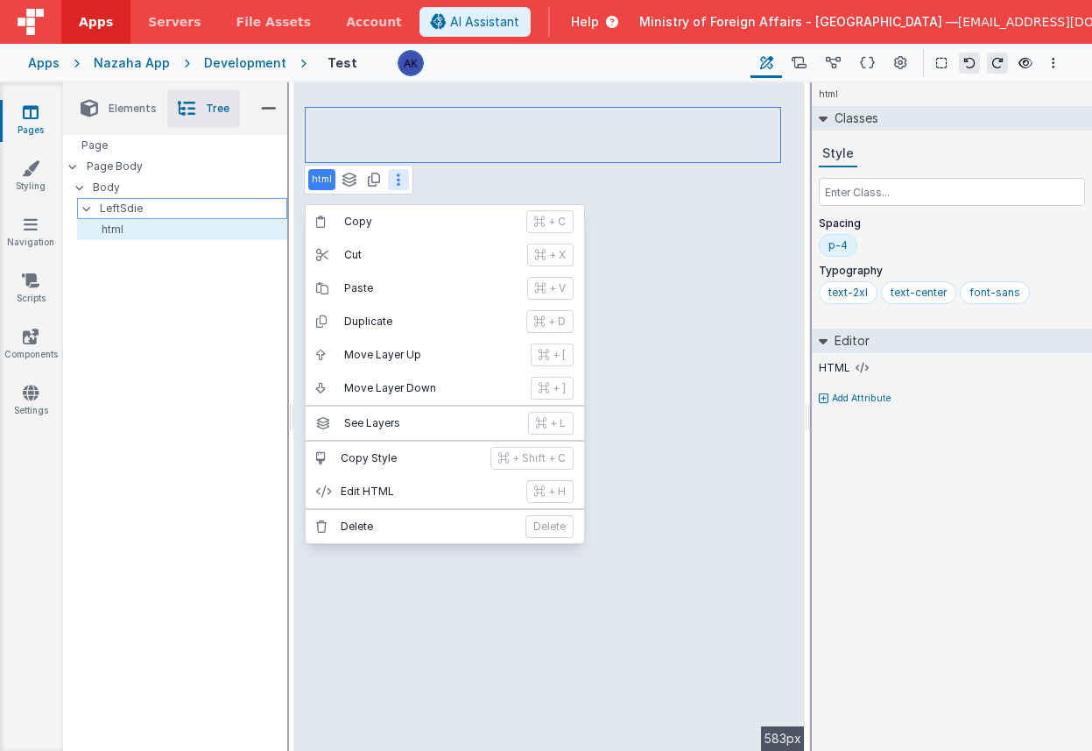
click at [144, 204] on p "LeftSdie" at bounding box center [193, 208] width 187 height 19
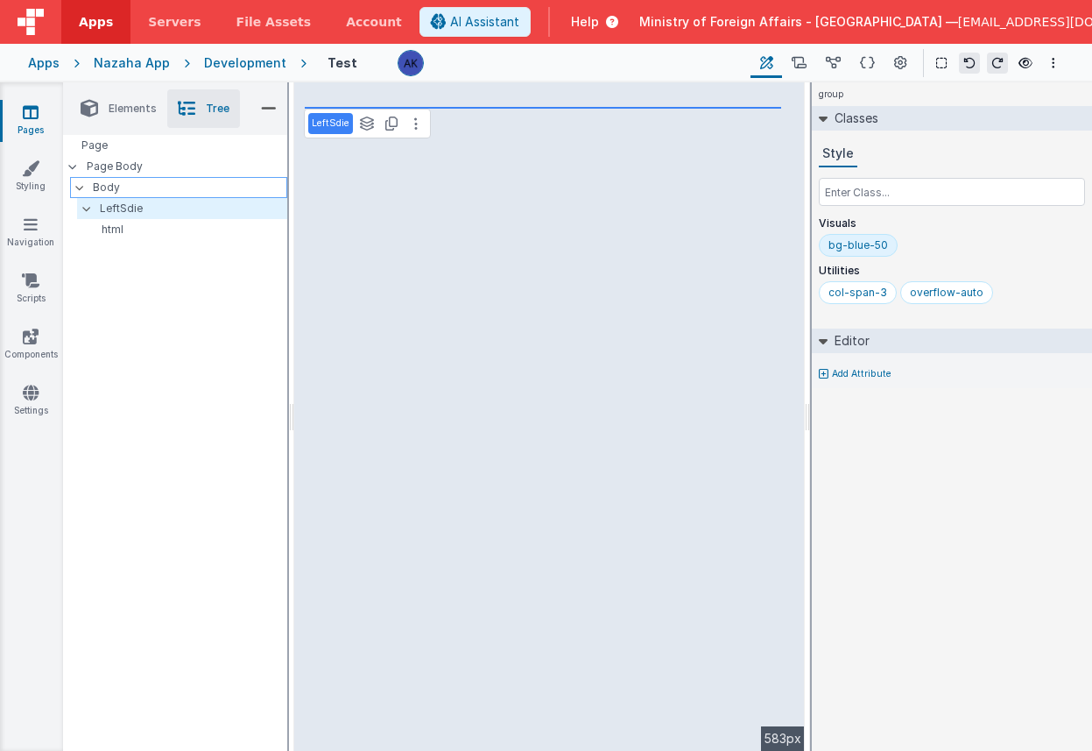
click at [150, 187] on p "Body" at bounding box center [190, 187] width 194 height 19
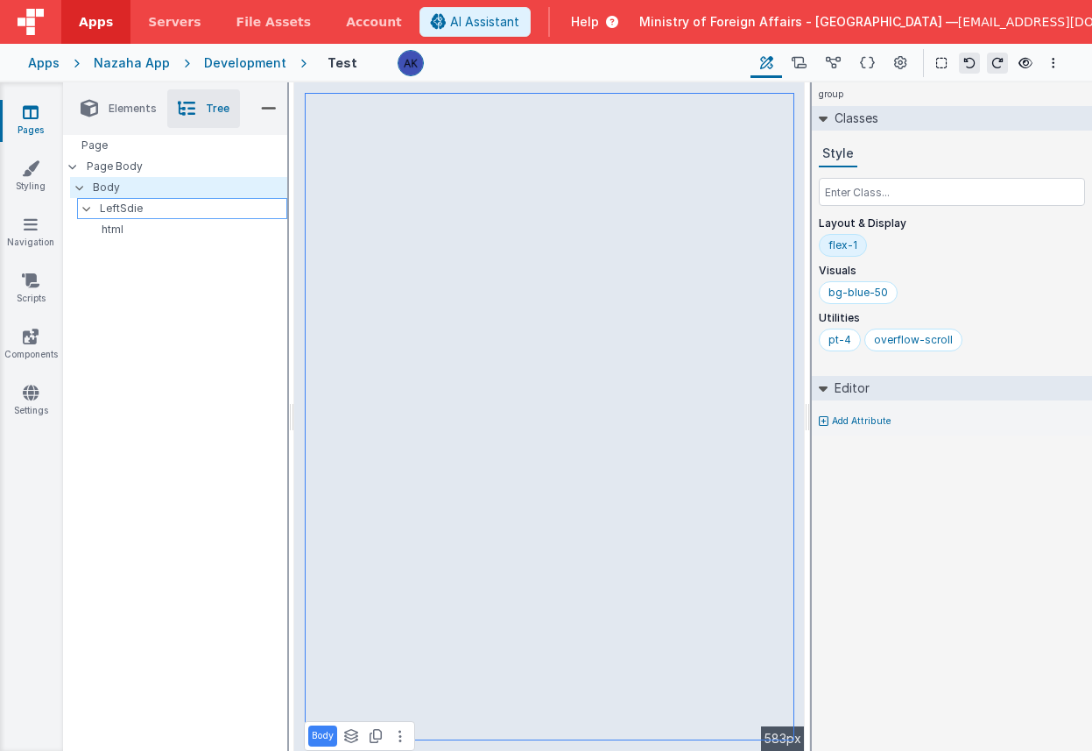
click at [147, 203] on p "LeftSdie" at bounding box center [193, 208] width 187 height 19
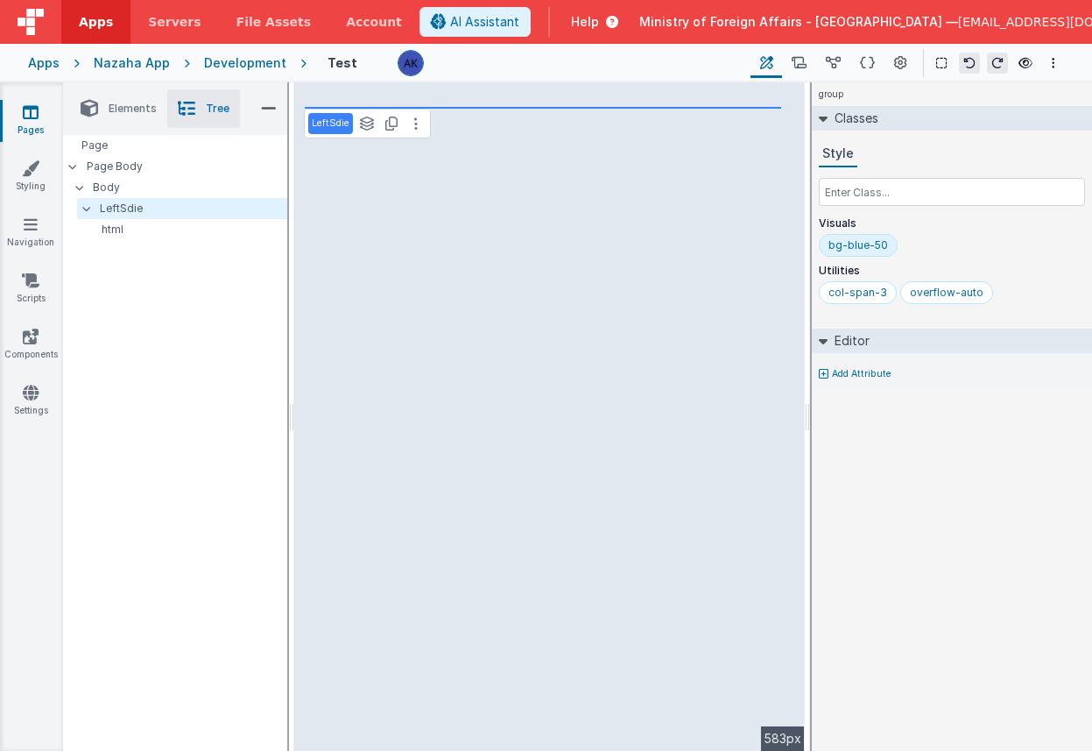
click at [136, 94] on li "Elements" at bounding box center [118, 108] width 97 height 39
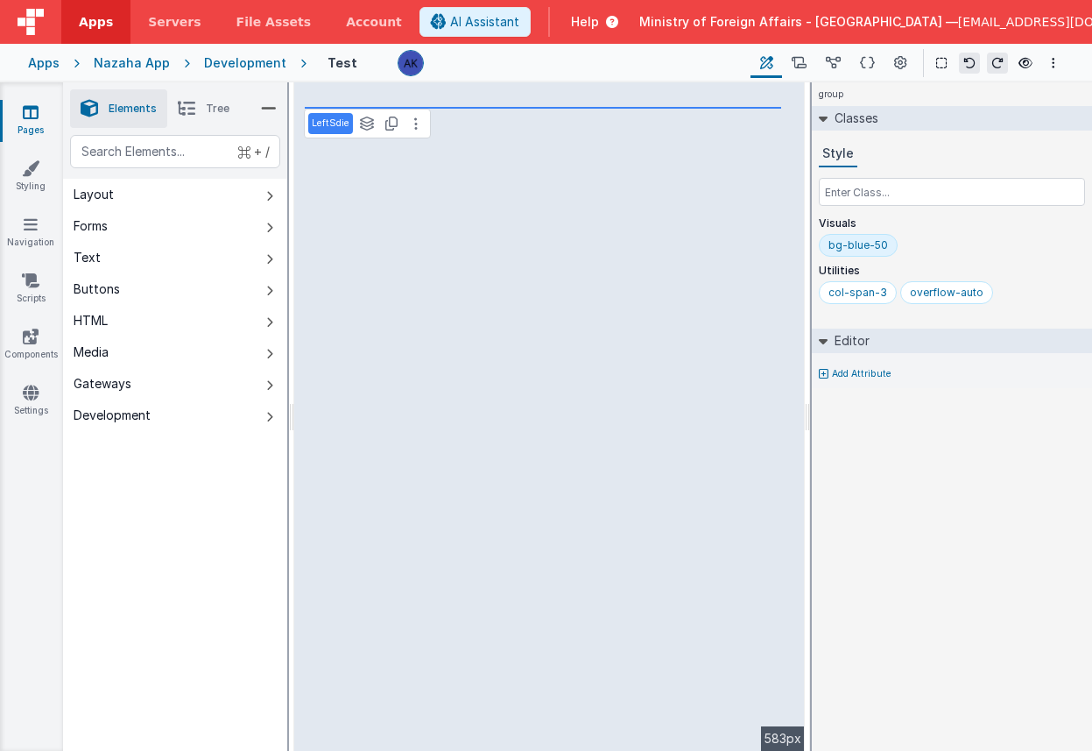
click at [211, 120] on li "Tree" at bounding box center [203, 108] width 73 height 39
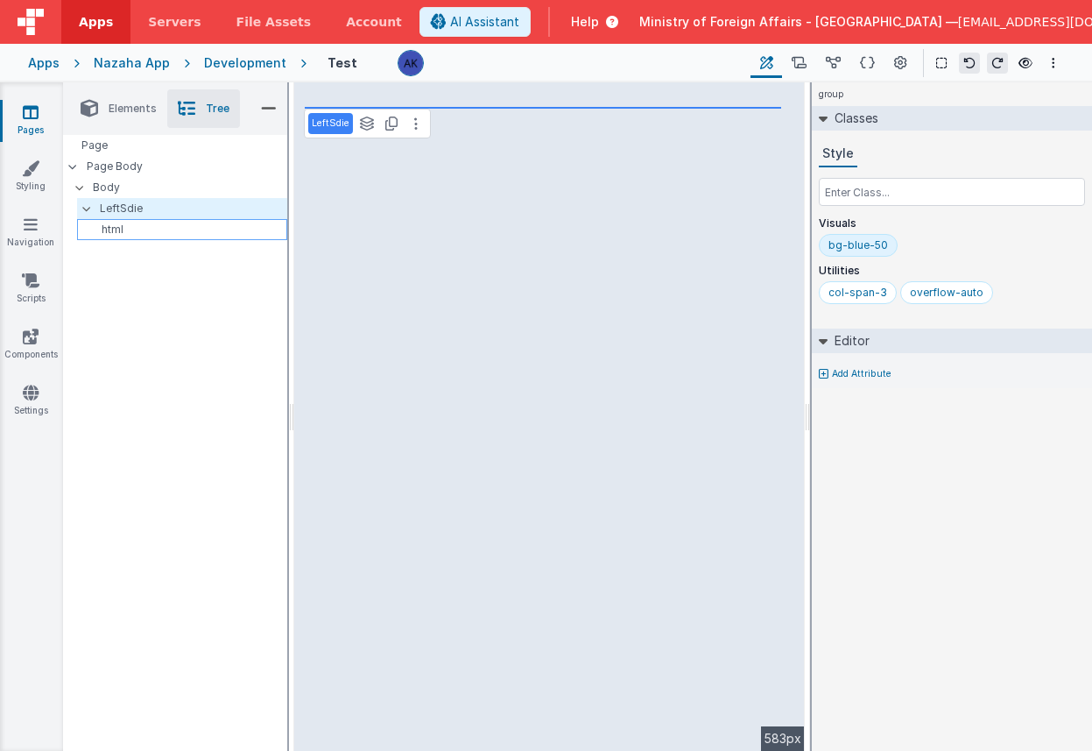
click at [154, 228] on p "html" at bounding box center [185, 229] width 202 height 14
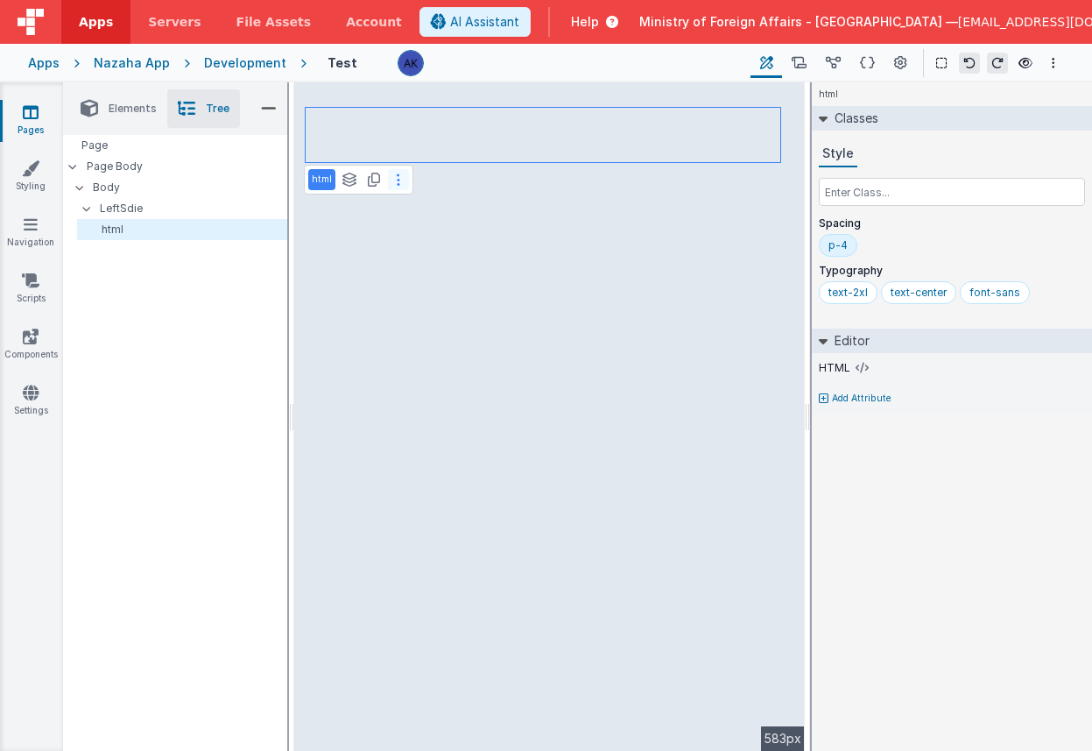
click at [391, 181] on button at bounding box center [398, 179] width 21 height 21
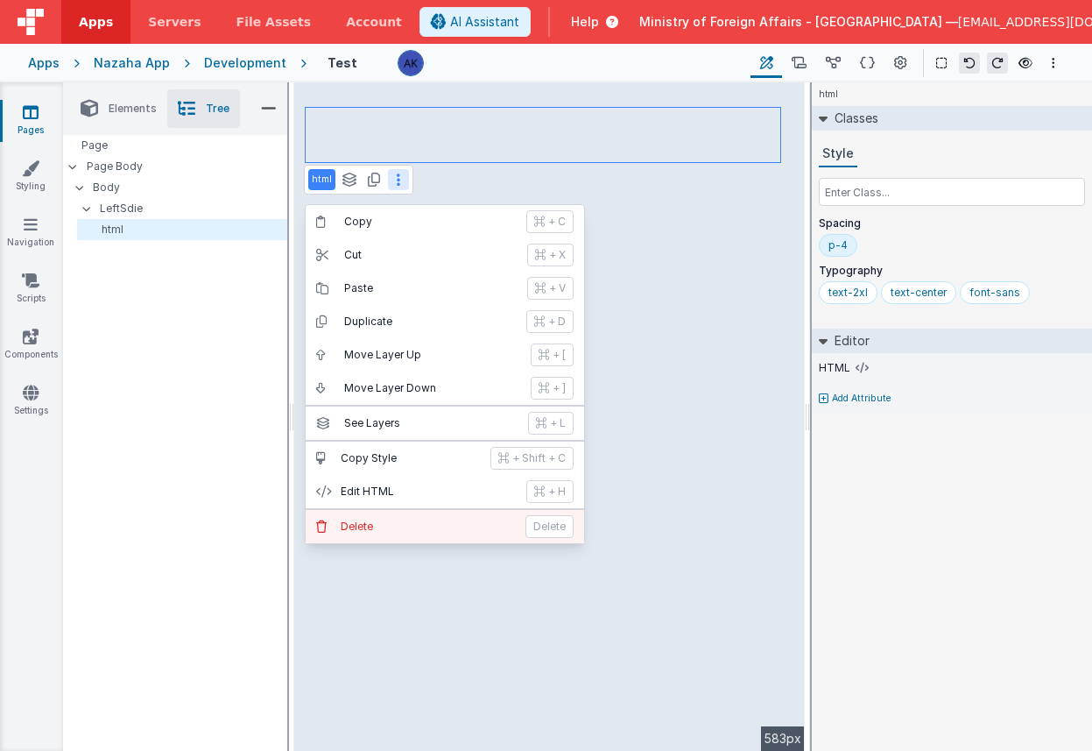
click at [392, 530] on p "Delete" at bounding box center [428, 526] width 174 height 14
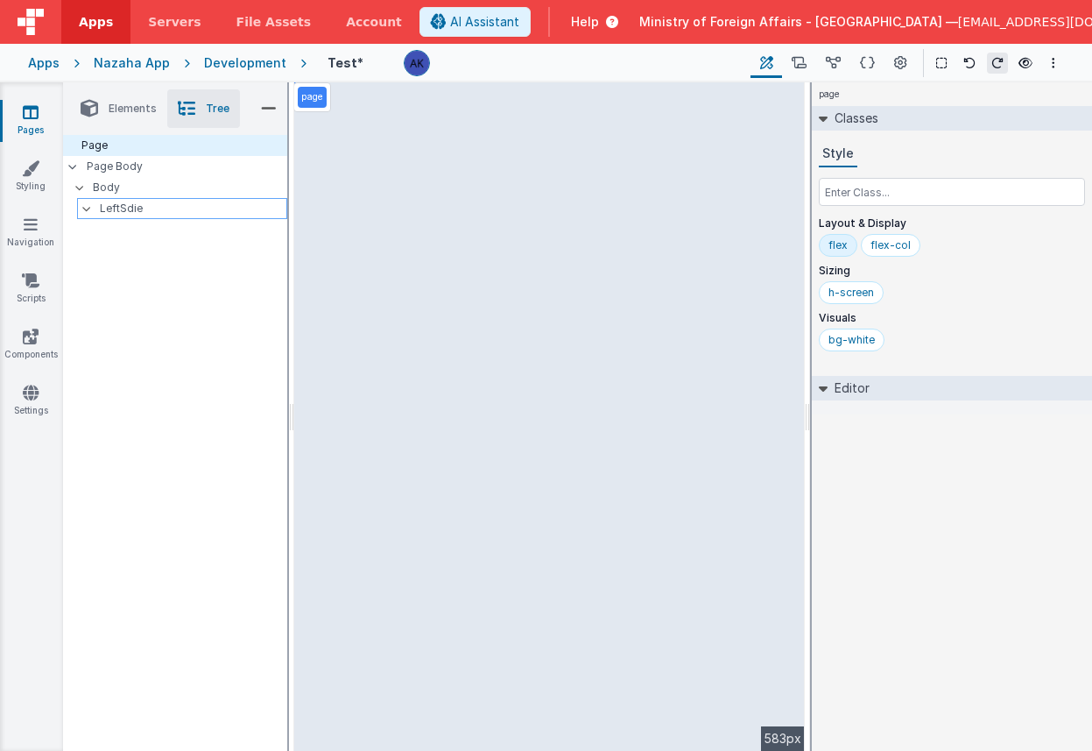
click at [166, 212] on p "LeftSdie" at bounding box center [193, 208] width 187 height 19
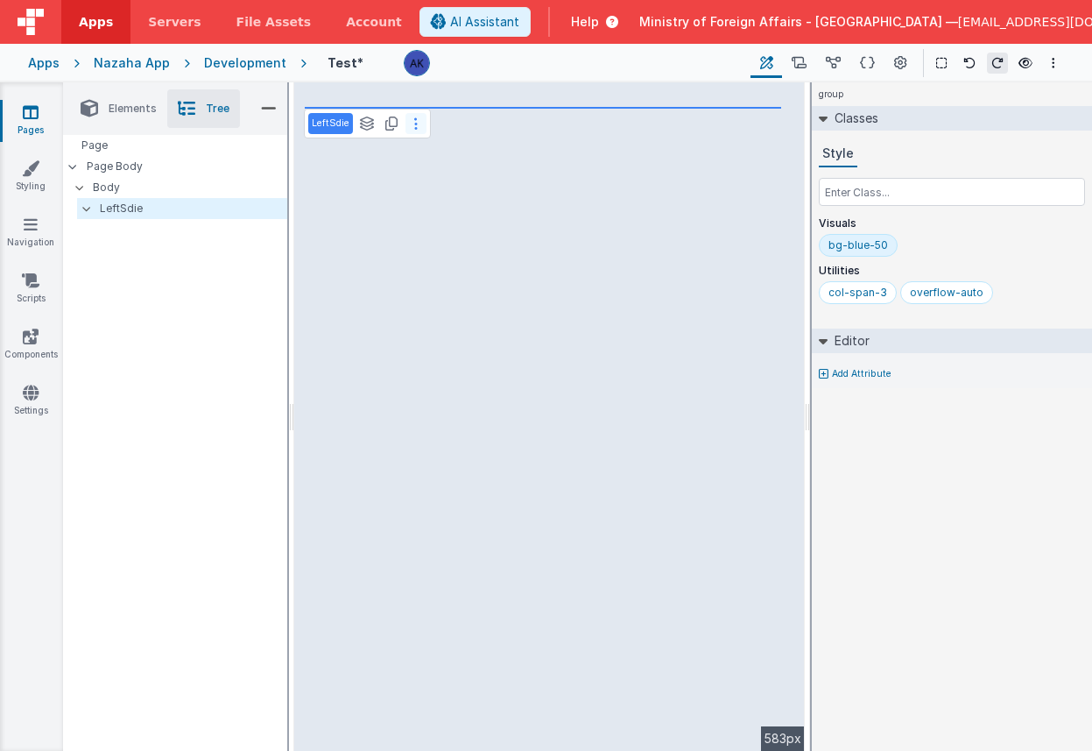
click at [411, 125] on button at bounding box center [416, 123] width 21 height 21
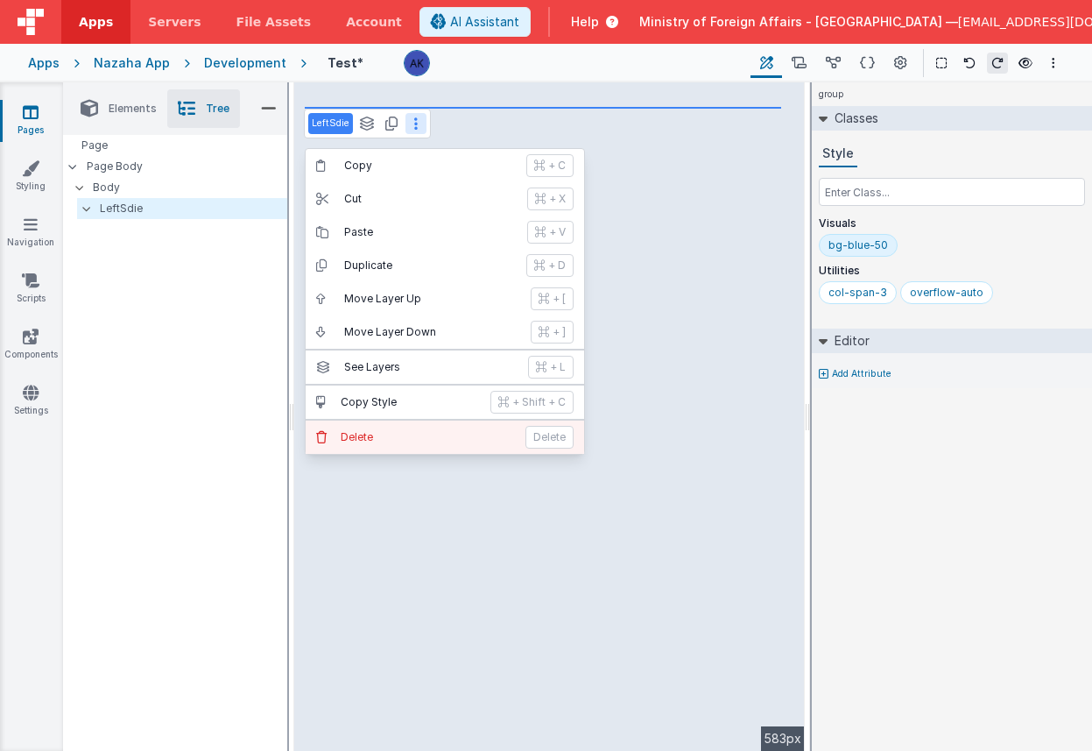
click at [430, 425] on button "Delete Delete" at bounding box center [445, 436] width 279 height 33
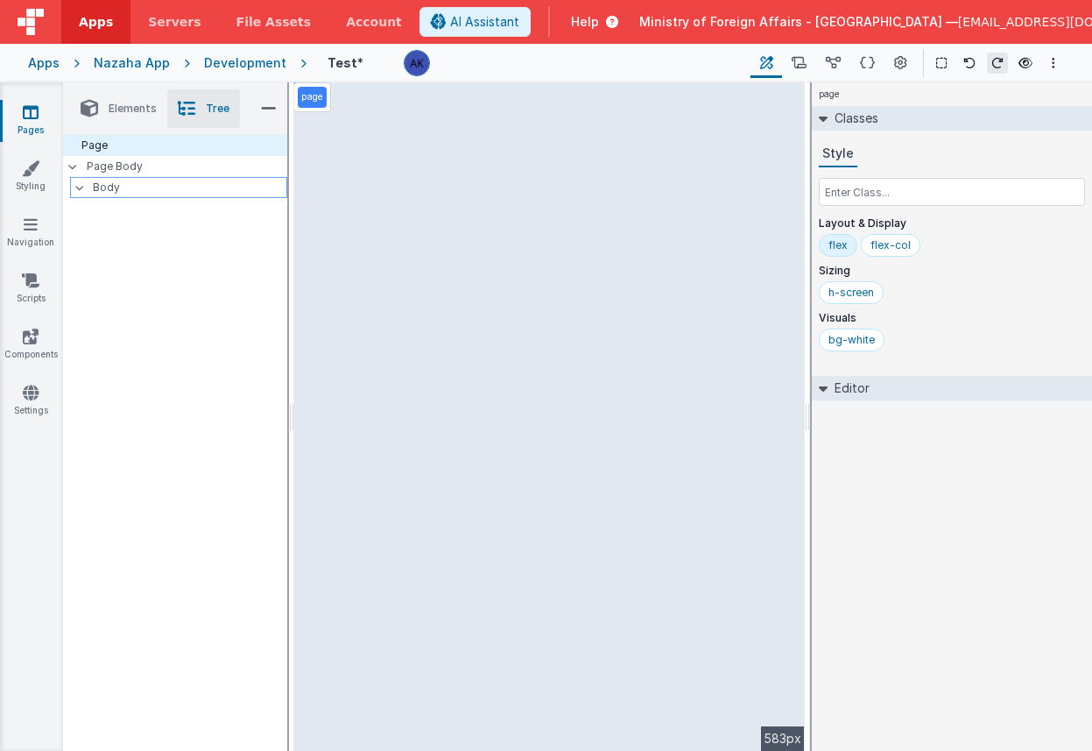
click at [158, 181] on p "Body" at bounding box center [190, 187] width 194 height 19
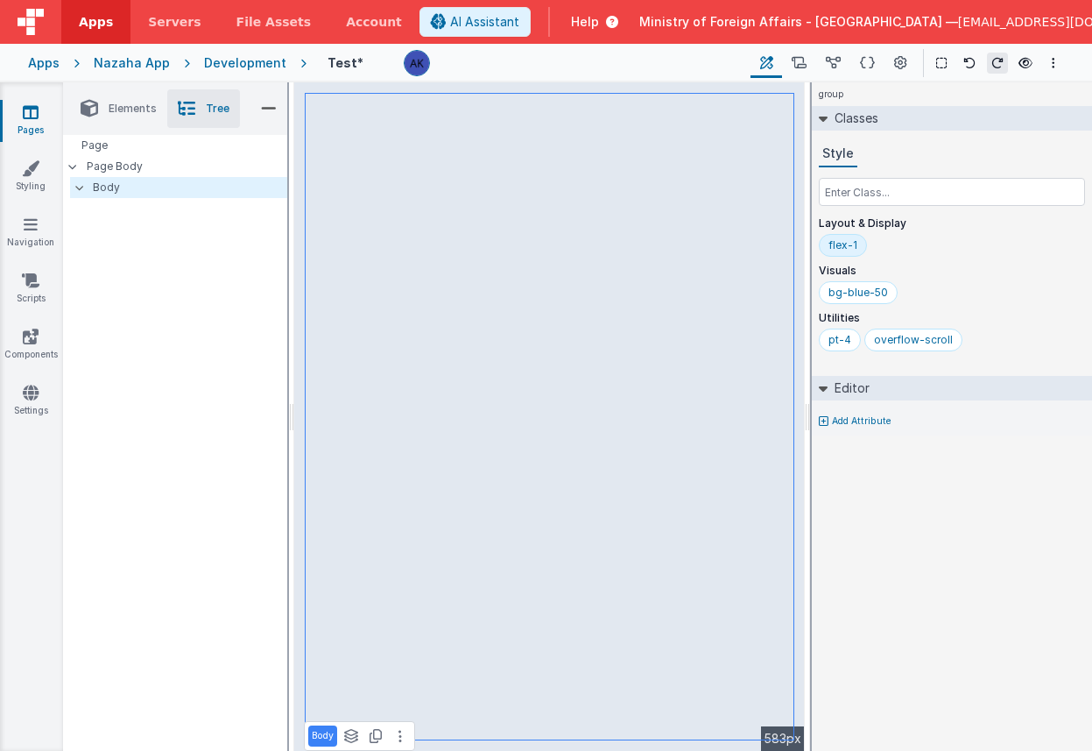
click at [144, 117] on li "Elements" at bounding box center [118, 108] width 97 height 39
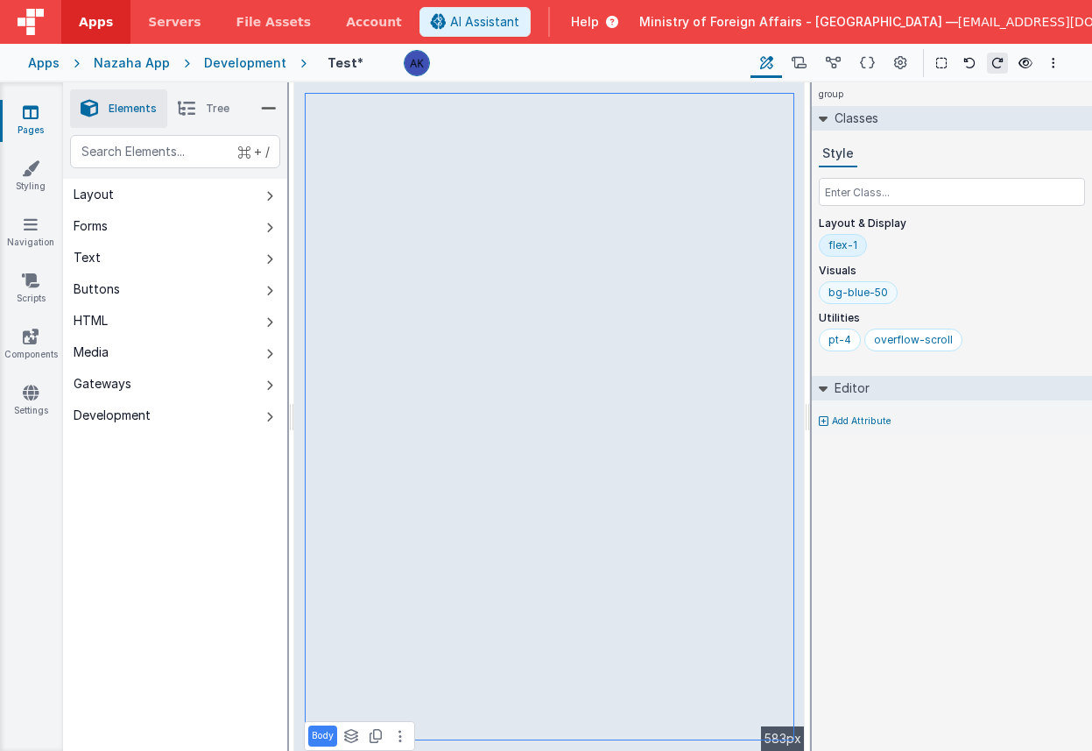
click at [845, 298] on div "bg-blue-50" at bounding box center [859, 293] width 60 height 14
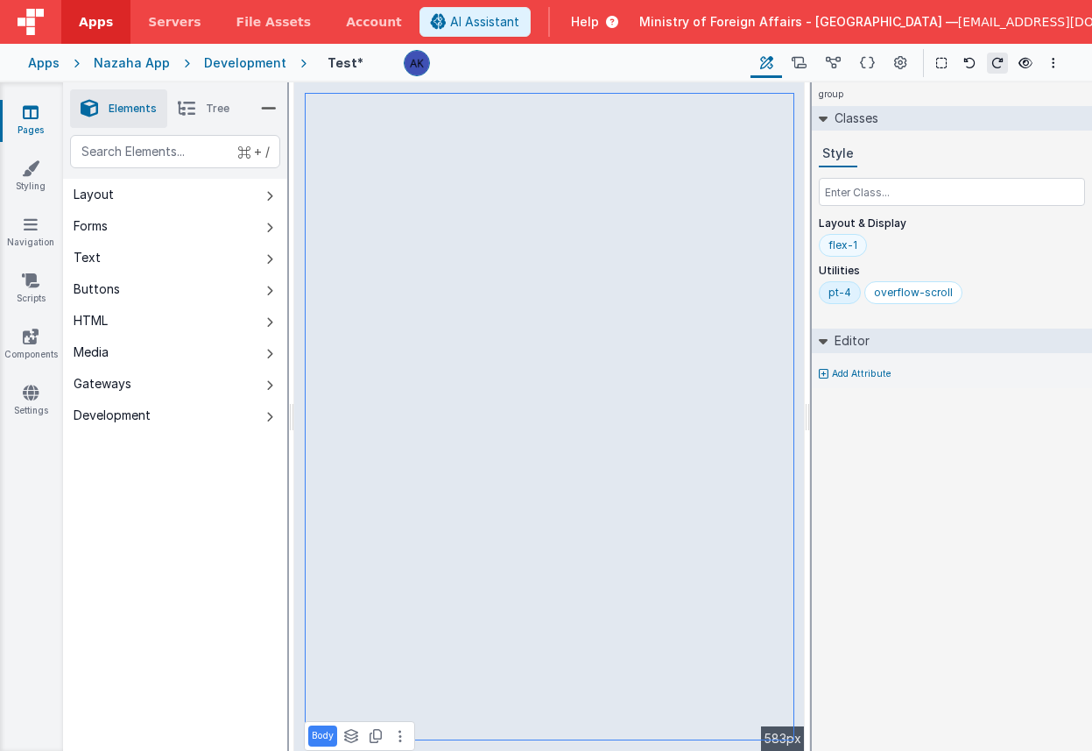
click at [832, 252] on div "flex-1" at bounding box center [843, 245] width 48 height 23
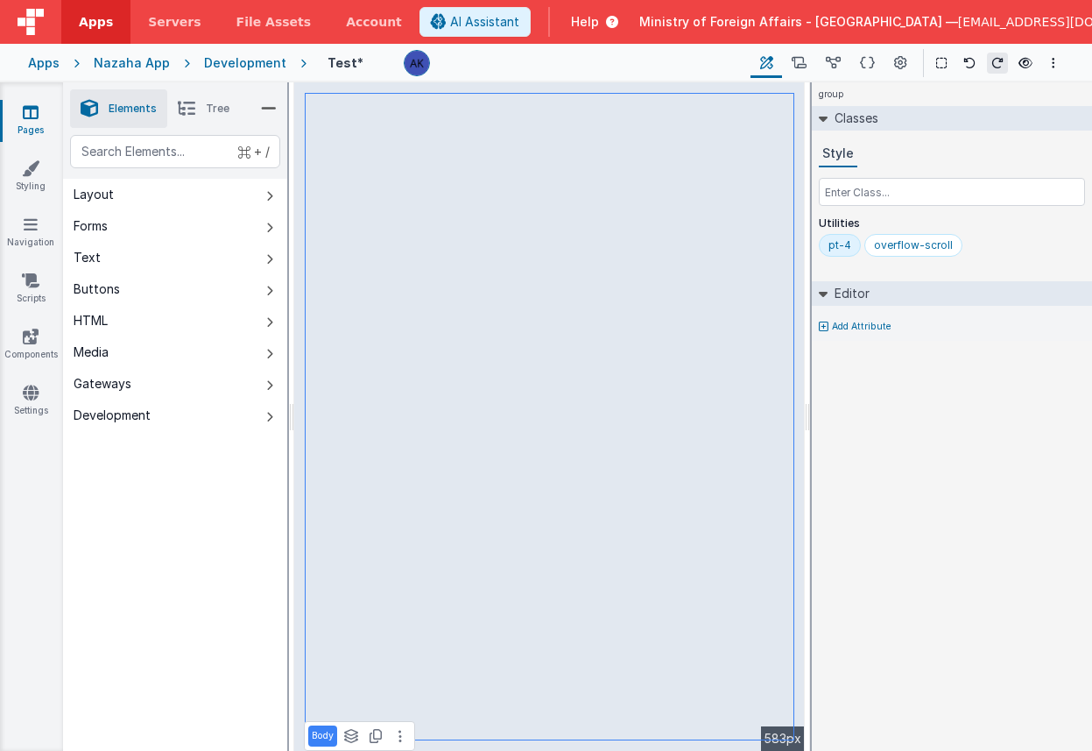
click at [222, 100] on li "Tree" at bounding box center [203, 108] width 73 height 39
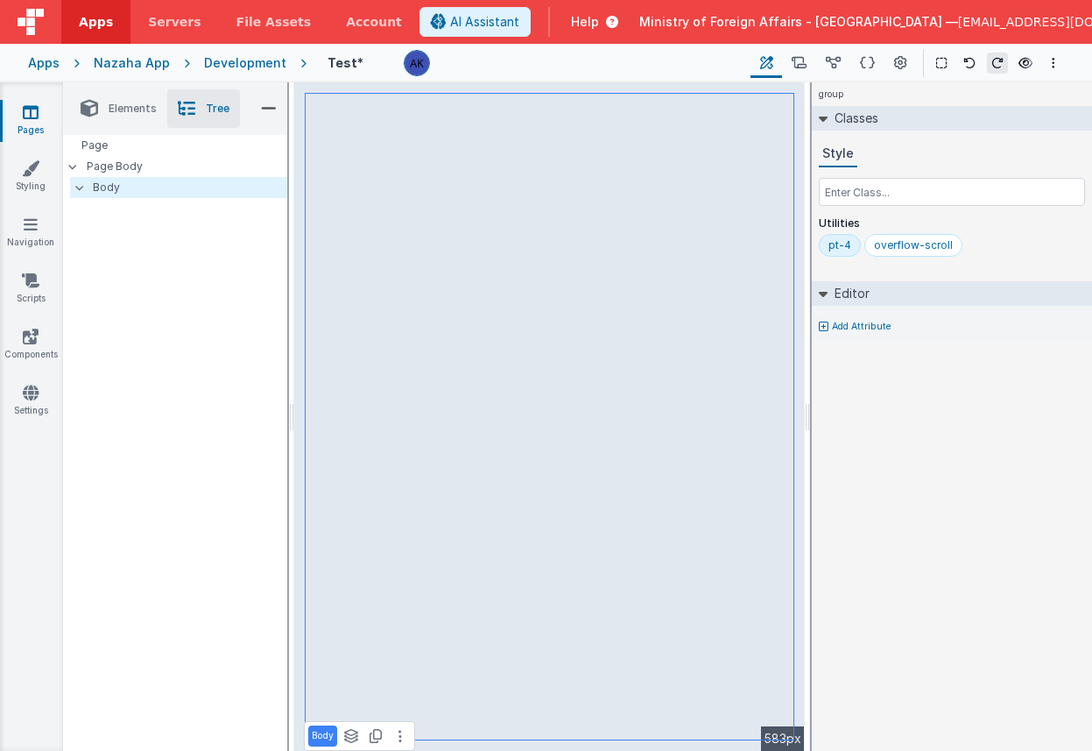
click at [138, 111] on span "Elements" at bounding box center [133, 109] width 48 height 14
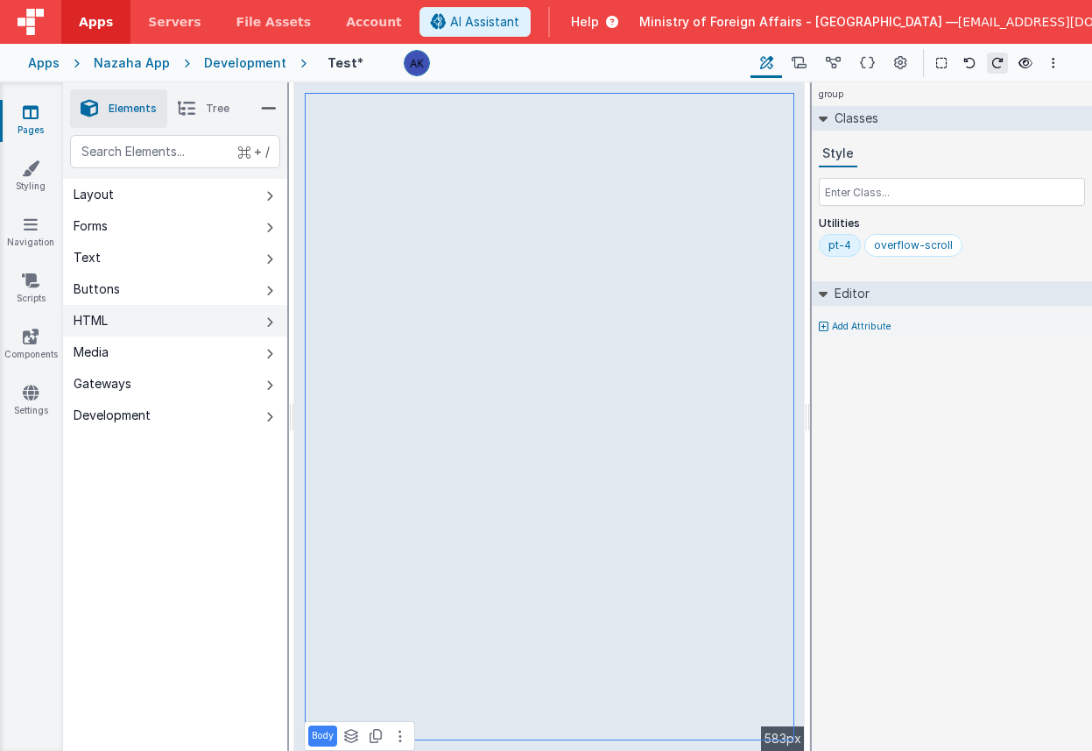
click at [133, 316] on button "HTML" at bounding box center [175, 321] width 224 height 32
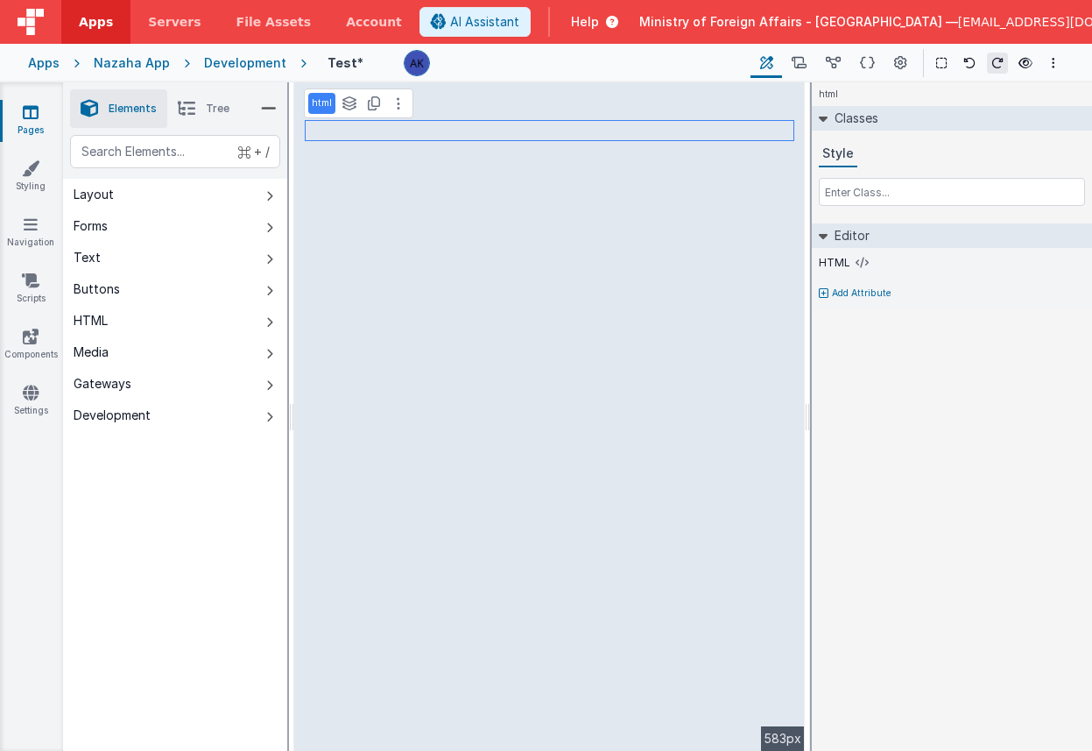
click at [199, 111] on li "Tree" at bounding box center [203, 108] width 73 height 39
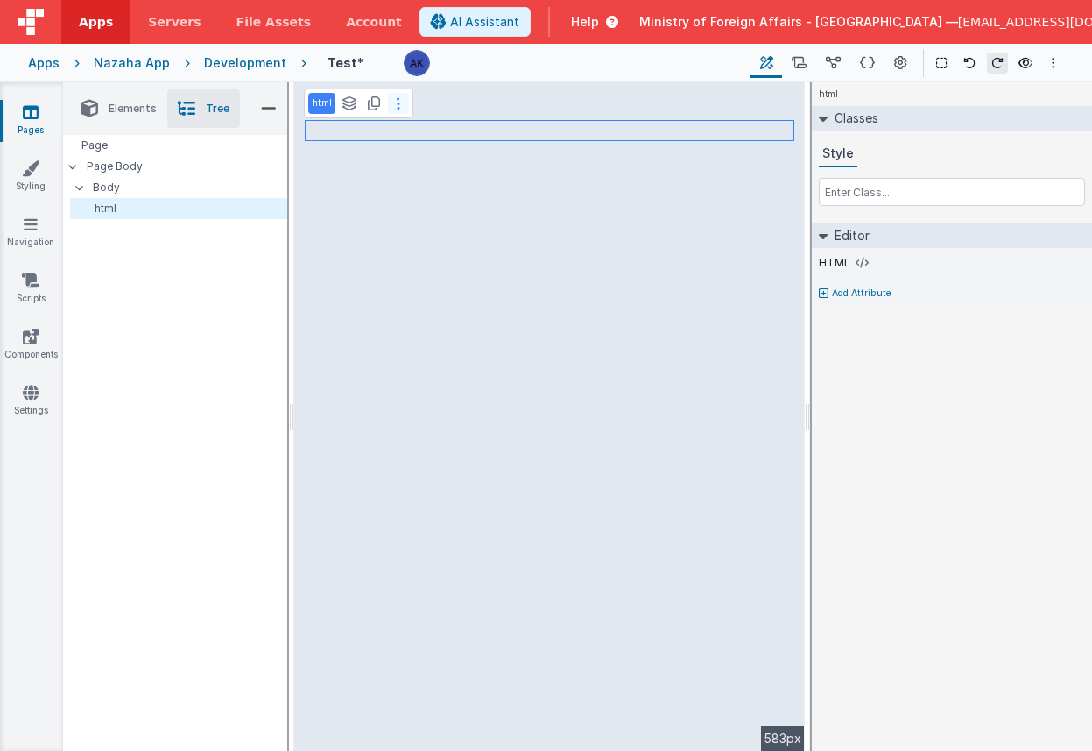
click at [397, 96] on icon at bounding box center [399, 103] width 4 height 14
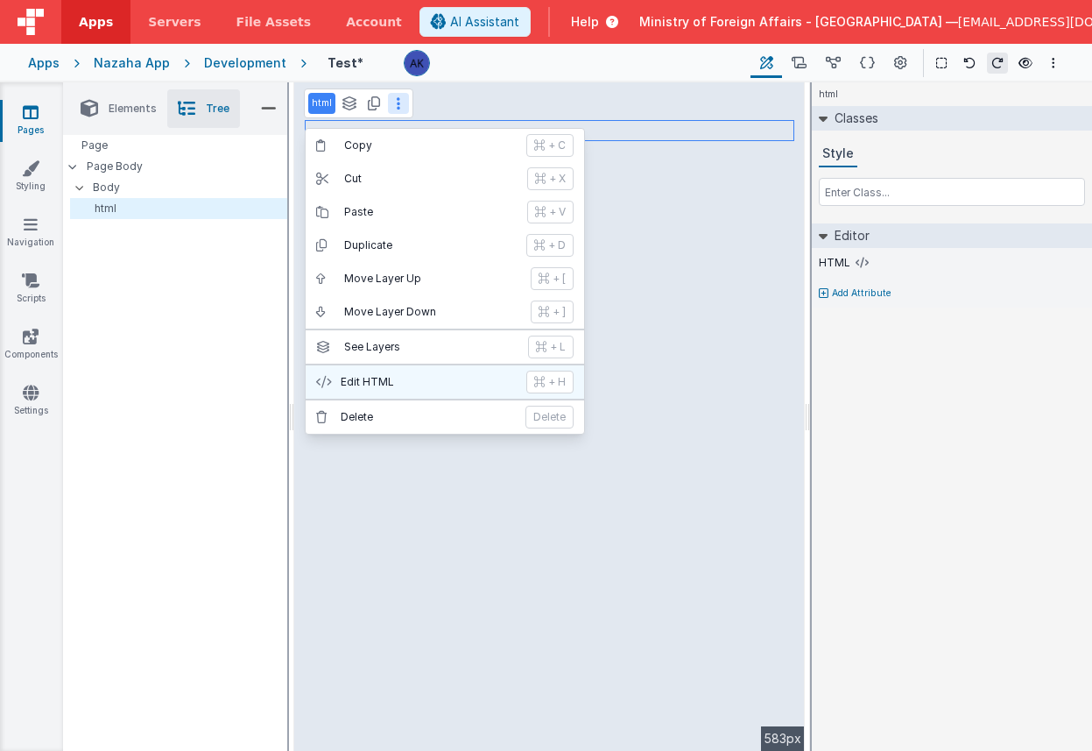
click at [374, 387] on p "Edit HTML" at bounding box center [428, 382] width 175 height 14
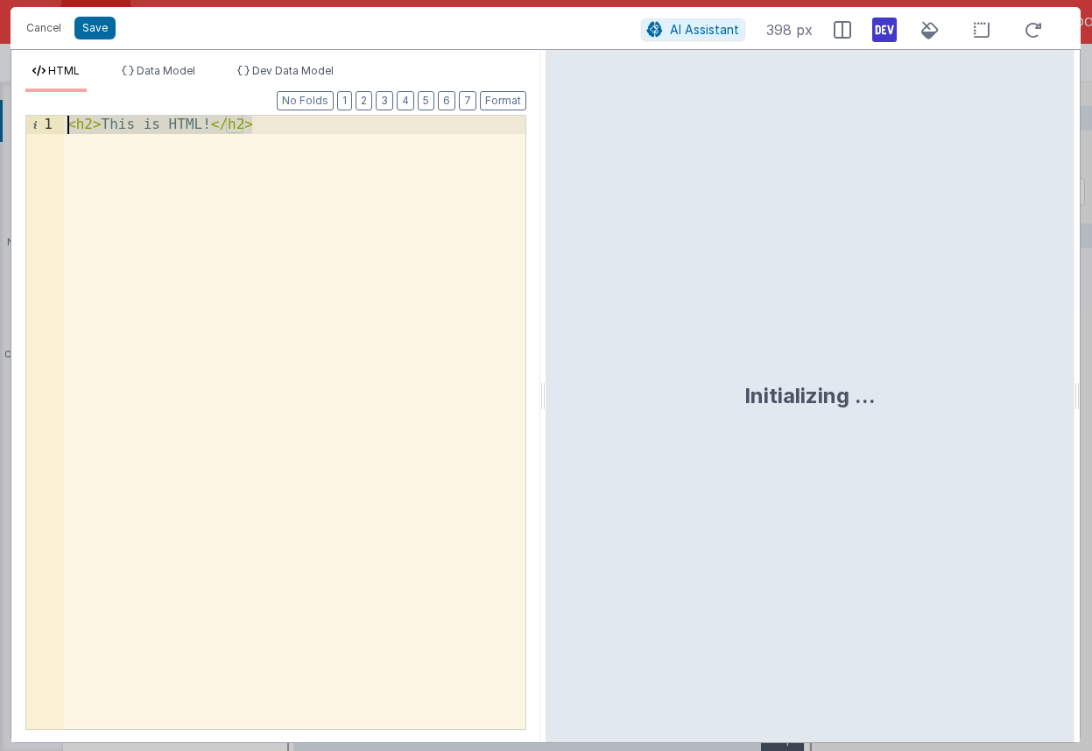
drag, startPoint x: 319, startPoint y: 129, endPoint x: -65, endPoint y: 124, distance: 383.7
click at [0, 124] on html "Cancel Save AI Assistant 398 px HTML Data Model Dev Data Model Format 7 6 5 4 3…" at bounding box center [546, 375] width 1092 height 751
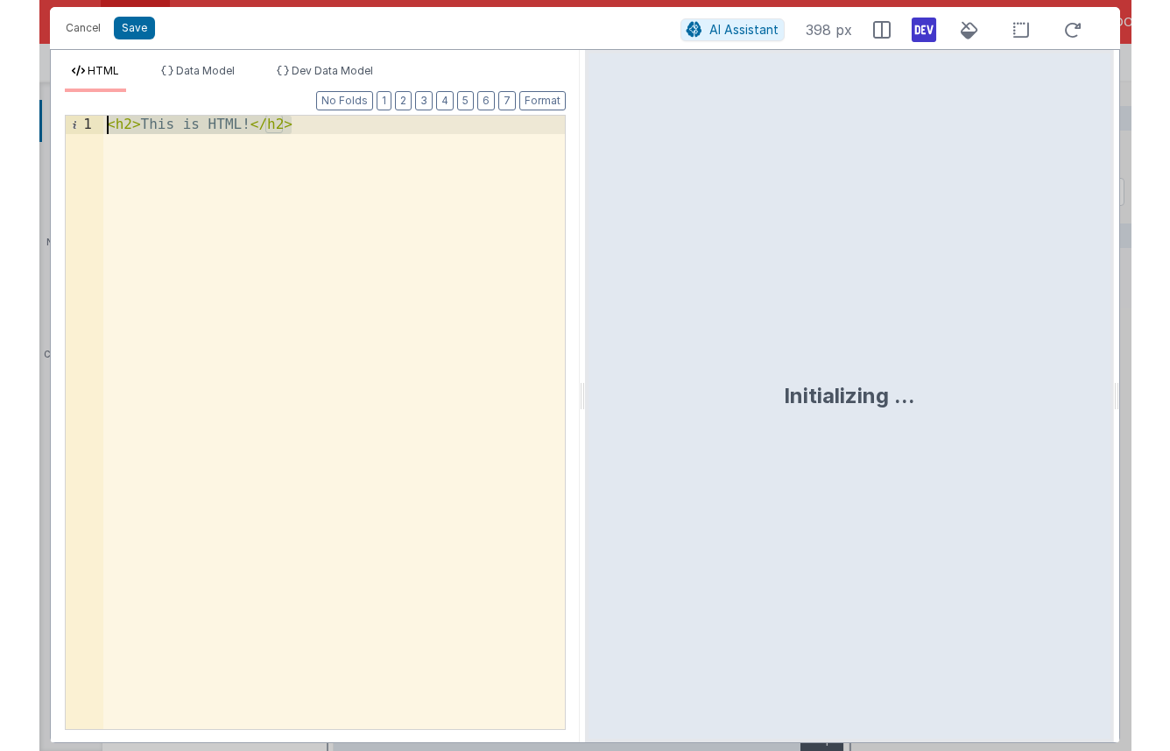
scroll to position [3599, 0]
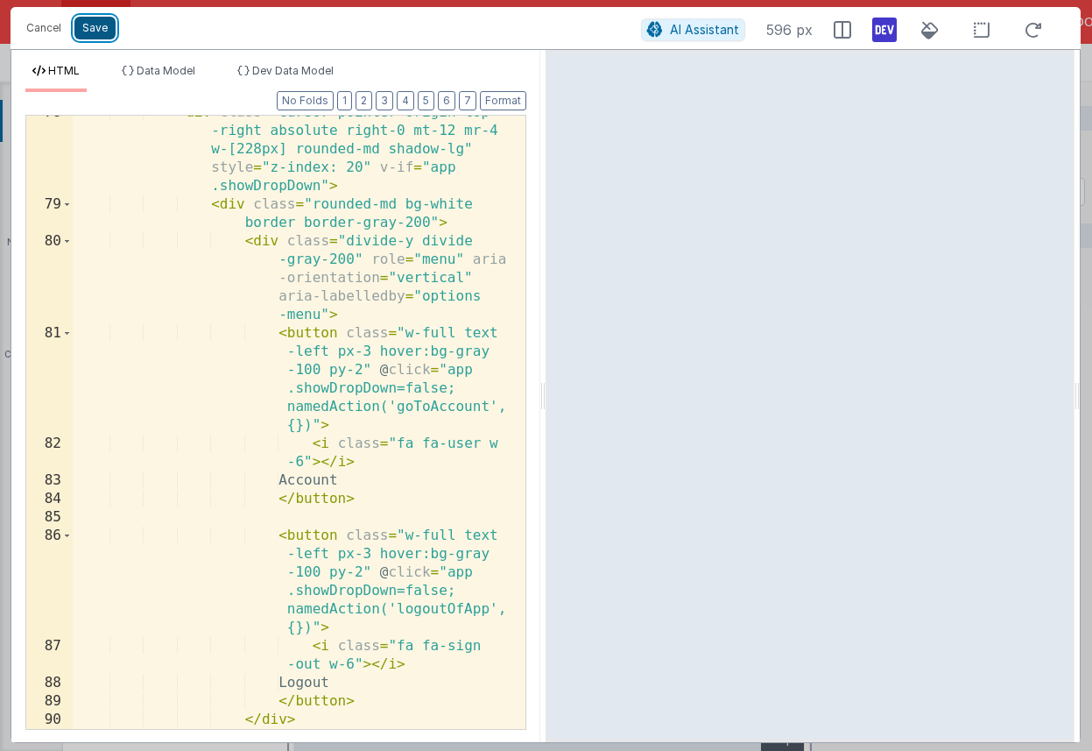
click at [109, 24] on button "Save" at bounding box center [94, 28] width 41 height 23
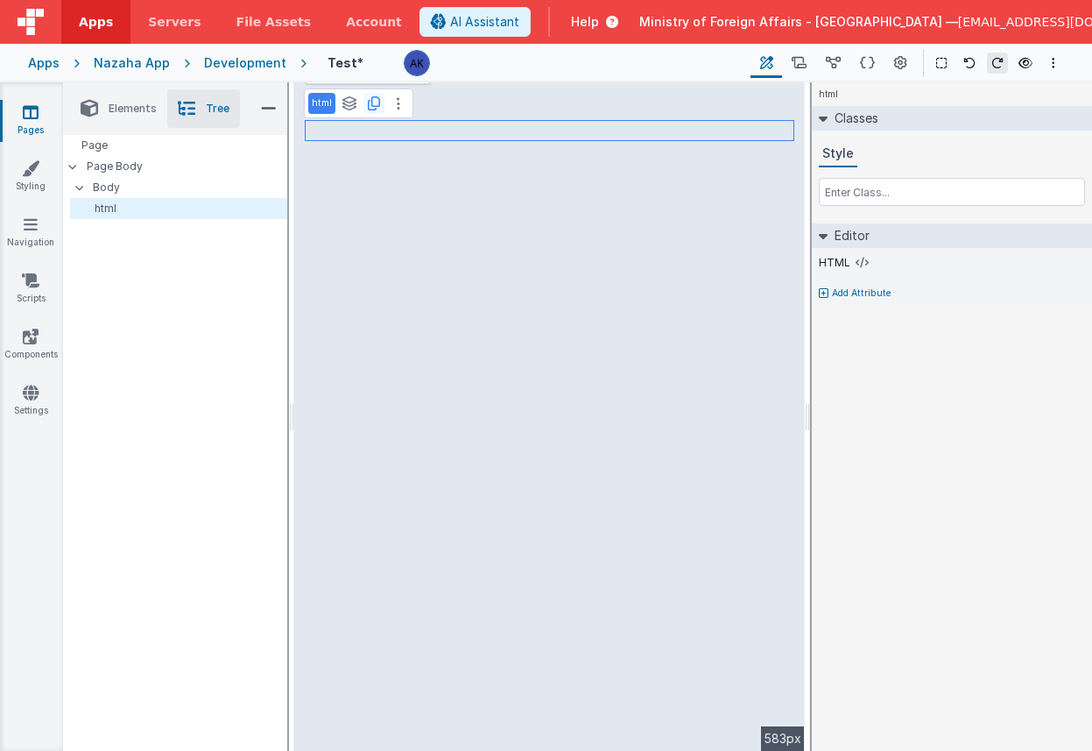
click at [374, 100] on icon at bounding box center [374, 103] width 12 height 14
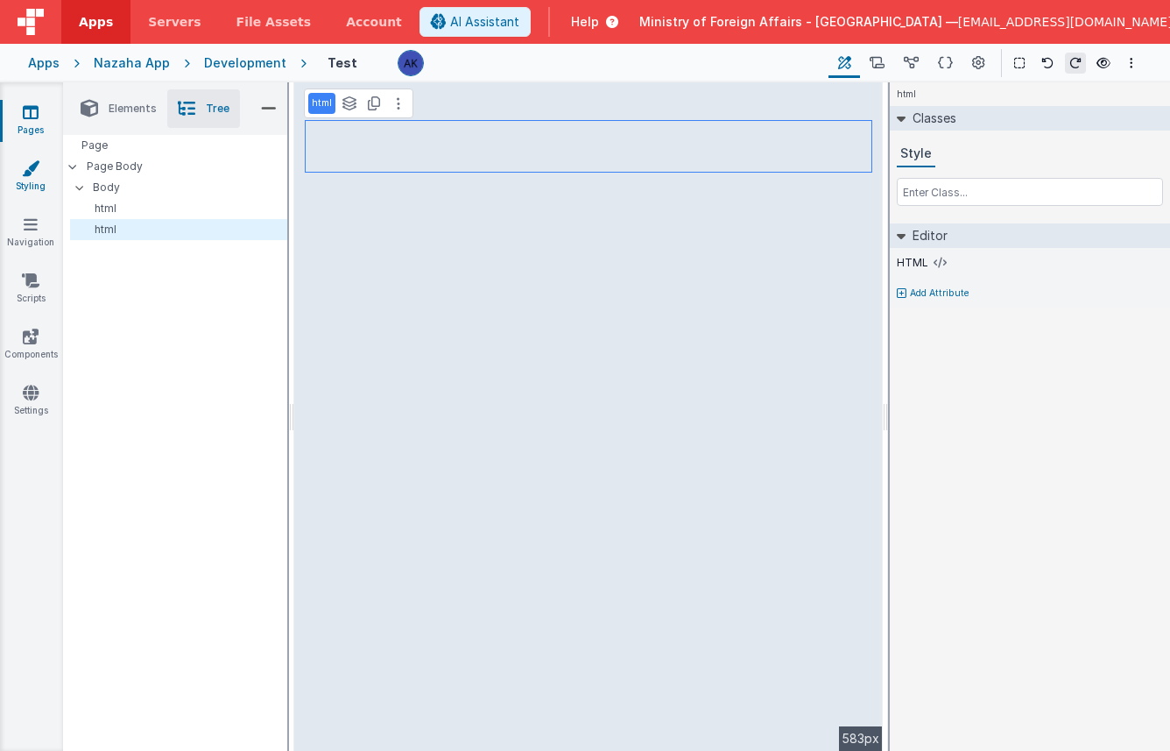
click at [35, 185] on link "Styling" at bounding box center [30, 176] width 63 height 35
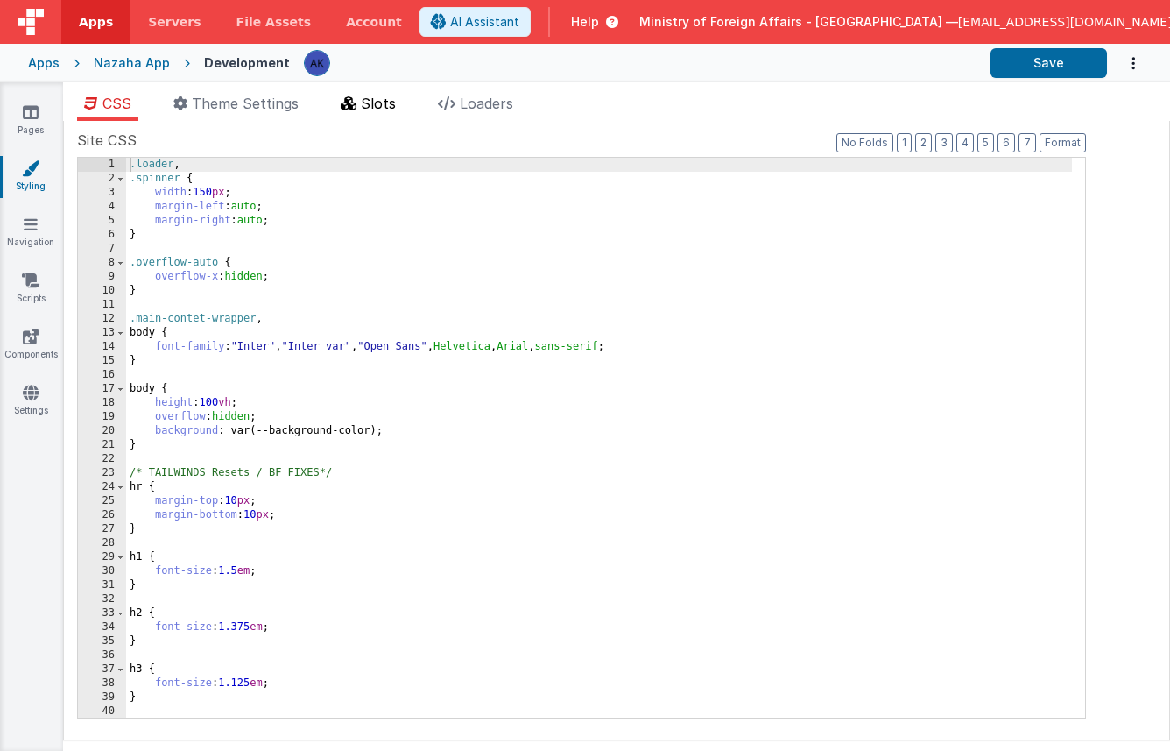
click at [365, 95] on span "Slots" at bounding box center [378, 104] width 35 height 18
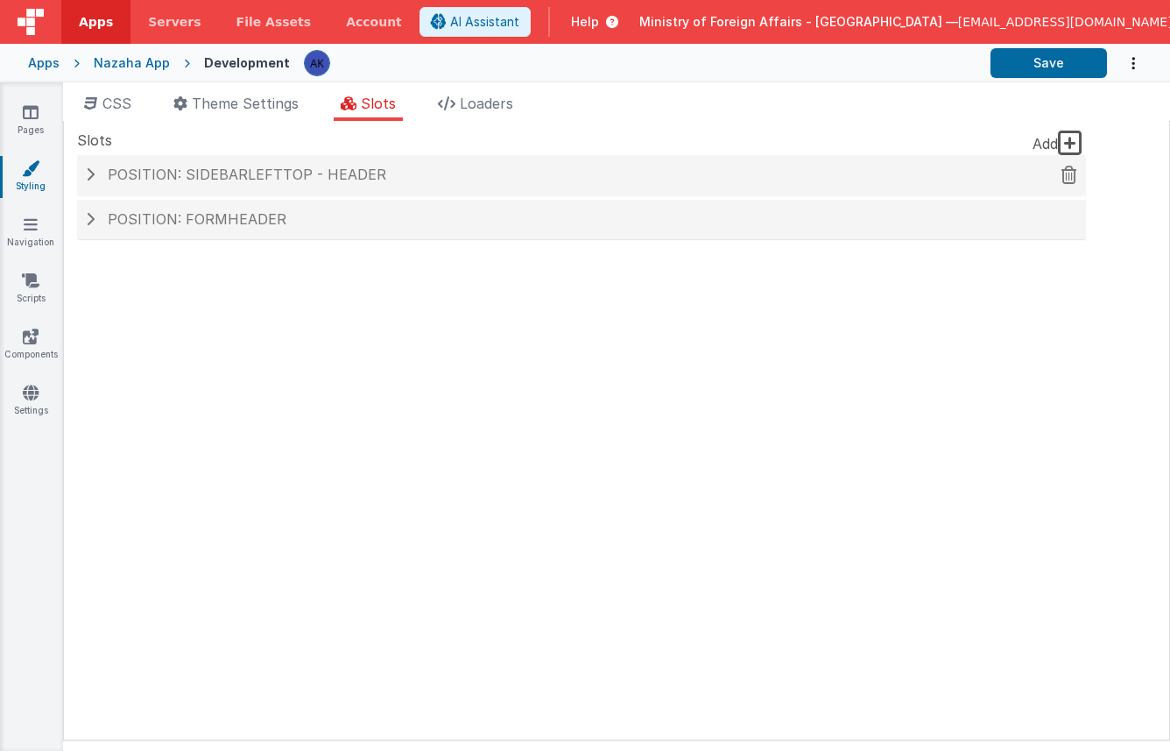
click at [279, 185] on div "Position: sidebarLeftTop - header" at bounding box center [581, 175] width 1009 height 40
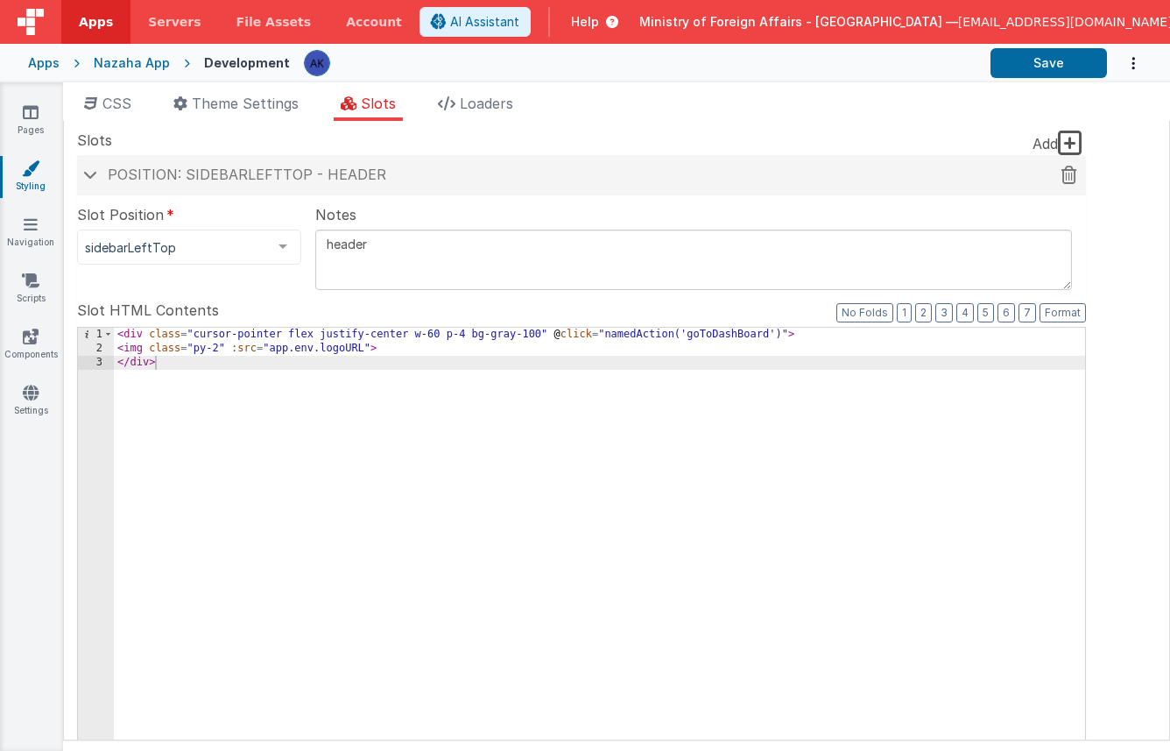
click at [287, 170] on span "Position: sidebarLeftTop - header" at bounding box center [247, 175] width 279 height 18
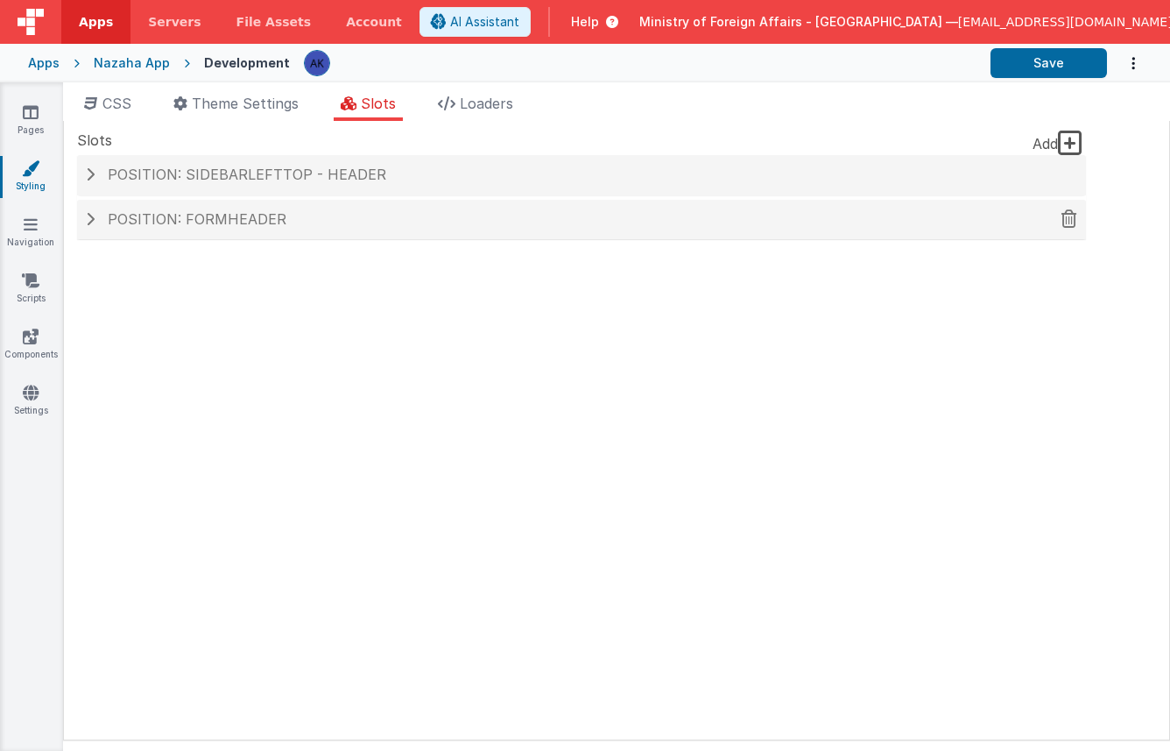
click at [271, 201] on div "Position: formHeader" at bounding box center [581, 220] width 1009 height 40
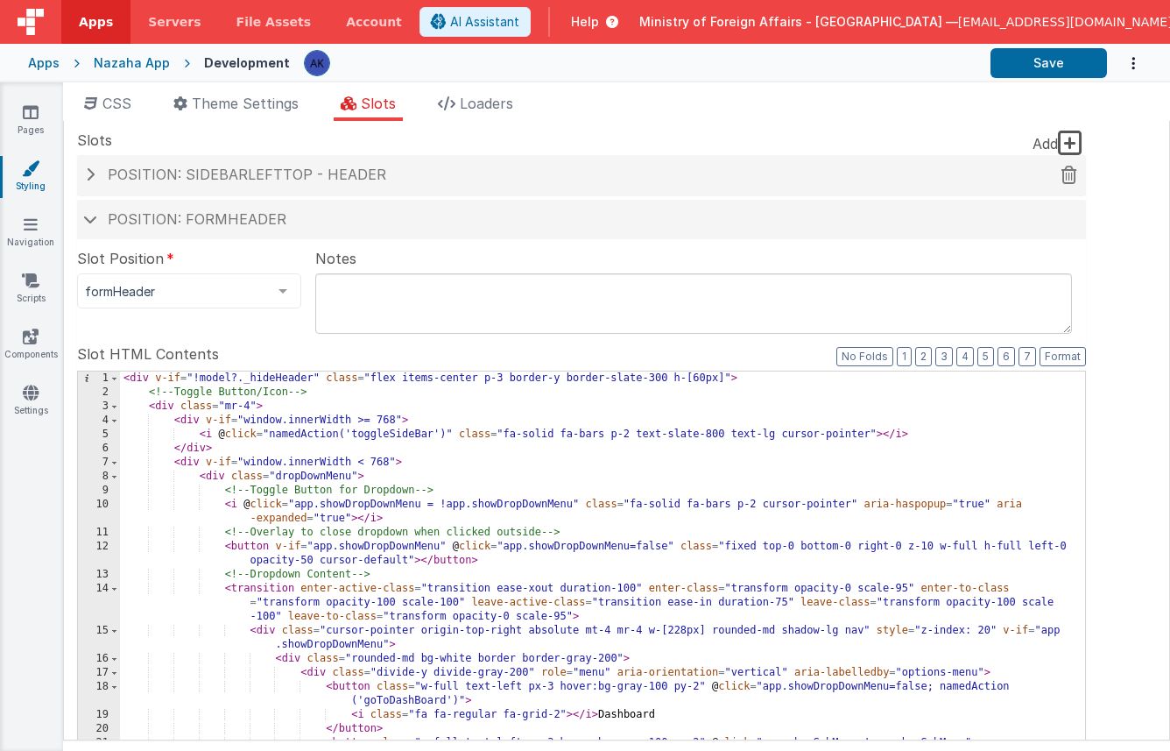
click at [300, 166] on span "Position: sidebarLeftTop - header" at bounding box center [247, 175] width 279 height 18
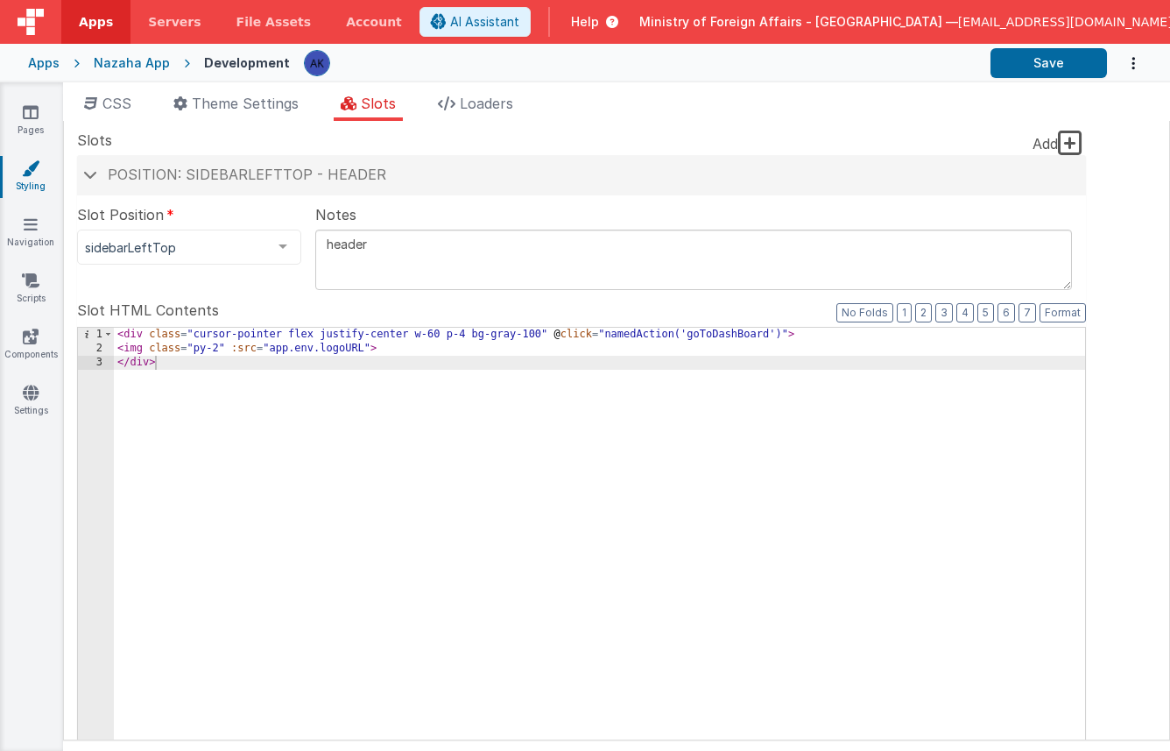
click at [324, 337] on div "< div class = "cursor-pointer flex justify-center w-60 p-4 bg-gray-100" @ click…" at bounding box center [599, 626] width 971 height 596
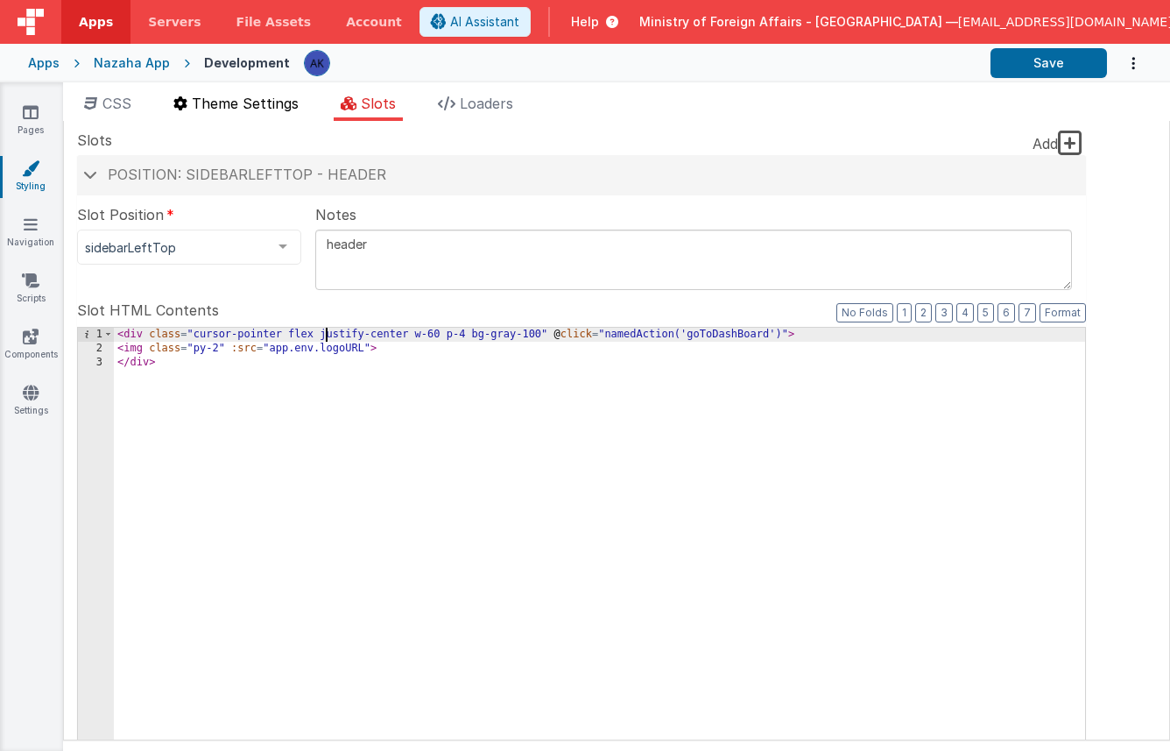
click at [251, 101] on span "Theme Settings" at bounding box center [245, 104] width 107 height 18
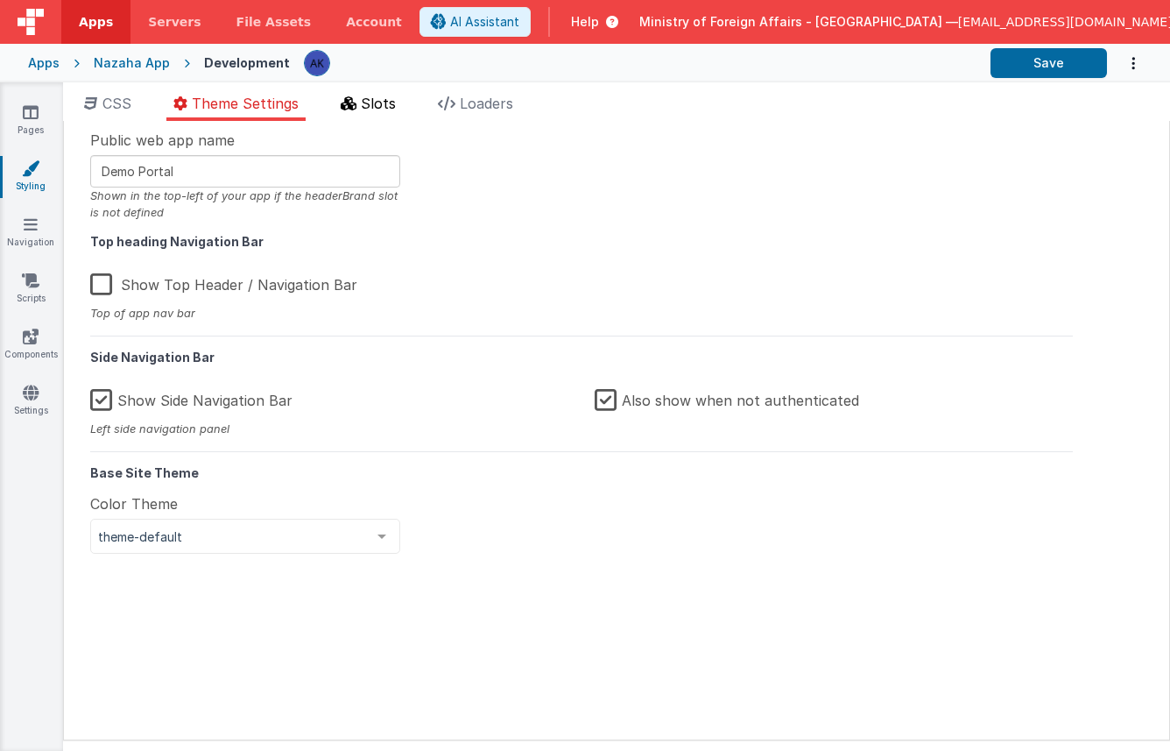
click at [359, 108] on li "Slots" at bounding box center [368, 107] width 69 height 28
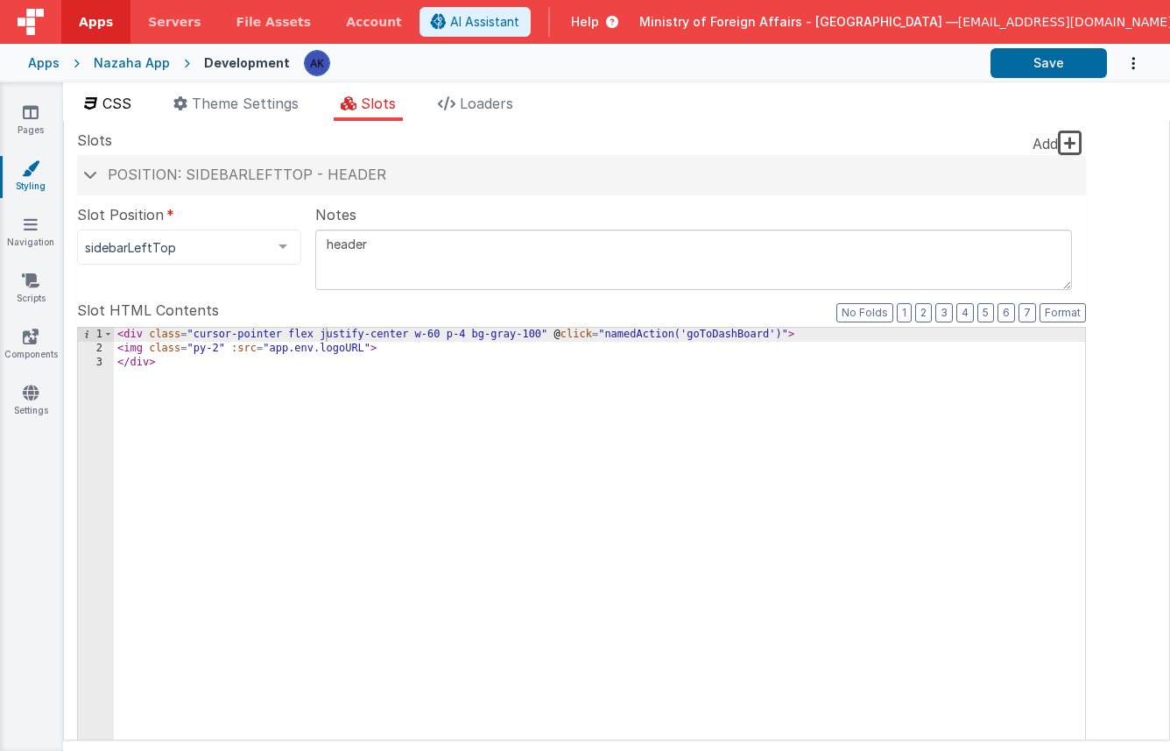
click at [131, 102] on span "CSS" at bounding box center [116, 104] width 29 height 18
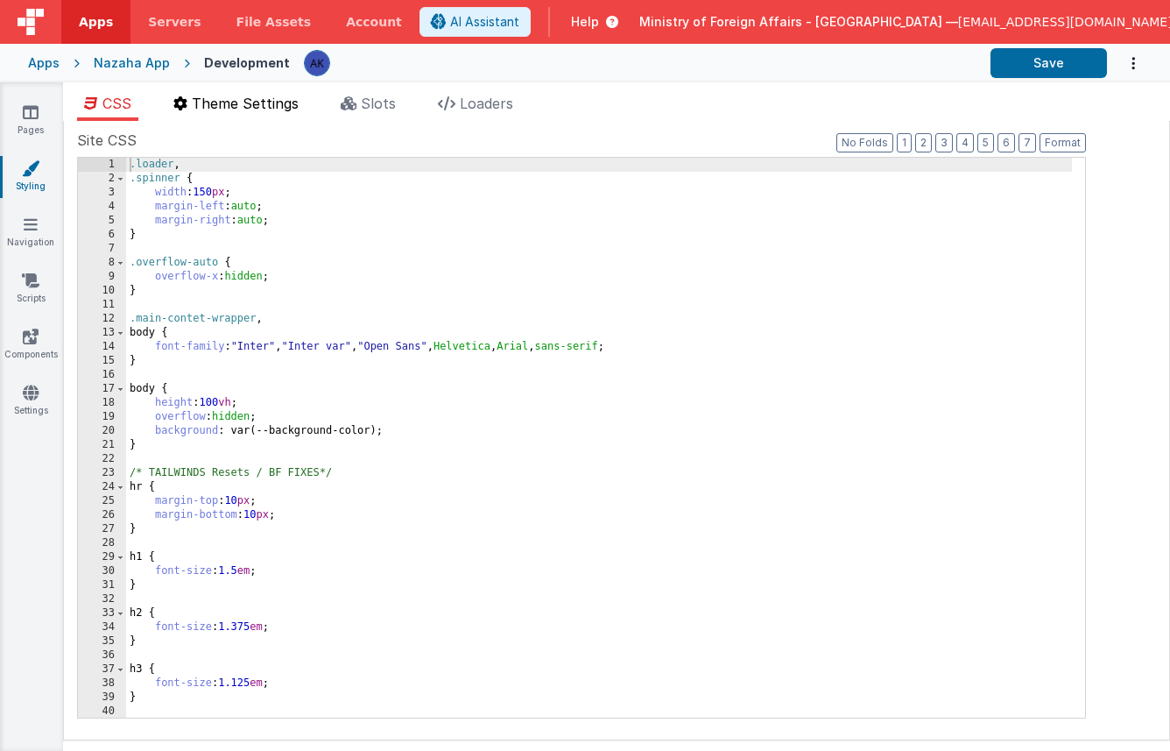
click at [229, 98] on span "Theme Settings" at bounding box center [245, 104] width 107 height 18
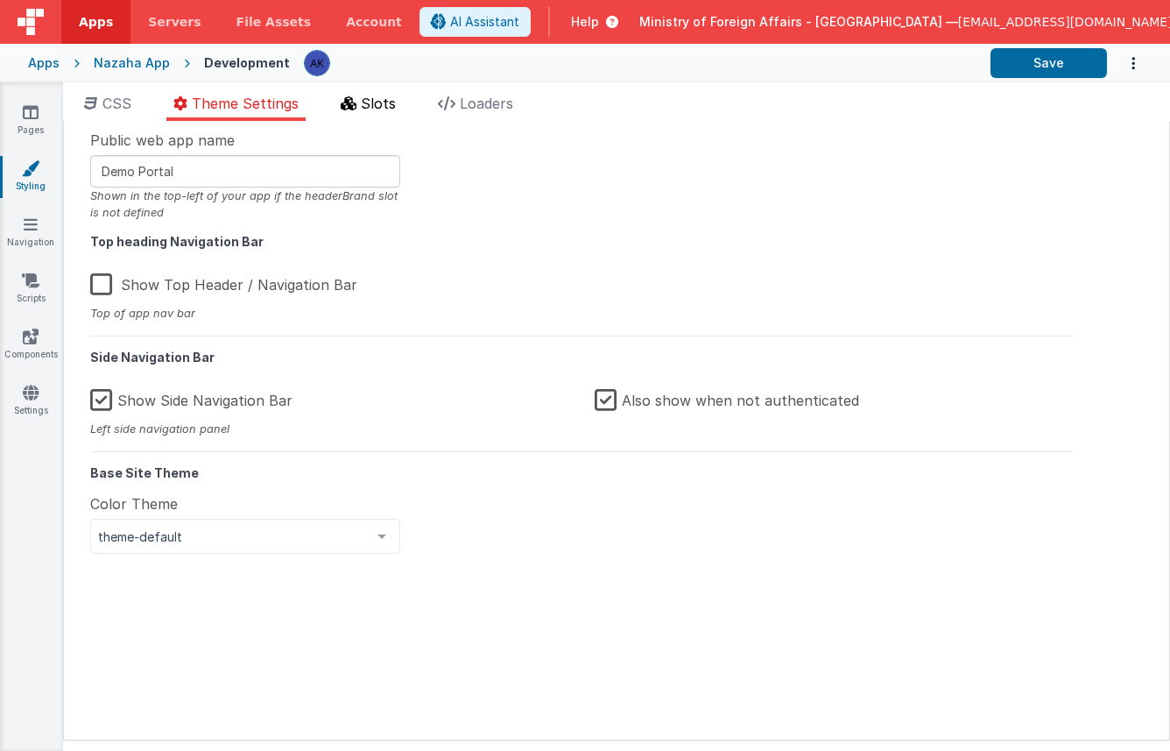
click at [371, 105] on span "Slots" at bounding box center [378, 104] width 35 height 18
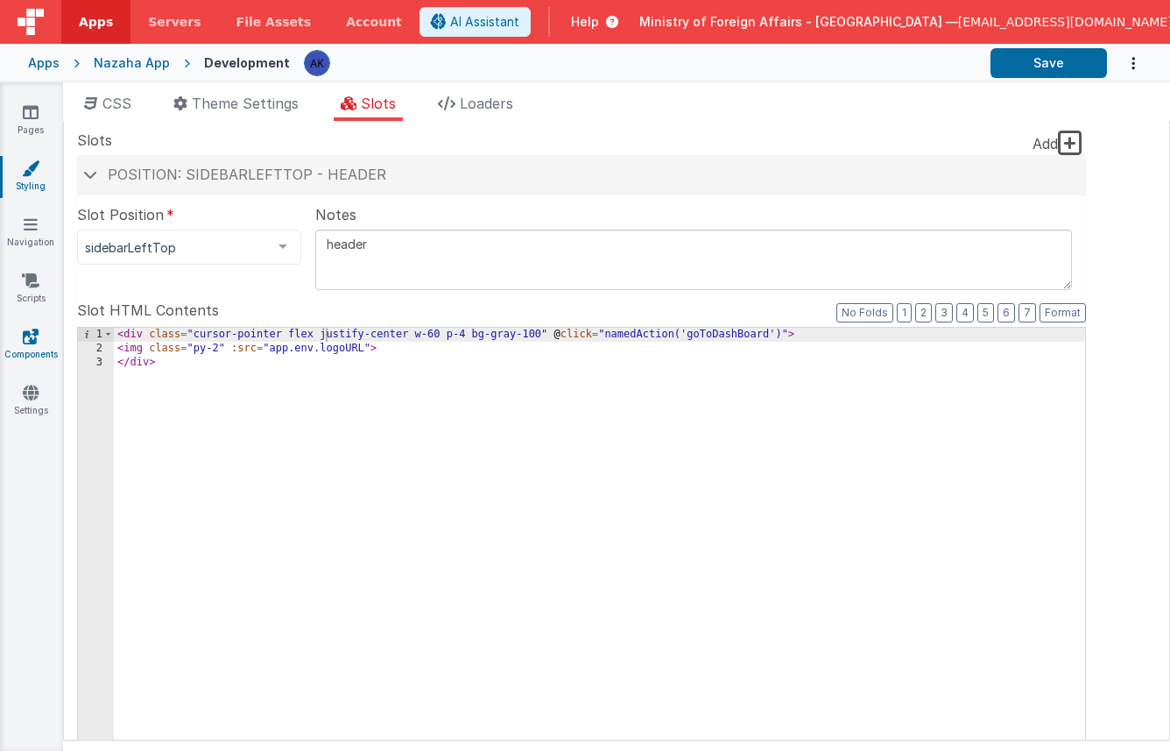
click at [33, 340] on icon at bounding box center [31, 337] width 16 height 18
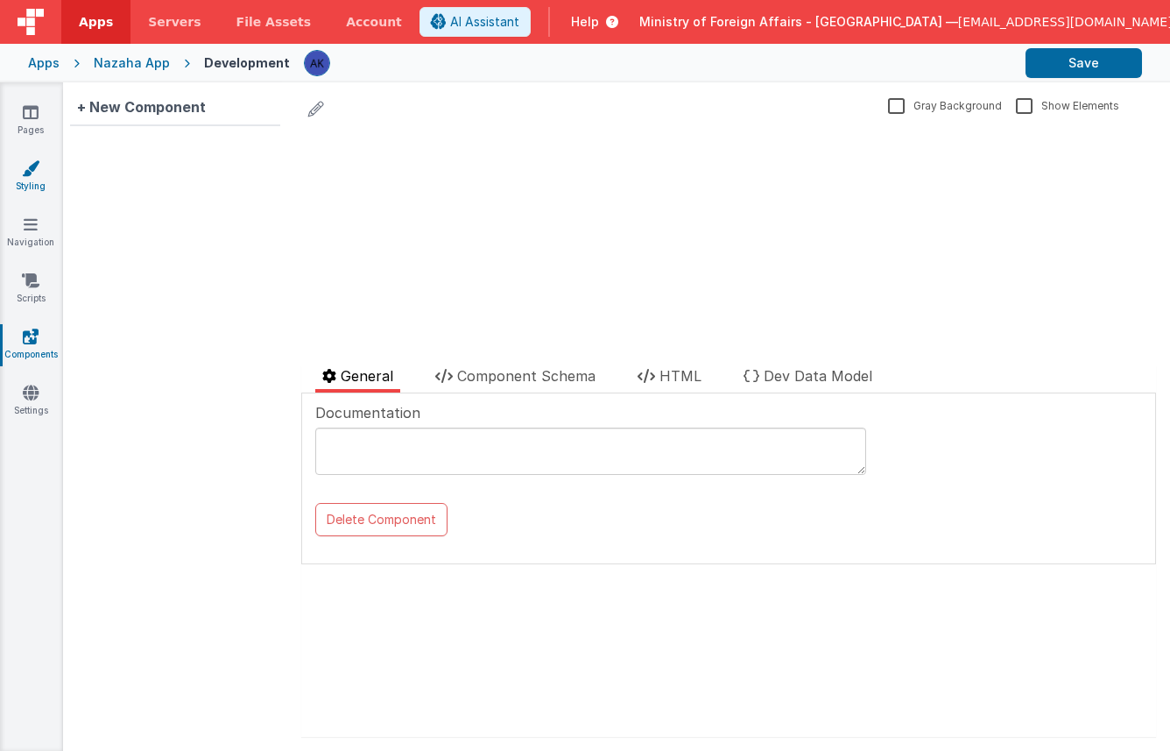
click at [39, 187] on link "Styling" at bounding box center [30, 176] width 63 height 35
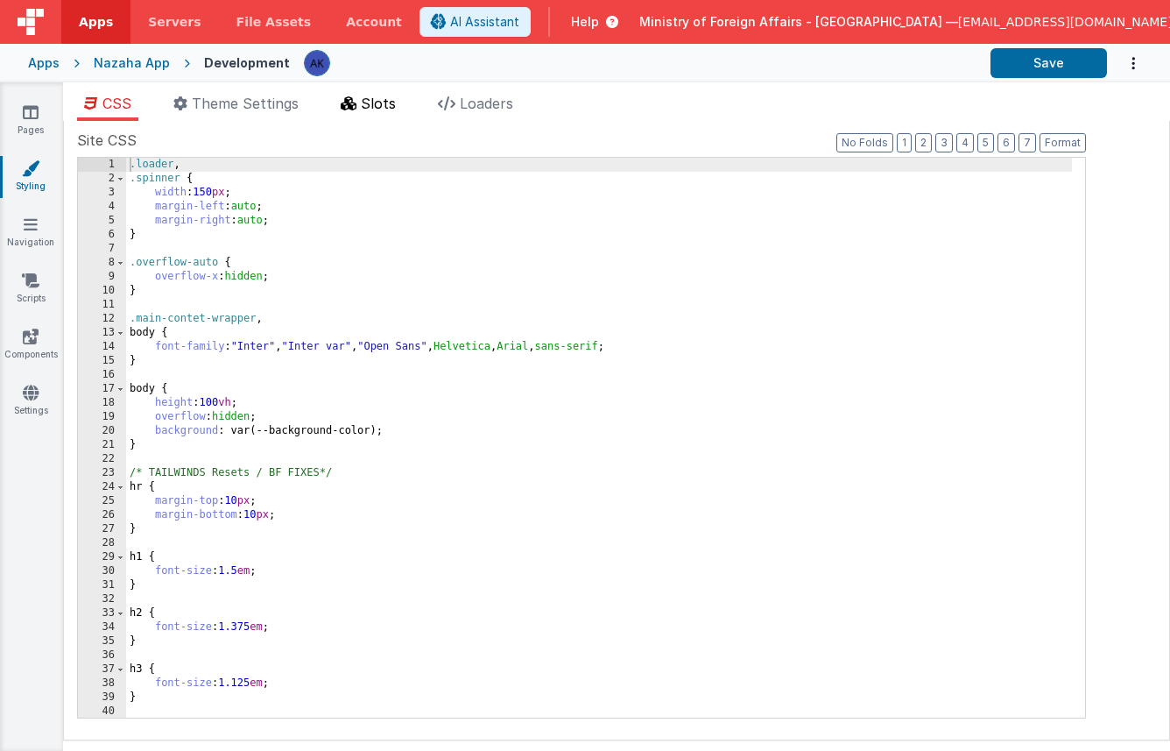
click at [390, 112] on li "Slots" at bounding box center [368, 107] width 69 height 28
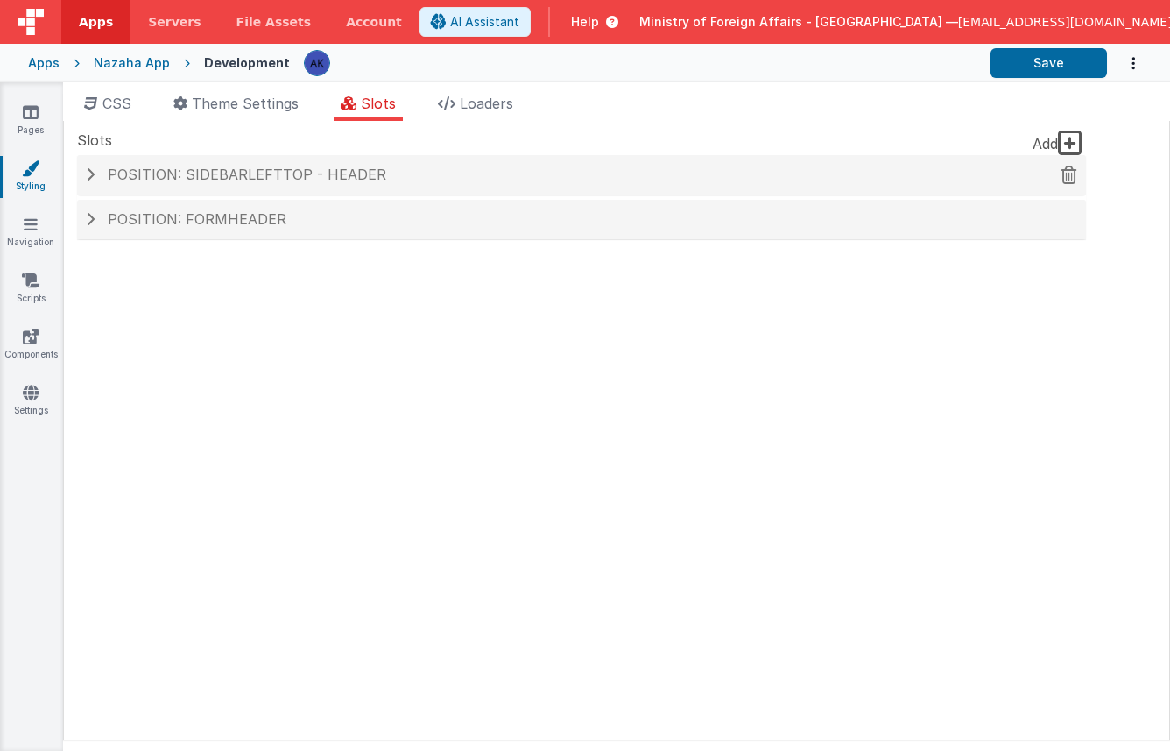
click at [436, 177] on h4 "Position: sidebarLeftTop - header" at bounding box center [582, 175] width 992 height 16
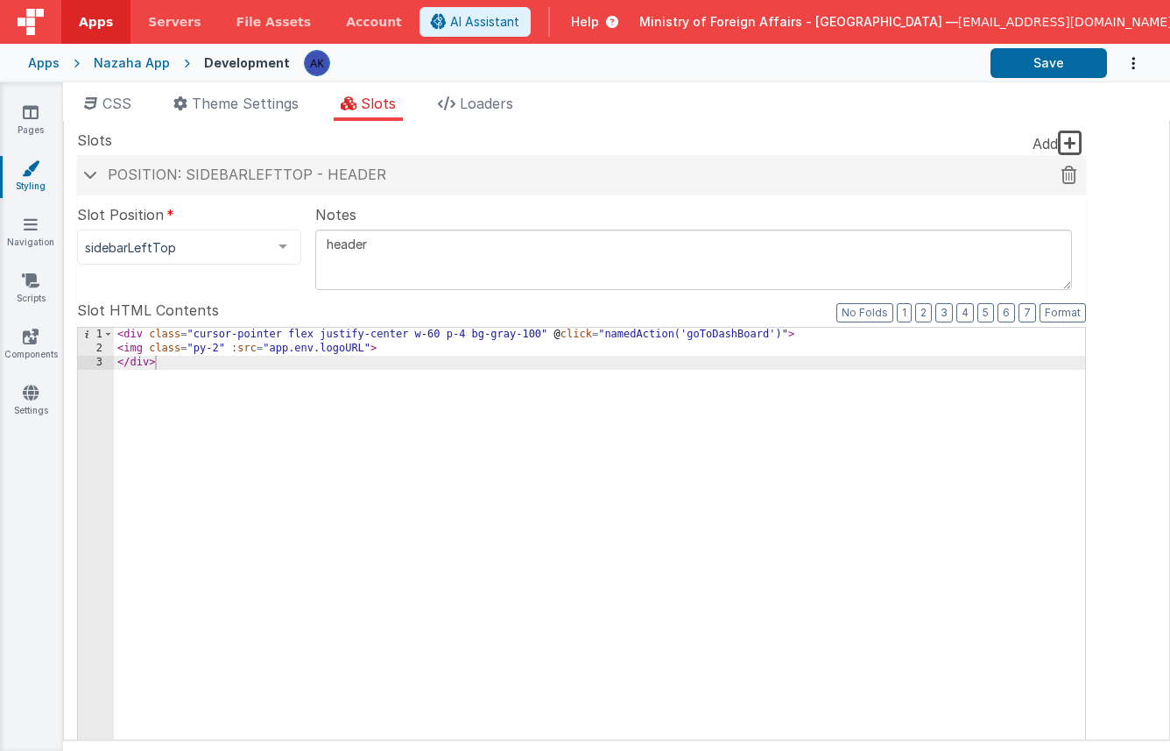
click at [413, 174] on h4 "Position: sidebarLeftTop - header" at bounding box center [582, 175] width 992 height 16
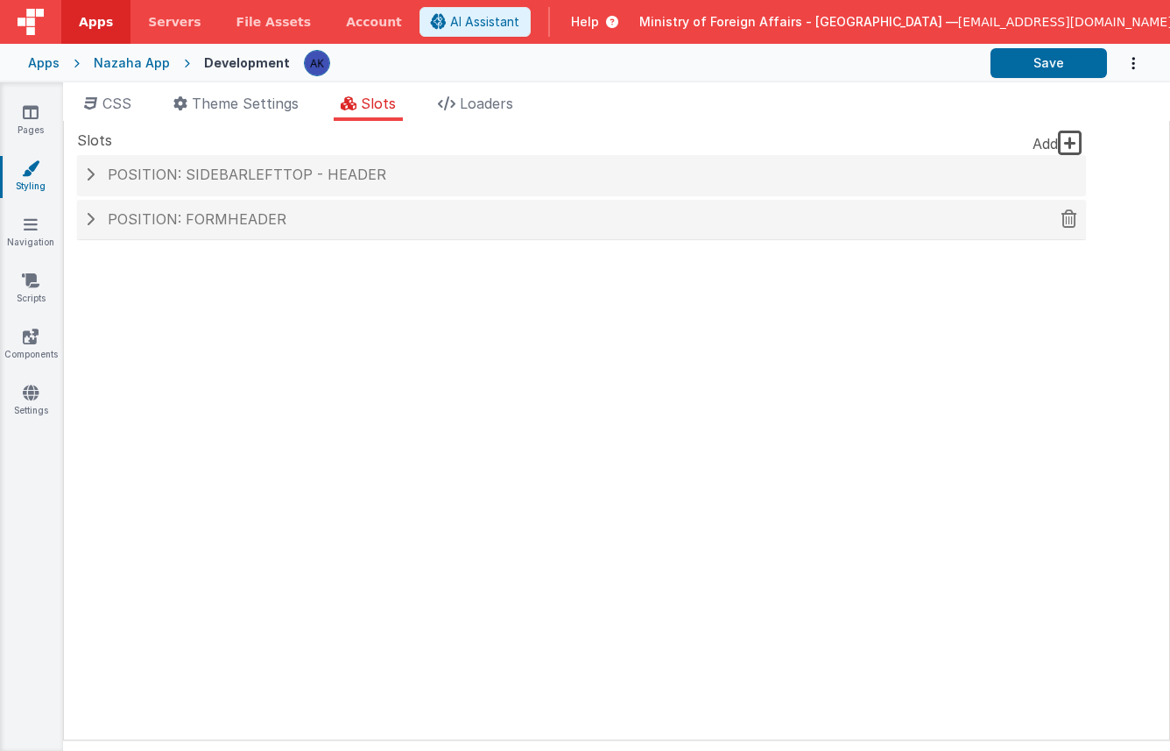
click at [380, 215] on h4 "Position: formHeader" at bounding box center [582, 220] width 992 height 16
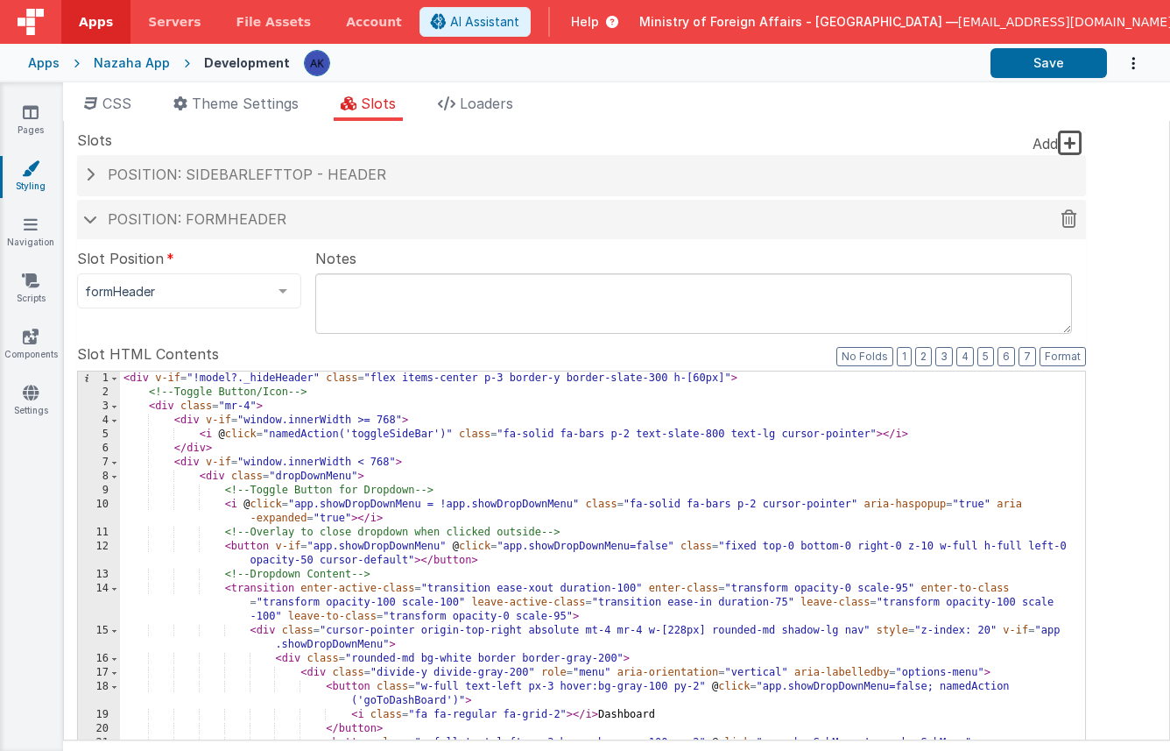
click at [380, 215] on h4 "Position: formHeader" at bounding box center [582, 220] width 992 height 16
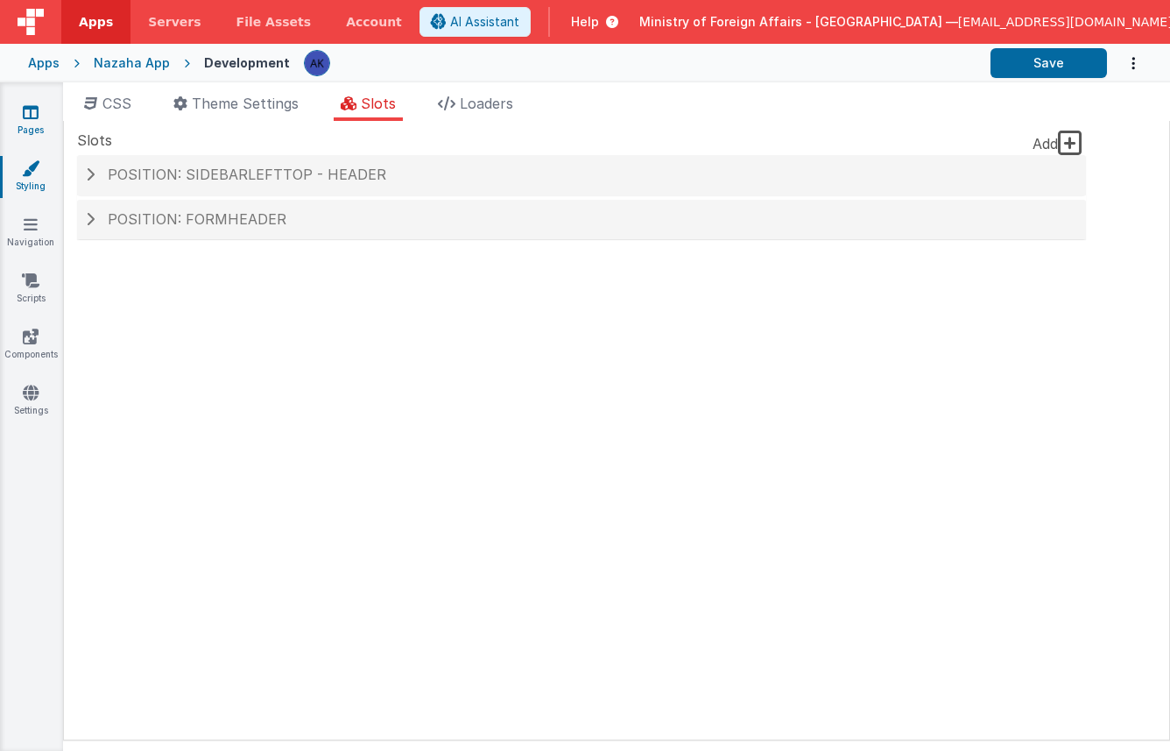
click at [28, 128] on link "Pages" at bounding box center [30, 120] width 63 height 35
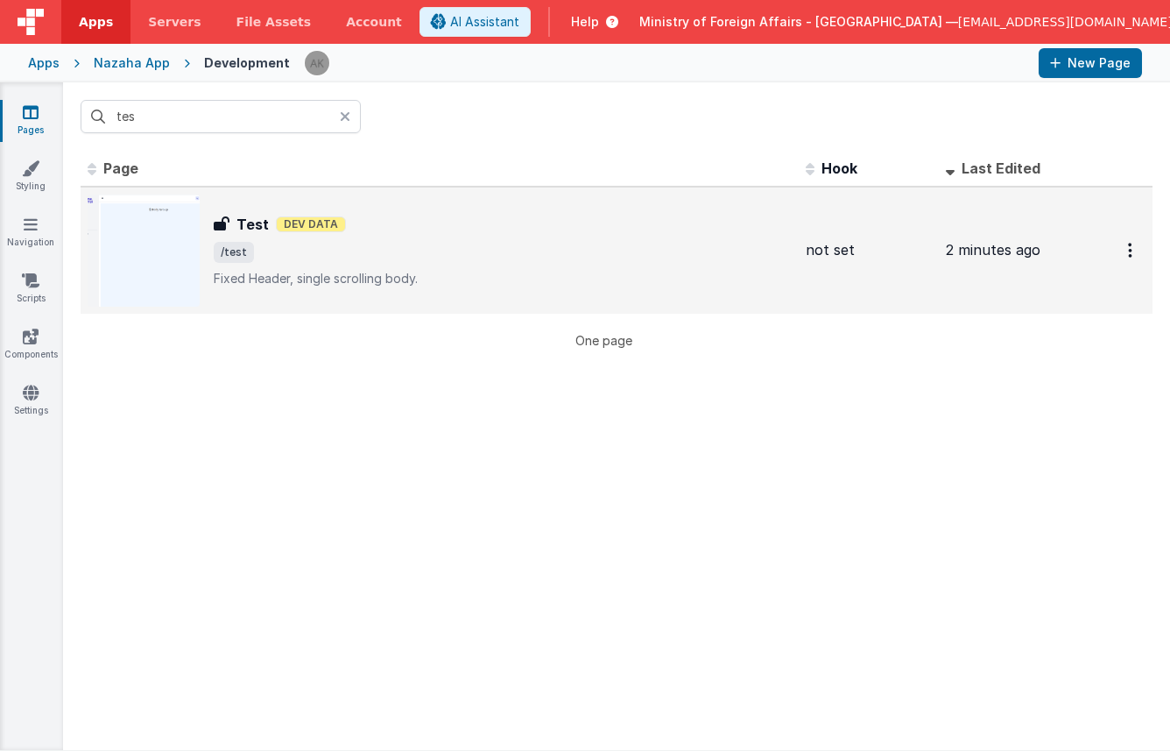
click at [192, 238] on img at bounding box center [144, 250] width 112 height 112
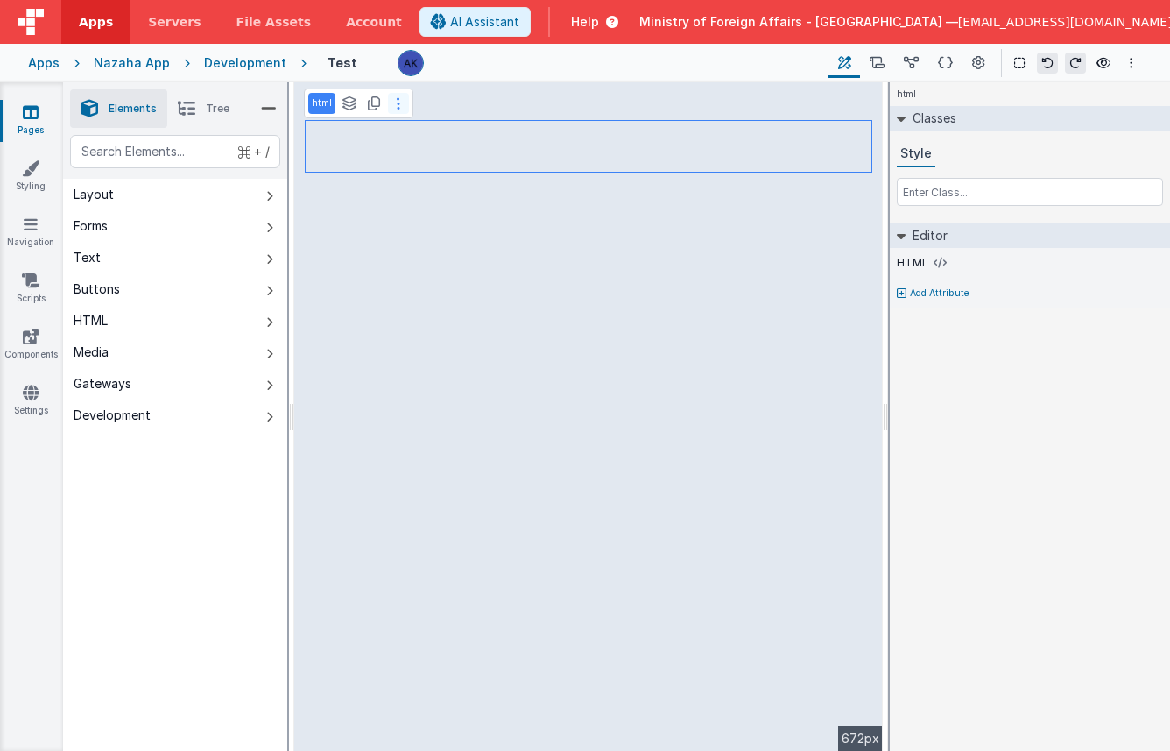
click at [393, 100] on button at bounding box center [398, 103] width 21 height 21
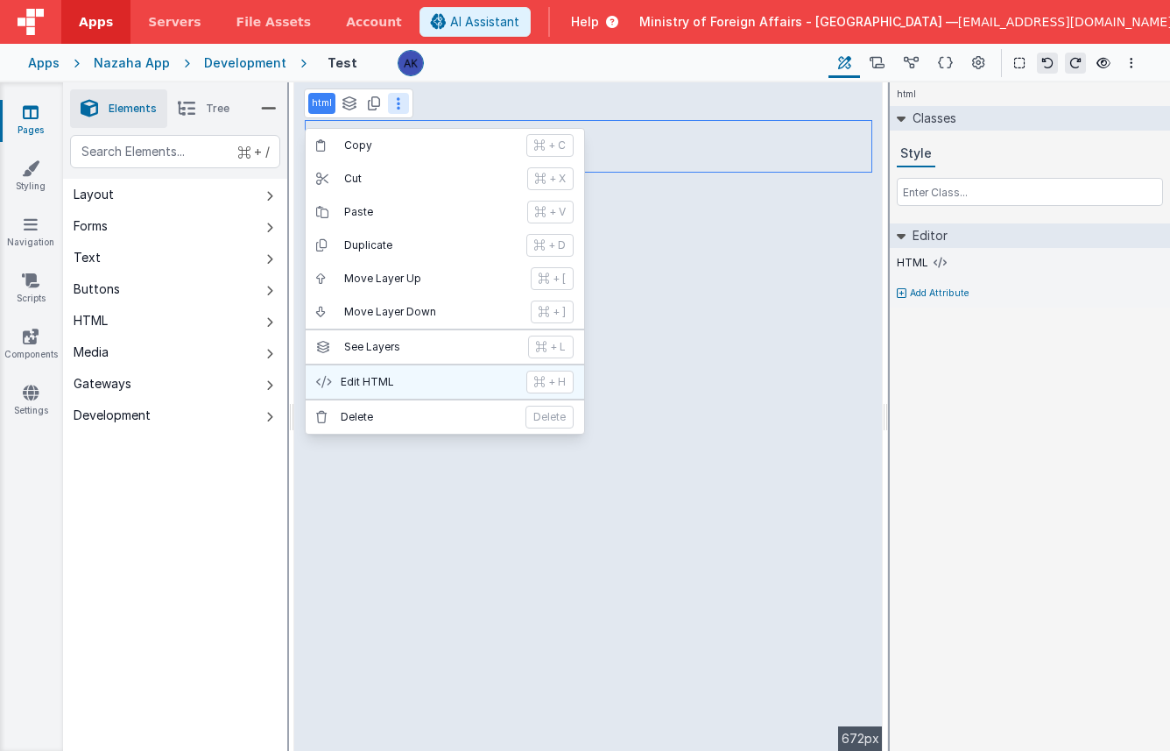
click at [413, 380] on p "Edit HTML" at bounding box center [428, 382] width 175 height 14
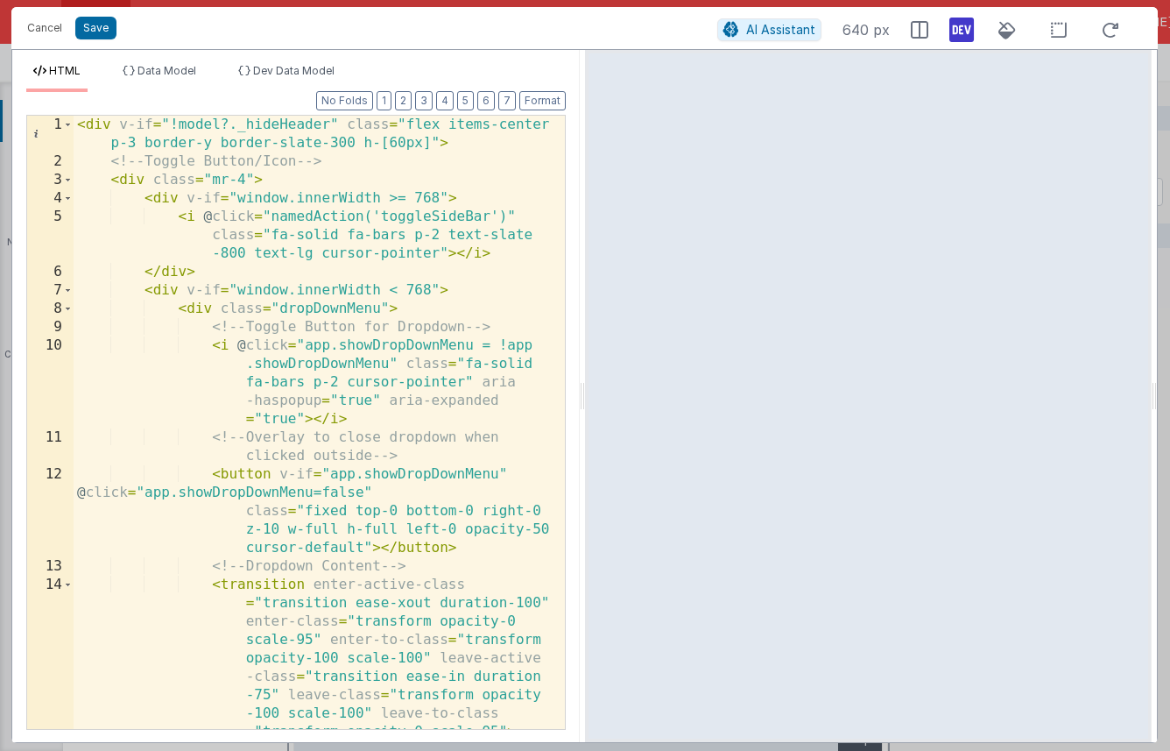
click at [155, 180] on div "< div v-if = "!model?._hideHeader" class = "flex items-center p-3 border-y bord…" at bounding box center [313, 487] width 478 height 742
drag, startPoint x: 153, startPoint y: 180, endPoint x: 225, endPoint y: 177, distance: 71.9
click at [225, 177] on div "< div v-if = "!model?._hideHeader" class = "flex items-center p-3 border-y bord…" at bounding box center [313, 487] width 478 height 742
click at [222, 307] on div "< div v-if = "!model?._hideHeader" class = "flex items-center p-3 border-y bord…" at bounding box center [313, 487] width 478 height 742
paste textarea
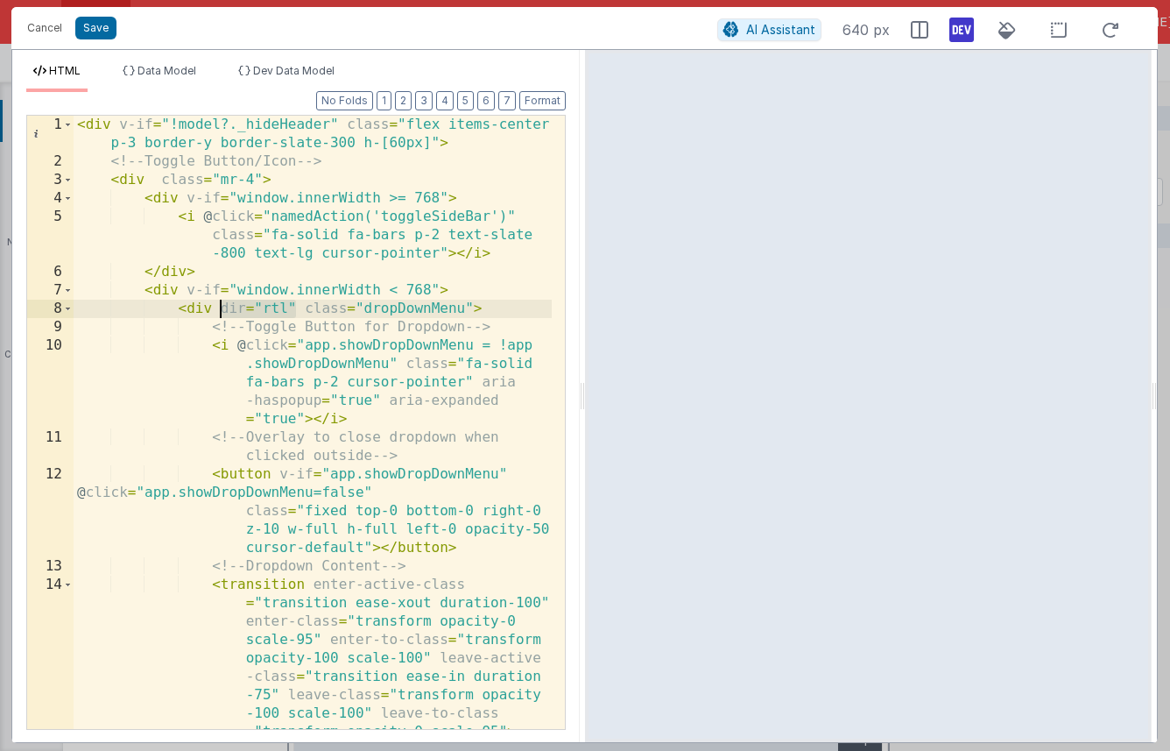
drag, startPoint x: 299, startPoint y: 304, endPoint x: 223, endPoint y: 312, distance: 75.7
click at [223, 312] on div "< div v-if = "!model?._hideHeader" class = "flex items-center p-3 border-y bord…" at bounding box center [313, 487] width 478 height 742
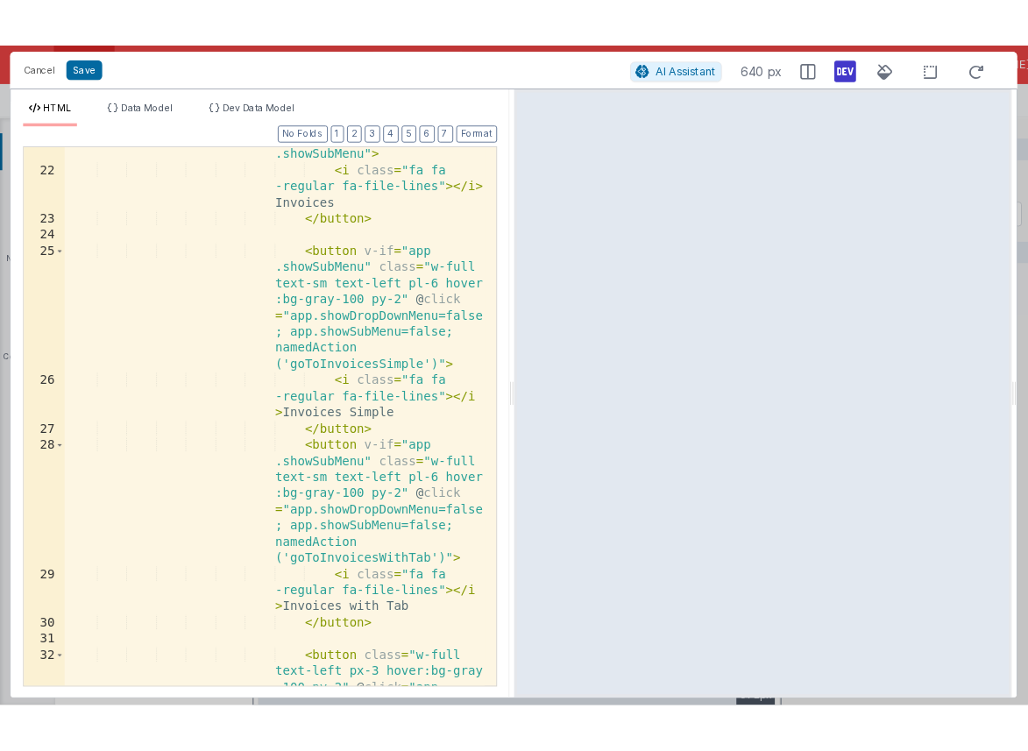
scroll to position [1086, 0]
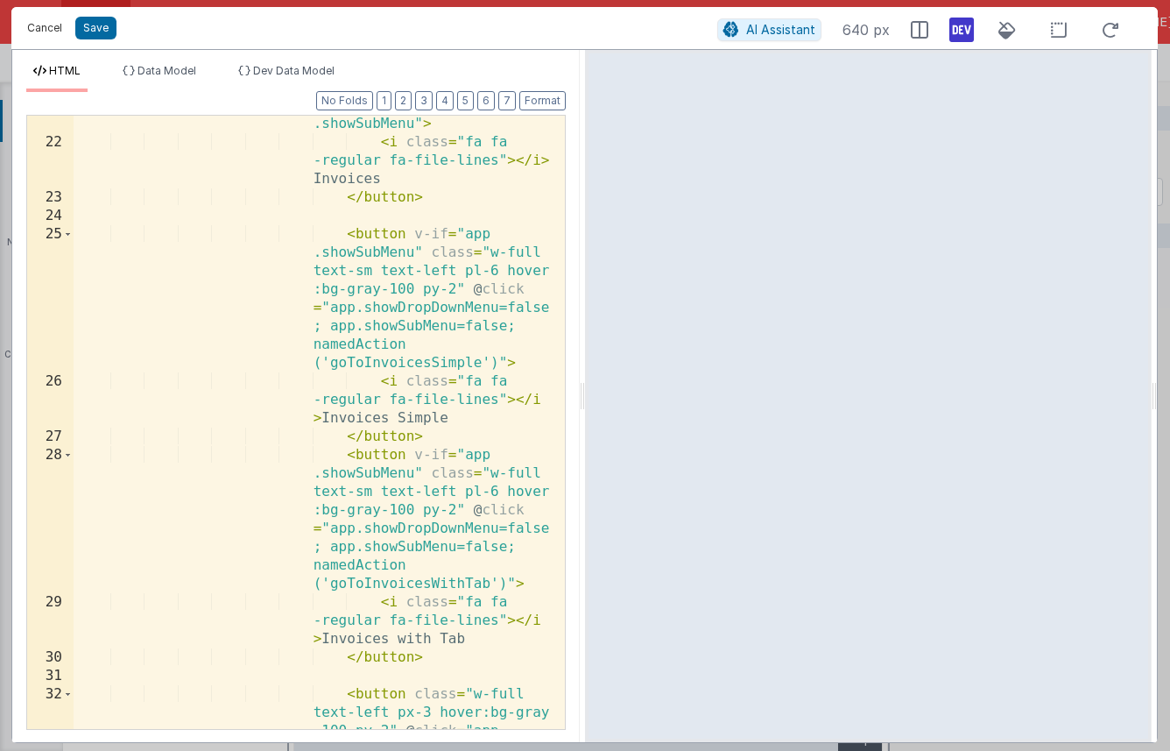
click at [58, 26] on button "Cancel" at bounding box center [44, 28] width 53 height 25
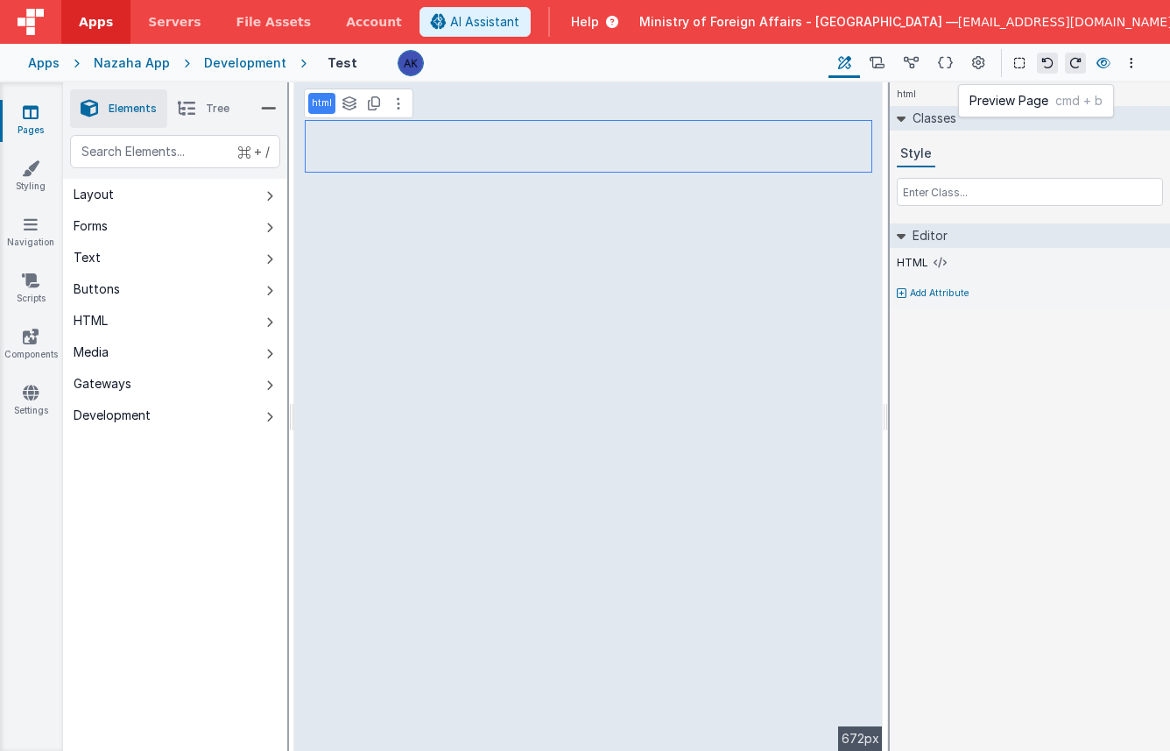
click at [1091, 63] on icon at bounding box center [1104, 63] width 14 height 12
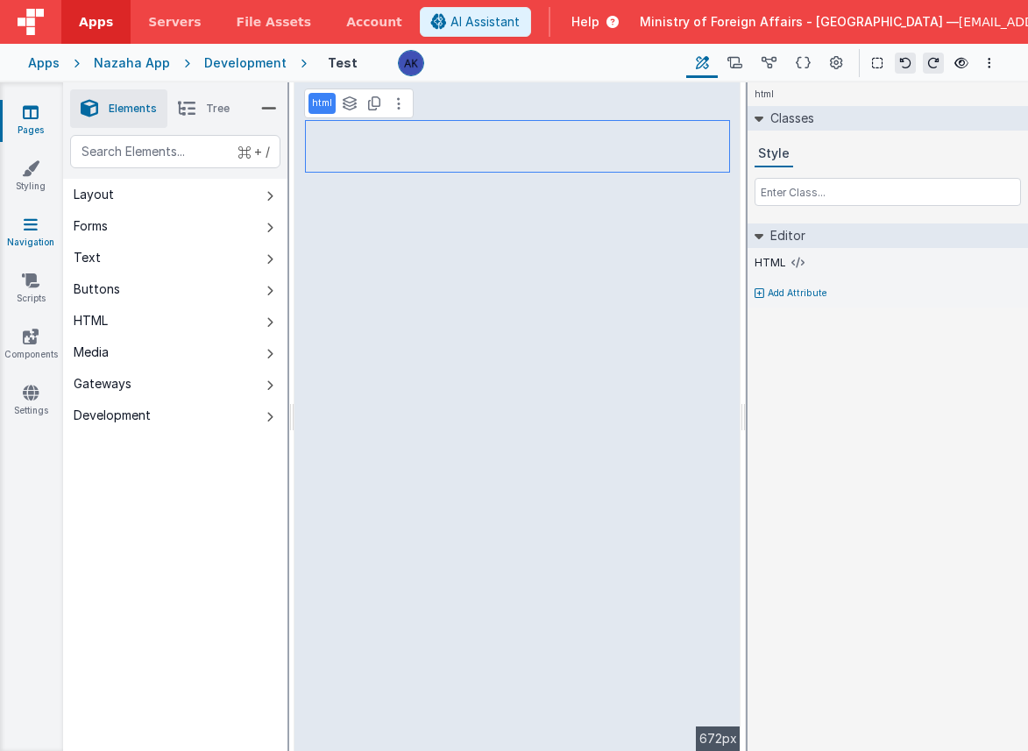
click at [37, 237] on link "Navigation" at bounding box center [30, 232] width 63 height 35
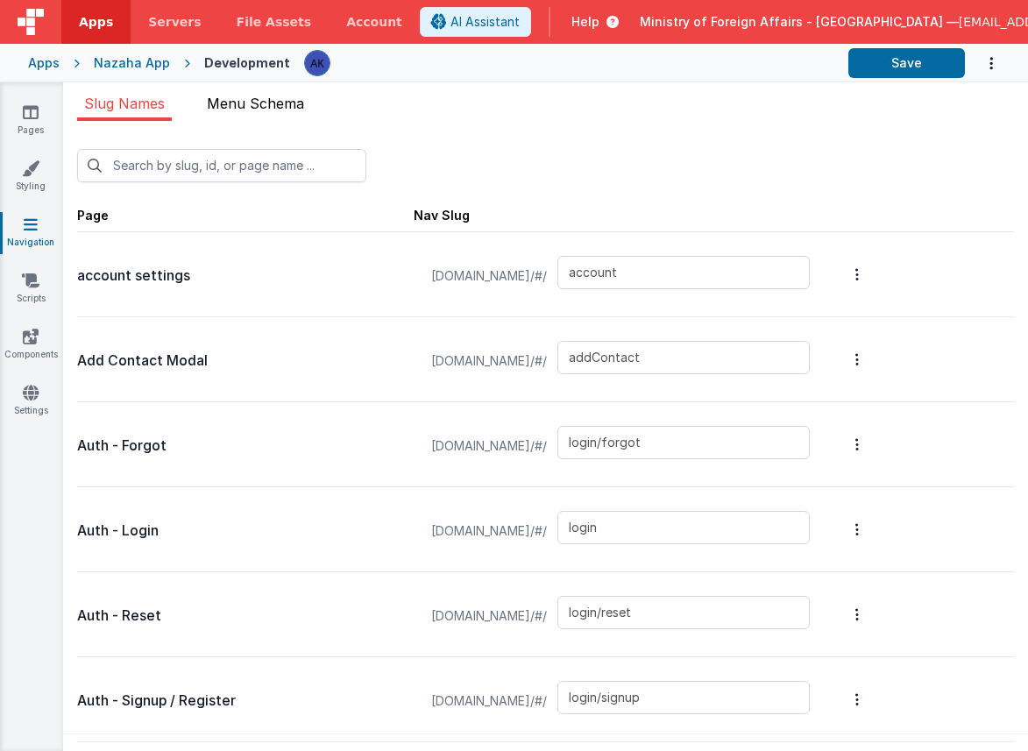
click at [286, 102] on span "Menu Schema" at bounding box center [255, 104] width 97 height 18
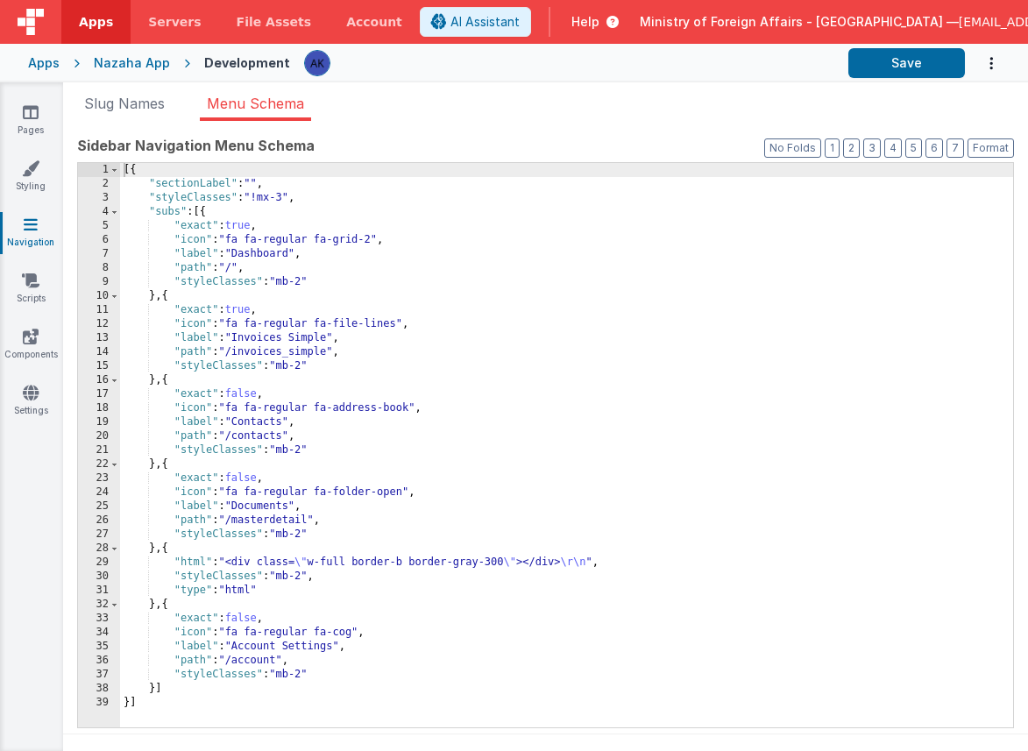
scroll to position [14, 0]
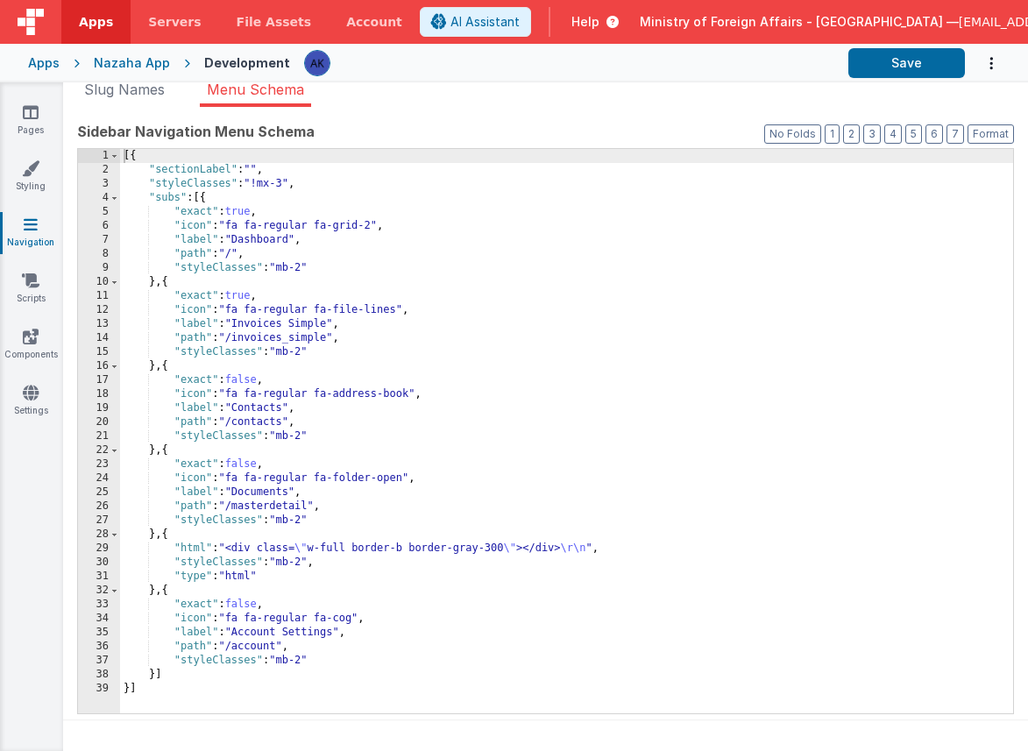
click at [495, 548] on div "[{ "sectionLabel" : "" , "styleClasses" : "!mx-3" , "subs" : [{ "exact" : true …" at bounding box center [566, 445] width 893 height 592
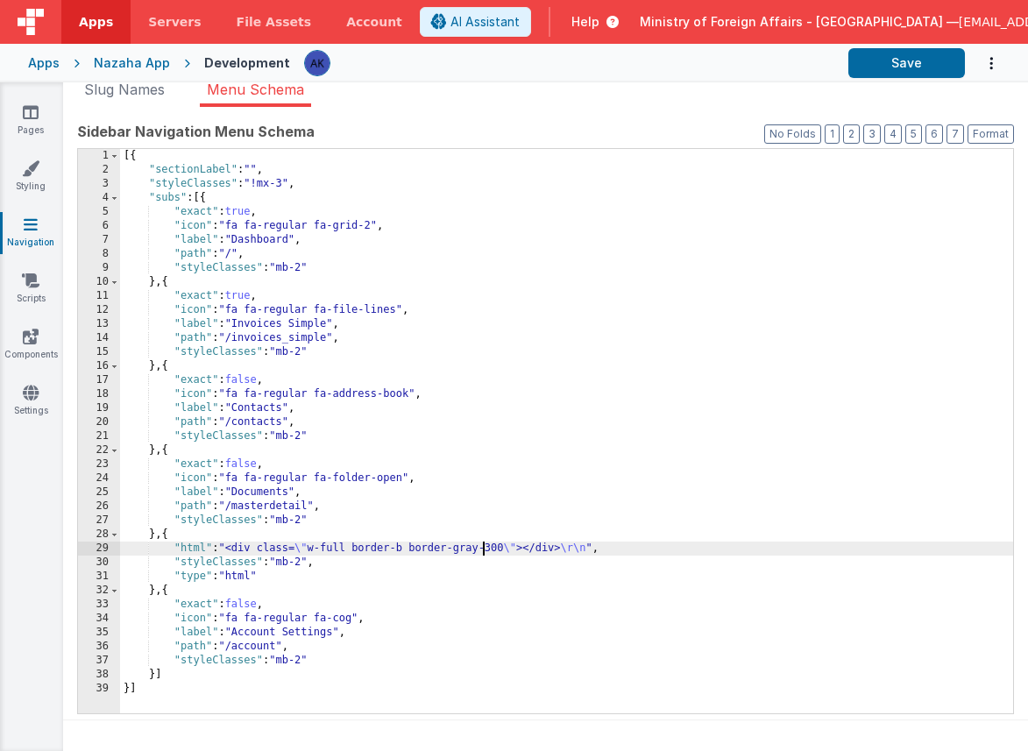
click at [481, 546] on div "[{ "sectionLabel" : "" , "styleClasses" : "!mx-3" , "subs" : [{ "exact" : true …" at bounding box center [566, 445] width 893 height 592
click at [910, 65] on button "Save" at bounding box center [906, 63] width 117 height 30
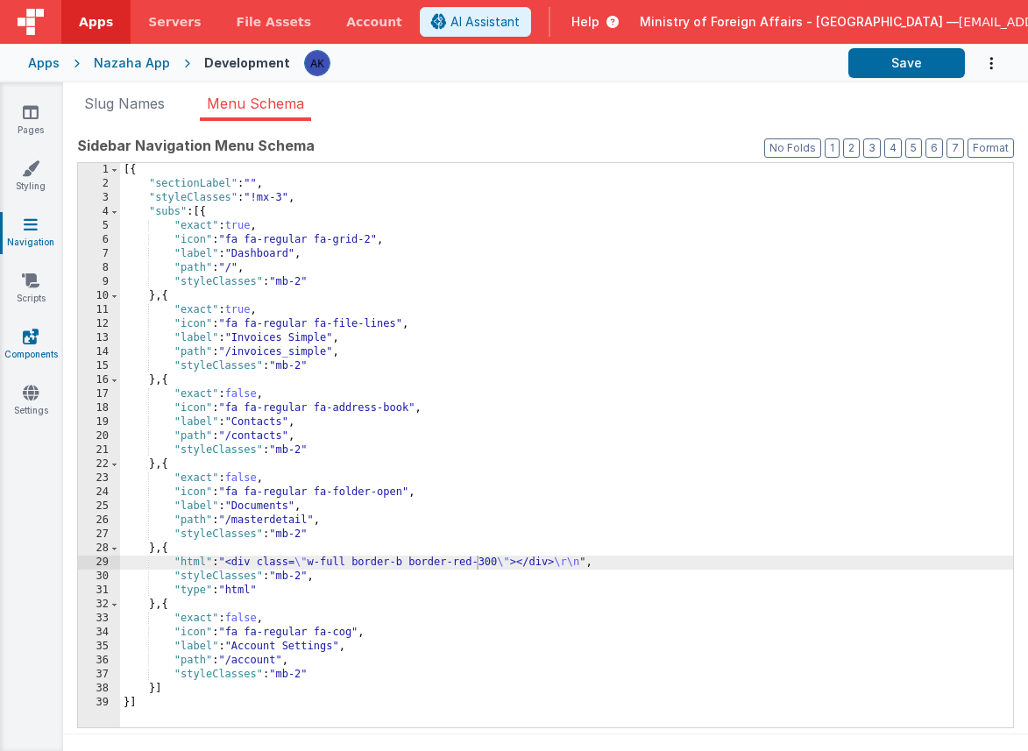
click at [28, 343] on icon at bounding box center [31, 337] width 16 height 18
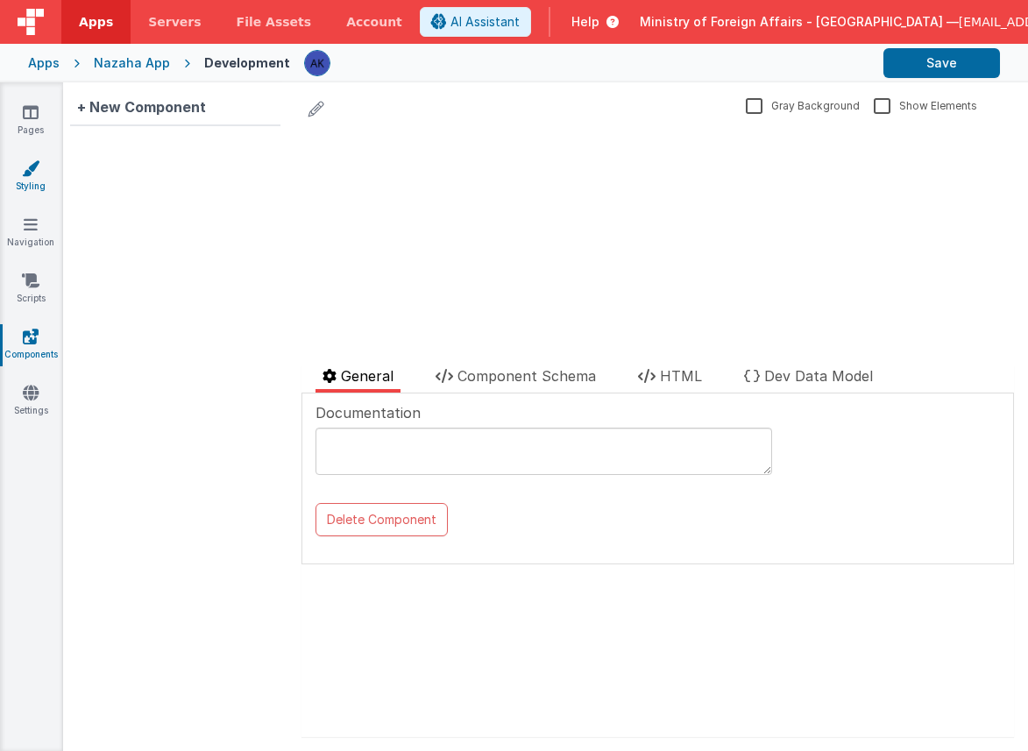
click at [28, 181] on link "Styling" at bounding box center [30, 176] width 63 height 35
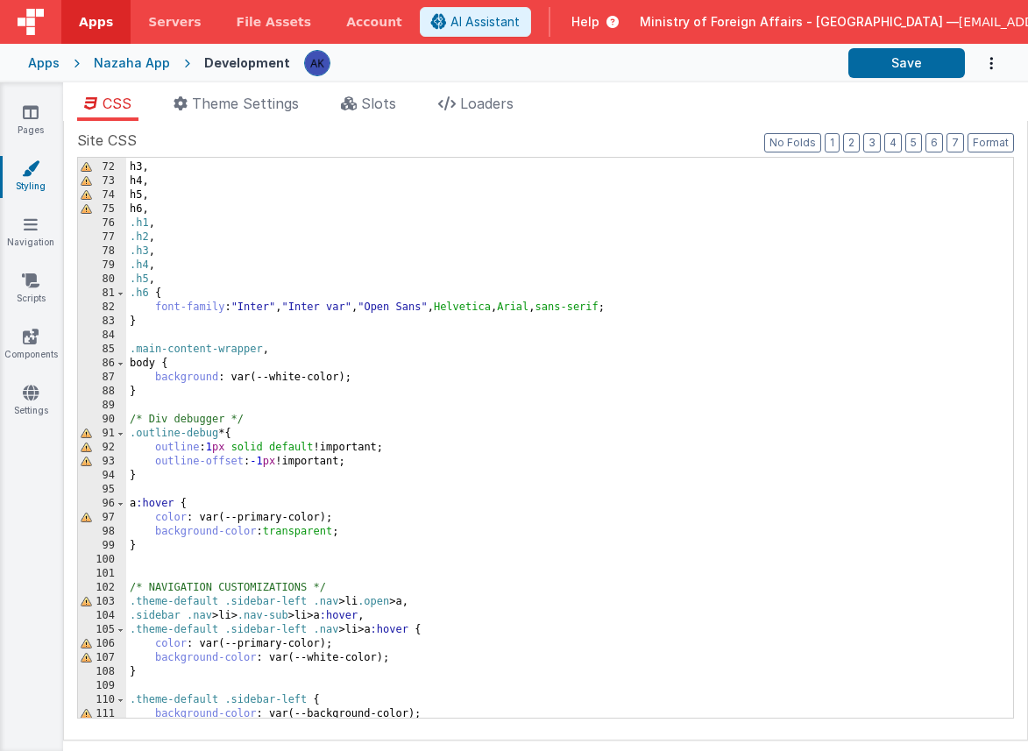
scroll to position [1010, 0]
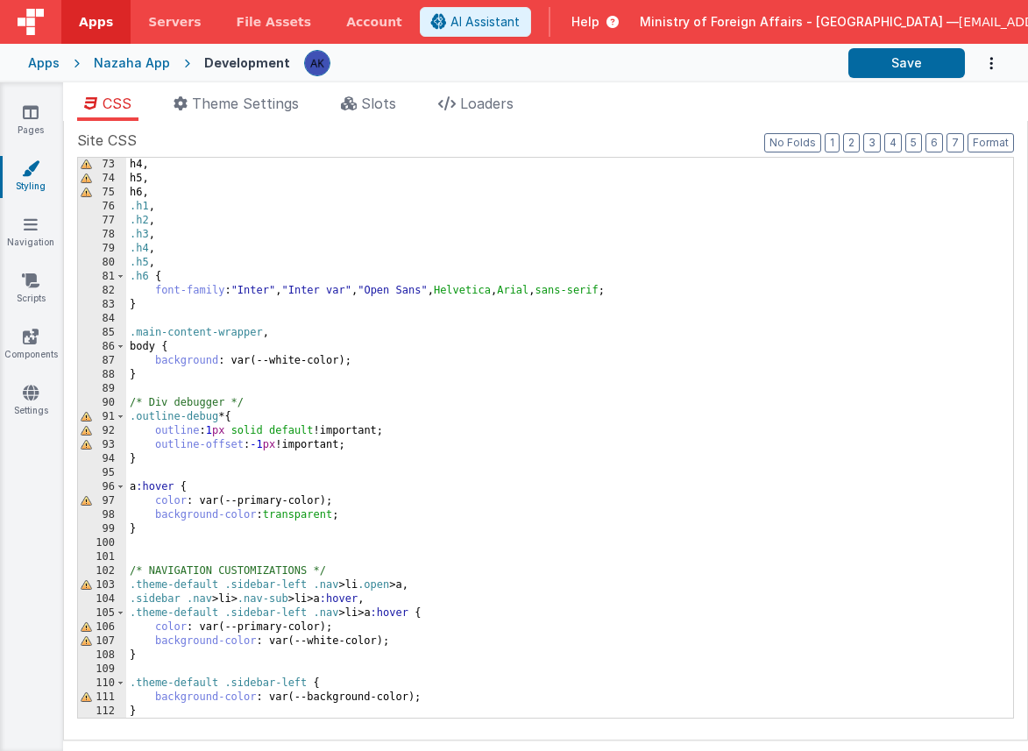
click at [301, 585] on div "h4 , h5 , h6 , .h1 , .h2 , .h3 , .h4 , .h5 , .h6 { font-family : " Inter " , " …" at bounding box center [562, 452] width 873 height 588
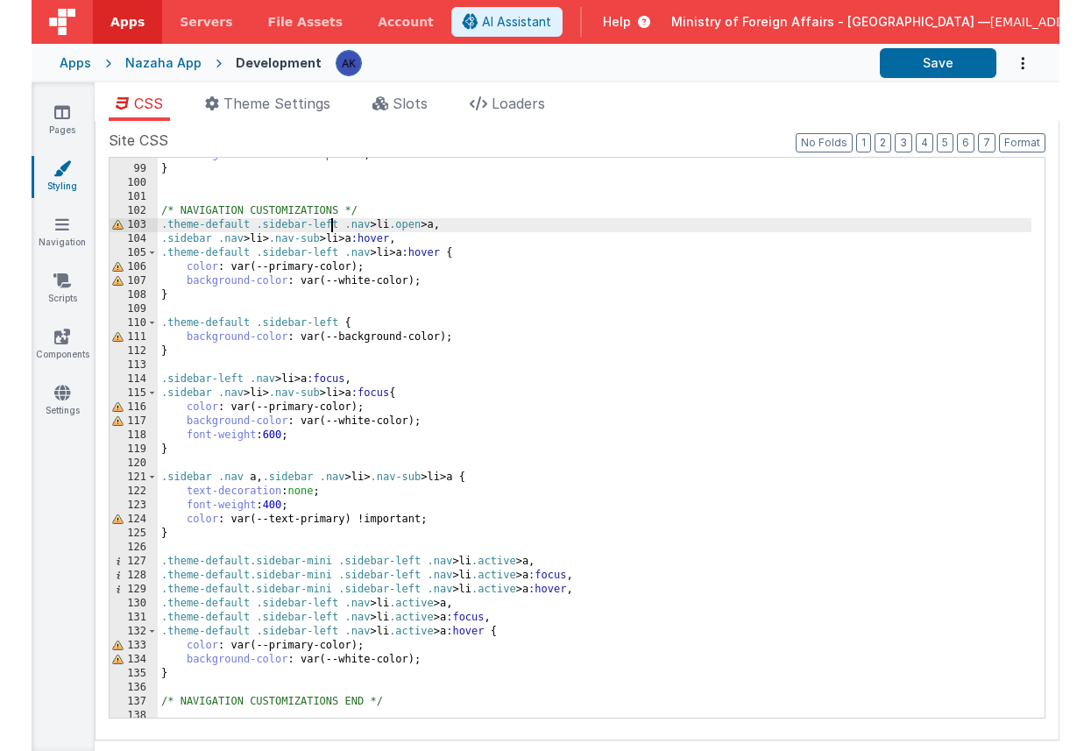
scroll to position [1370, 0]
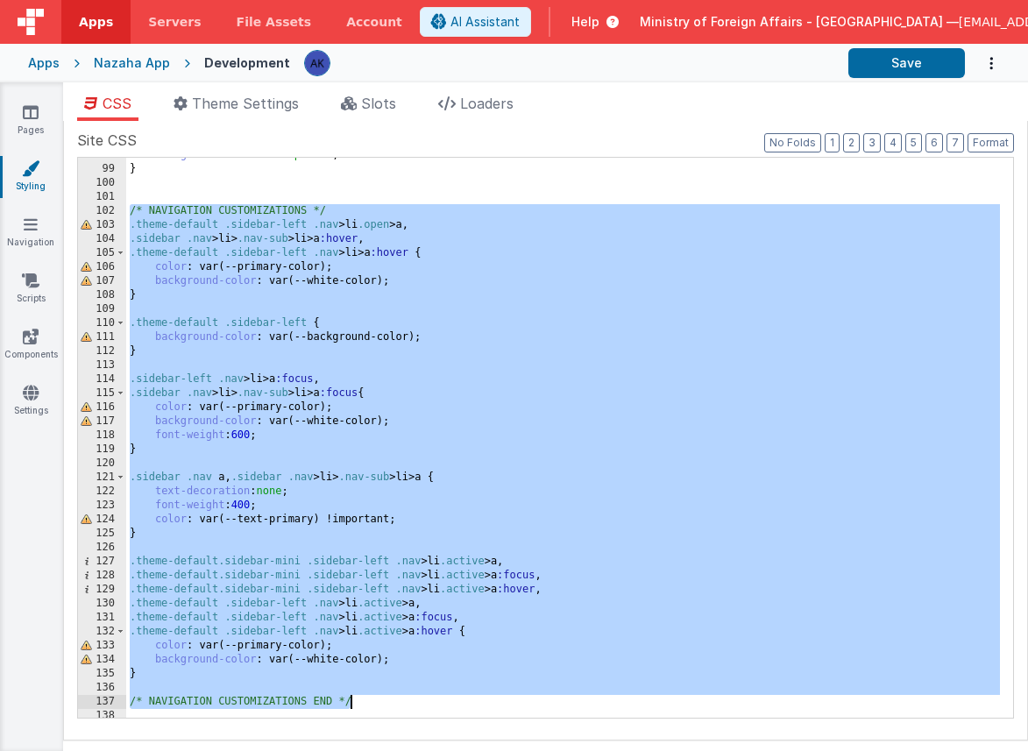
drag, startPoint x: 131, startPoint y: 209, endPoint x: 415, endPoint y: 703, distance: 569.4
click at [415, 703] on div "background-color : transparent ; } /* NAVIGATION CUSTOMIZATIONS */ .theme-defau…" at bounding box center [562, 442] width 873 height 588
click at [463, 13] on span "AI Assistant" at bounding box center [484, 22] width 69 height 18
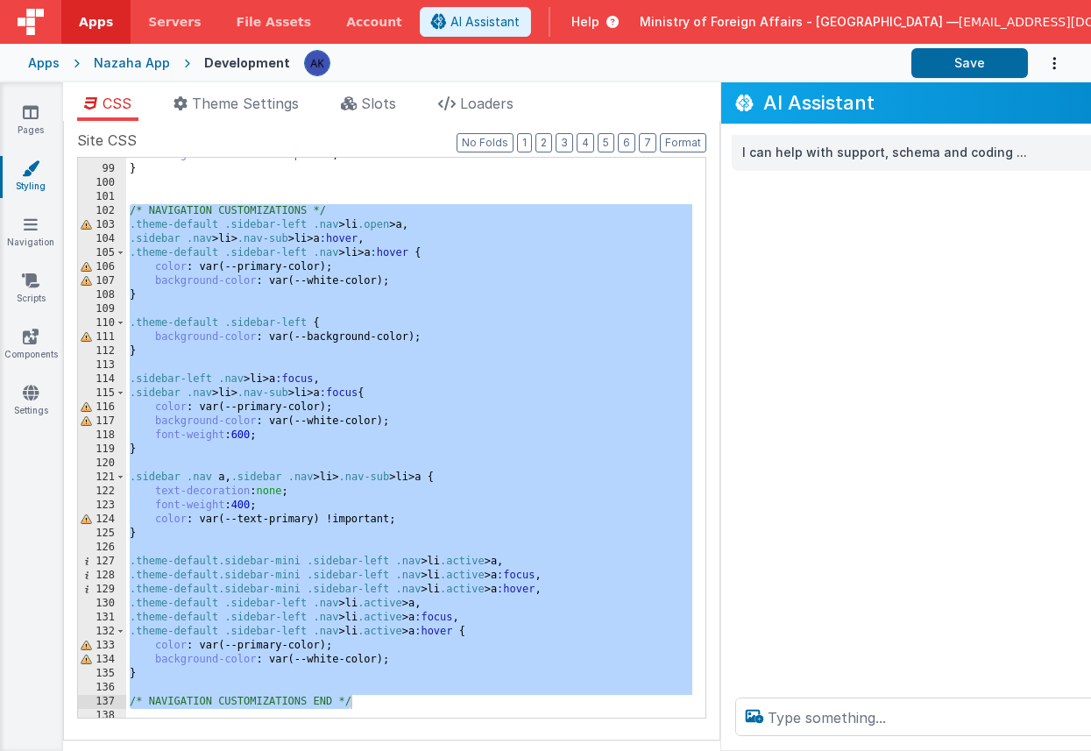
drag, startPoint x: 947, startPoint y: 112, endPoint x: 650, endPoint y: 111, distance: 297.0
click at [650, 111] on section "Pages Styling Navigation Scripts Components Settings CSS Theme Settings Slots L…" at bounding box center [545, 416] width 1091 height 668
drag, startPoint x: 823, startPoint y: 85, endPoint x: 796, endPoint y: 95, distance: 29.1
click at [796, 95] on div "AI Assistant" at bounding box center [961, 102] width 480 height 41
click at [796, 95] on h2 "AI Assistant" at bounding box center [949, 102] width 373 height 21
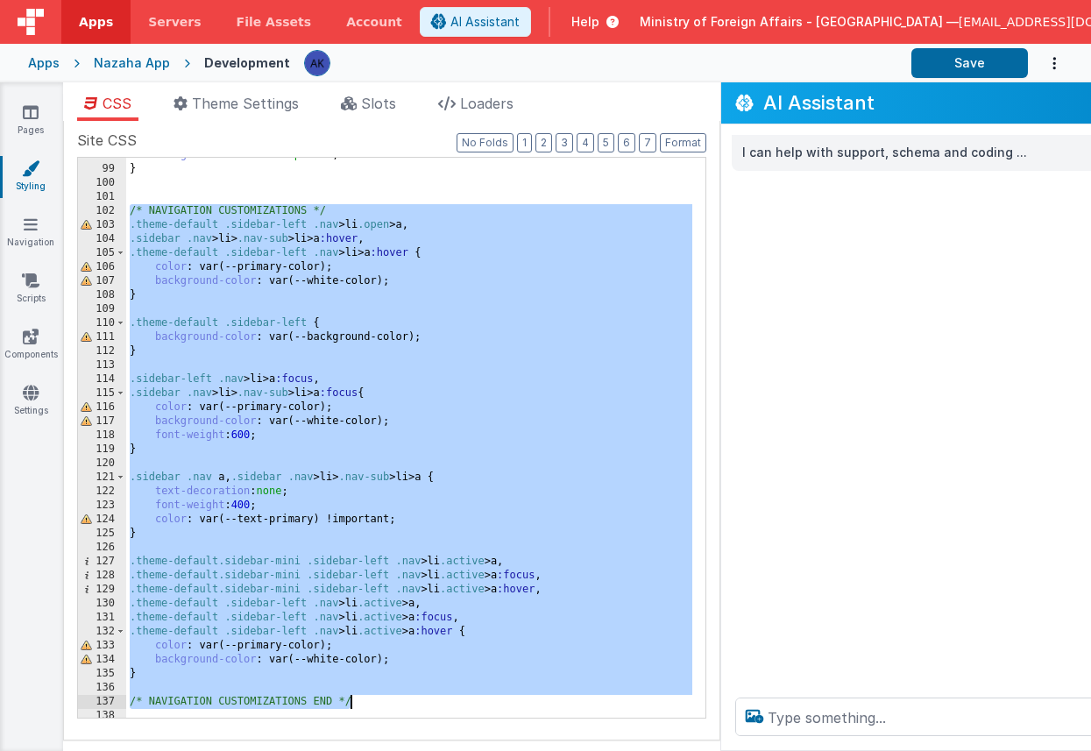
click at [247, 246] on div "background-color : transparent ; } /* NAVIGATION CUSTOMIZATIONS */ .theme-defau…" at bounding box center [409, 442] width 566 height 588
drag, startPoint x: 130, startPoint y: 208, endPoint x: 369, endPoint y: 704, distance: 550.5
click at [369, 704] on div "background-color : transparent ; } /* NAVIGATION CUSTOMIZATIONS */ .theme-defau…" at bounding box center [409, 442] width 566 height 588
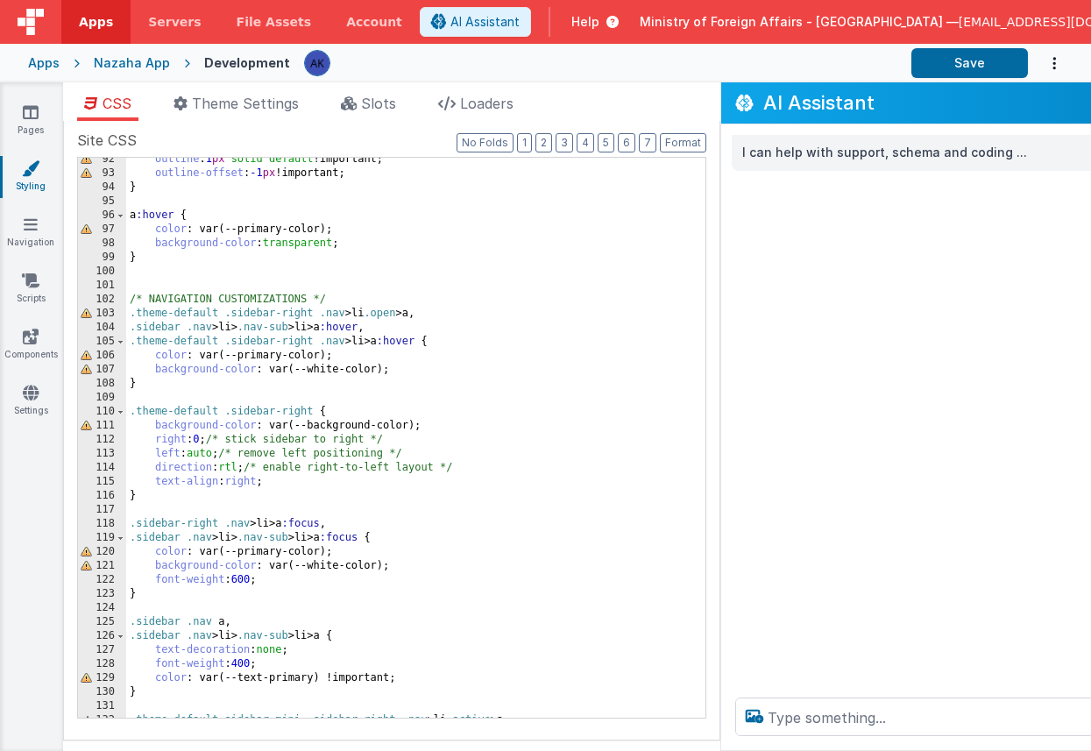
scroll to position [1273, 0]
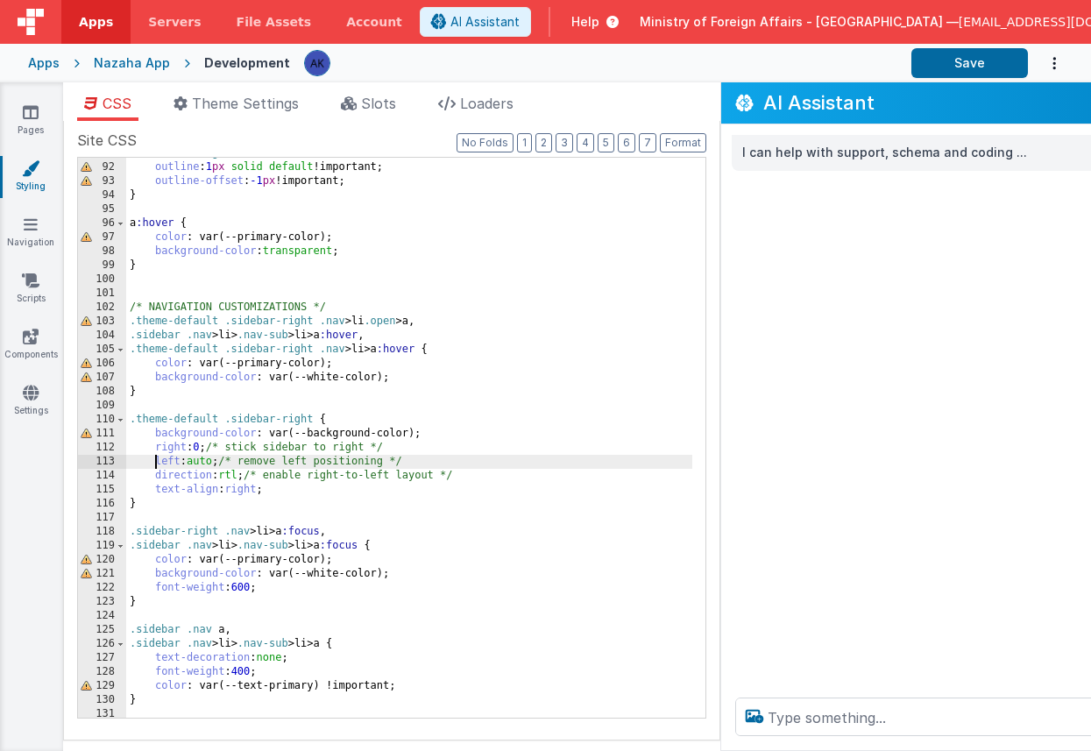
click at [152, 458] on div ".outline-debug * { outline : 1 px solid default !important; outline-offset : -1…" at bounding box center [409, 440] width 566 height 588
click at [948, 58] on button "Save" at bounding box center [969, 63] width 117 height 30
drag, startPoint x: 152, startPoint y: 461, endPoint x: 453, endPoint y: 463, distance: 300.5
click at [453, 463] on div ".outline-debug * { outline : 1 px solid default !important; outline-offset : -1…" at bounding box center [409, 440] width 566 height 588
click at [991, 51] on button "Save" at bounding box center [969, 63] width 117 height 30
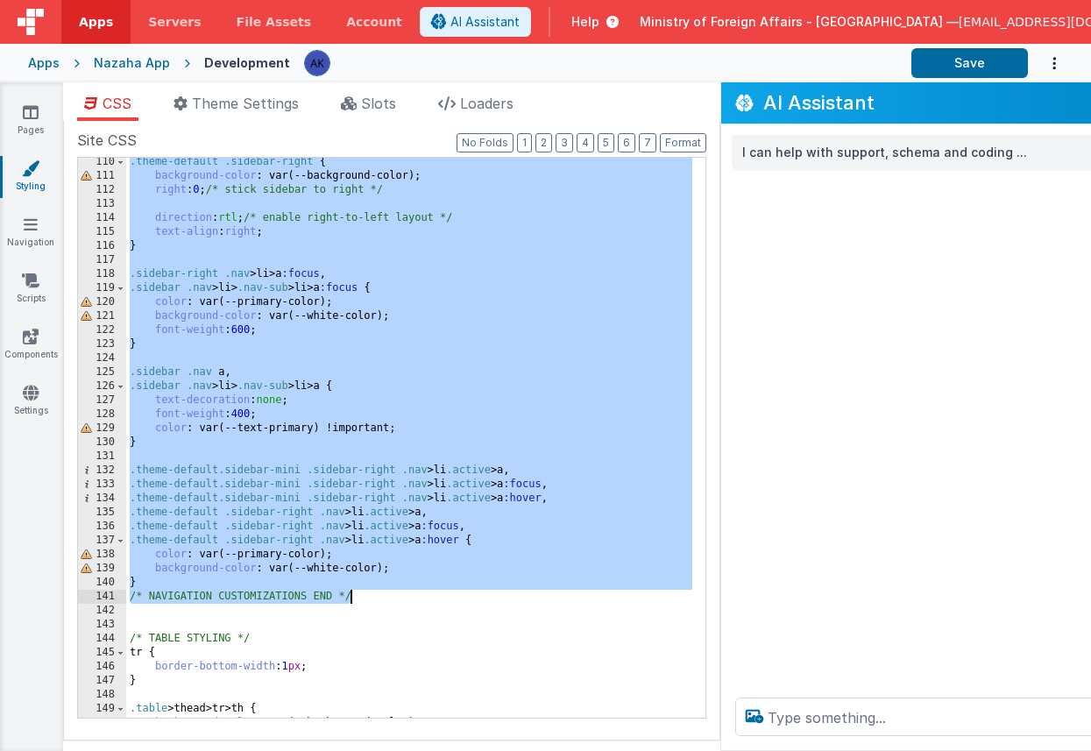
scroll to position [1528, 0]
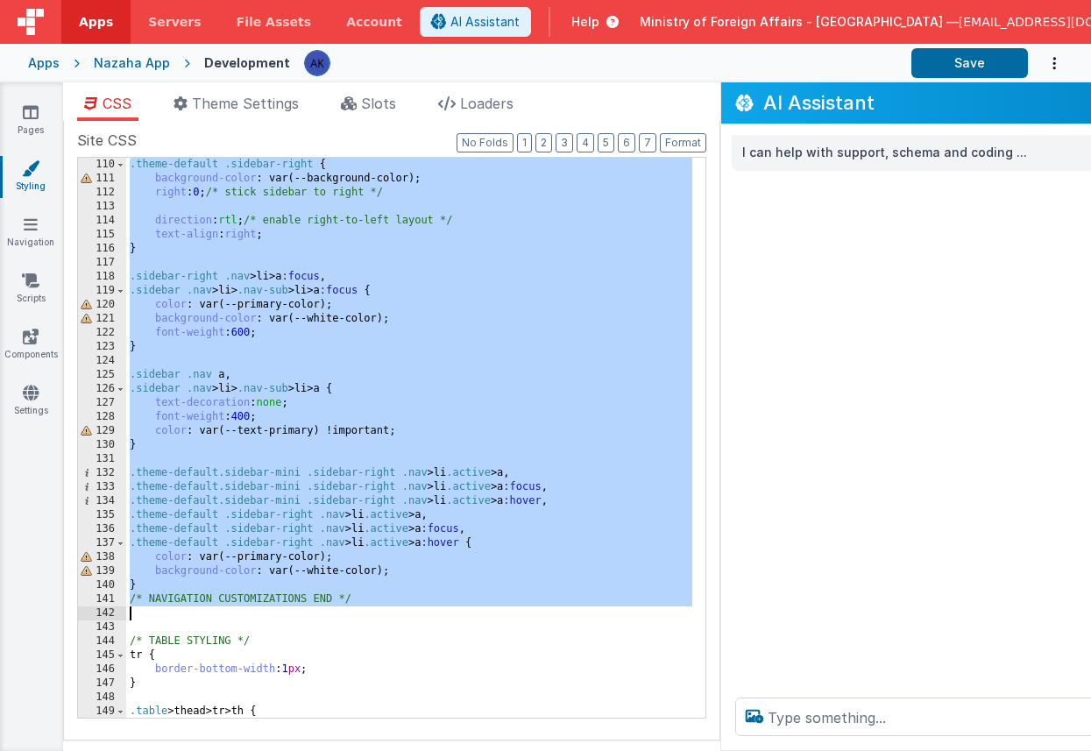
drag, startPoint x: 131, startPoint y: 305, endPoint x: 537, endPoint y: 615, distance: 510.5
click at [537, 615] on div ".theme-default .sidebar-right { background-color : var(--background-color); rig…" at bounding box center [409, 452] width 566 height 588
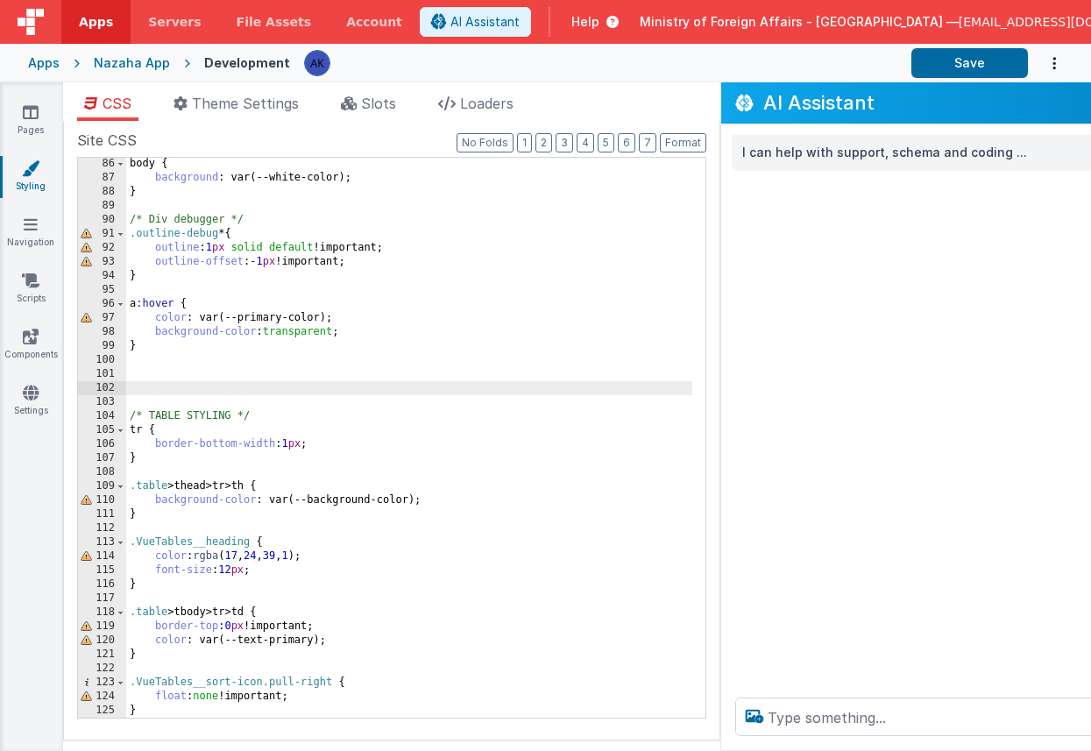
scroll to position [1430, 0]
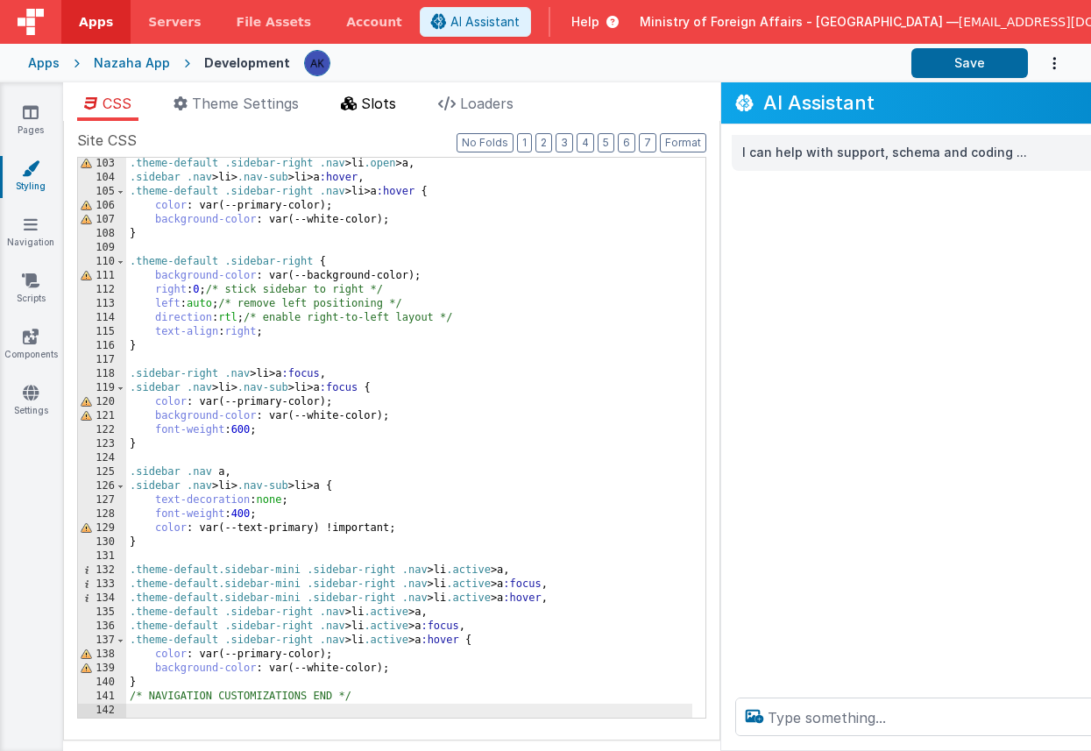
click at [367, 105] on span "Slots" at bounding box center [378, 104] width 35 height 18
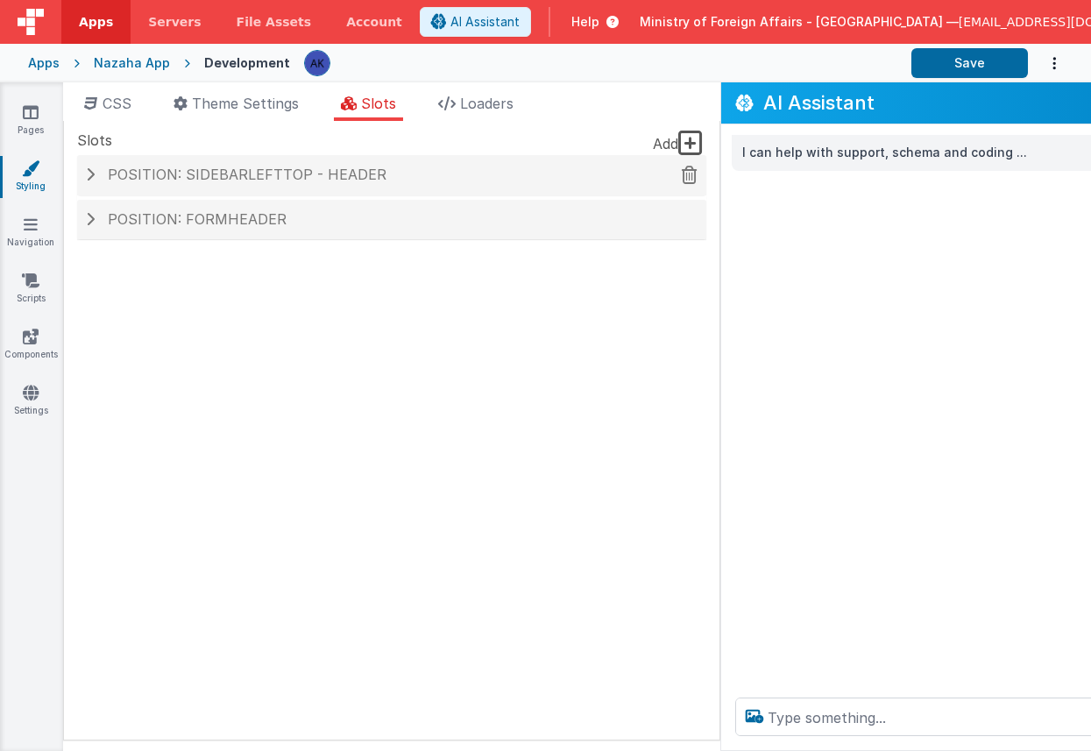
click at [327, 175] on span "Position: sidebarLeftTop - header" at bounding box center [247, 175] width 279 height 18
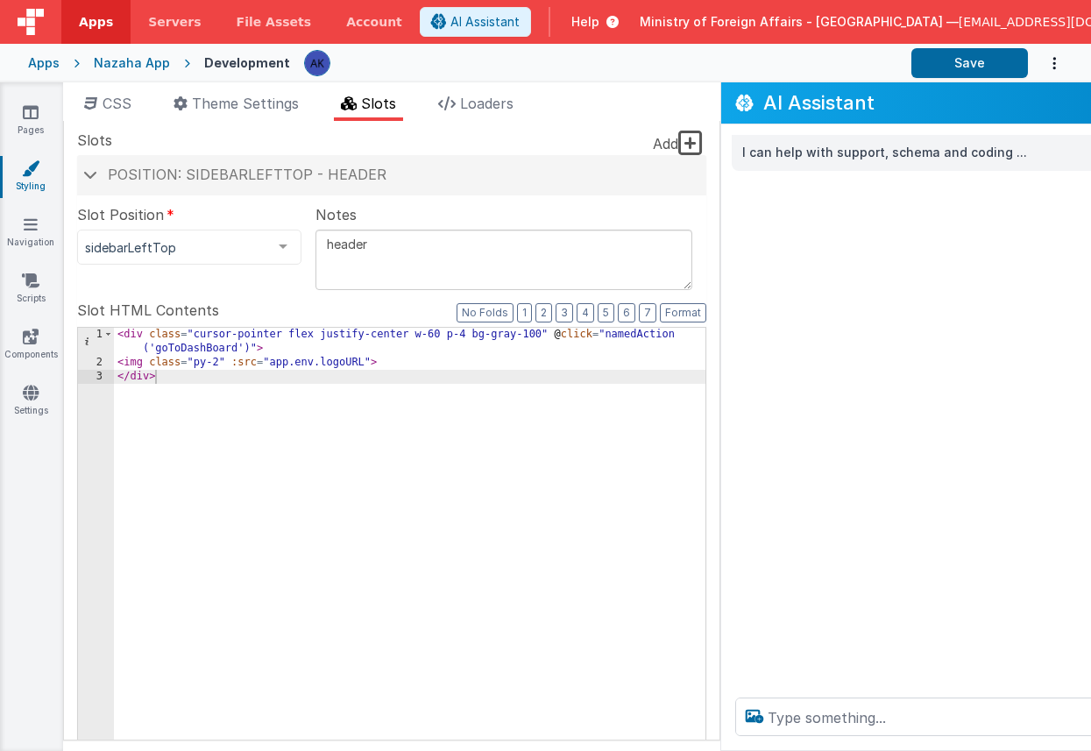
click at [342, 118] on li "Slots" at bounding box center [368, 107] width 69 height 28
click at [321, 166] on span "Position: sidebarLeftTop - header" at bounding box center [247, 175] width 279 height 18
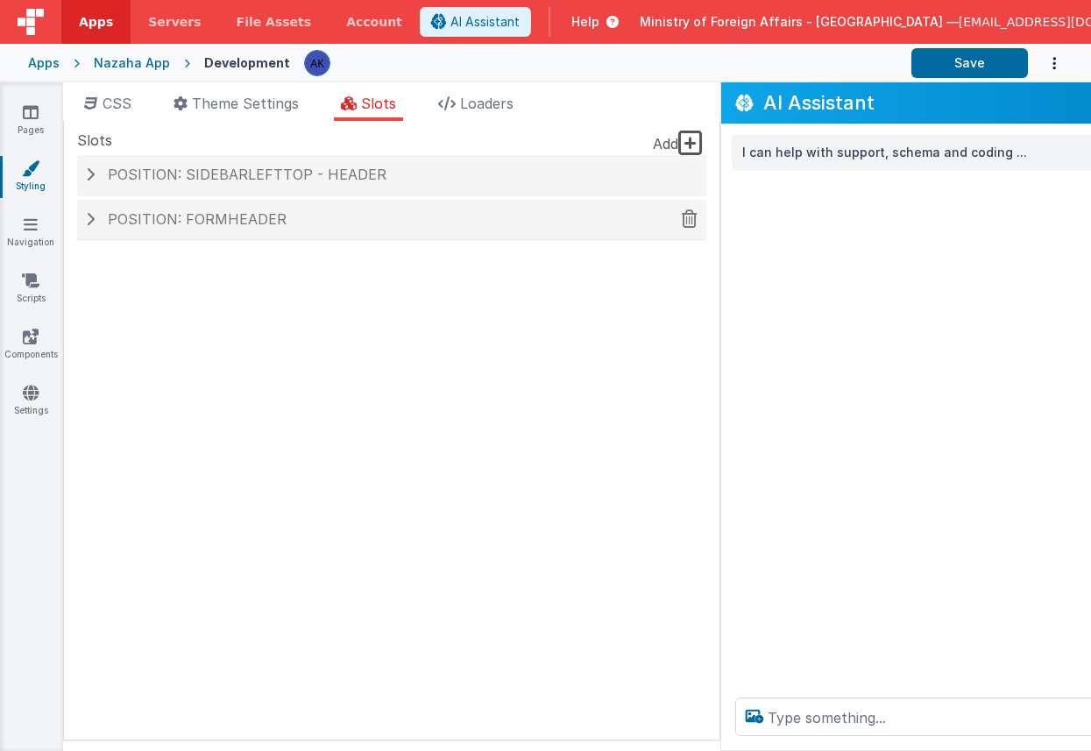
click at [306, 231] on div "Position: formHeader" at bounding box center [391, 220] width 629 height 40
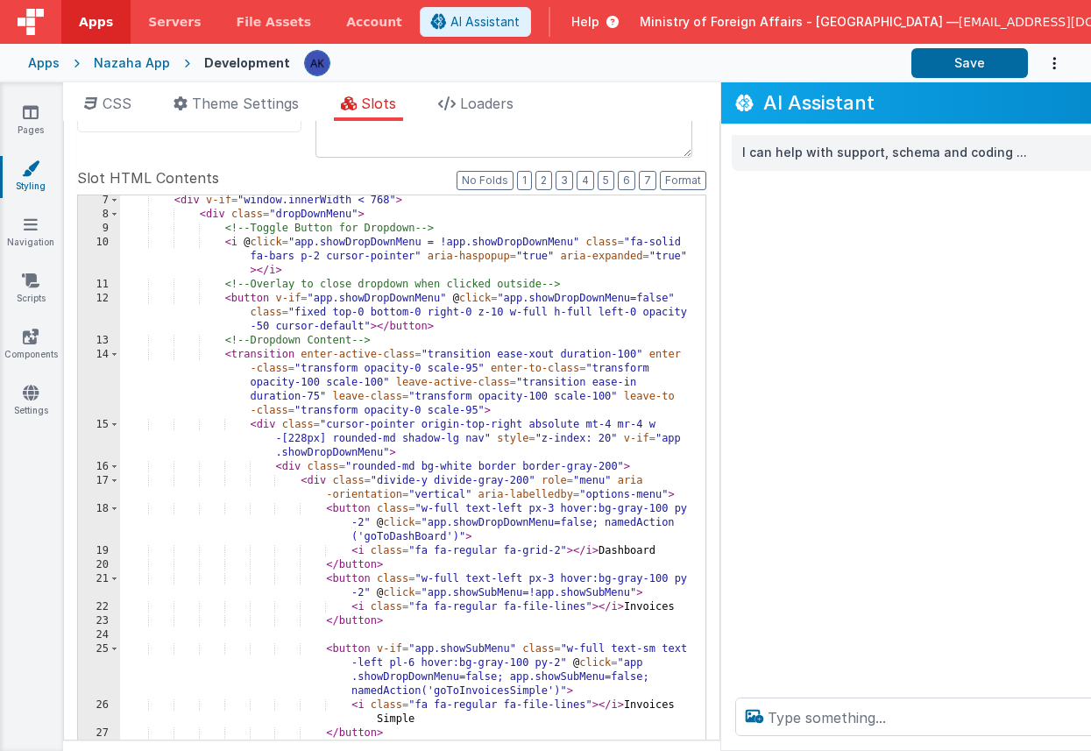
scroll to position [115, 0]
